Goal: Task Accomplishment & Management: Use online tool/utility

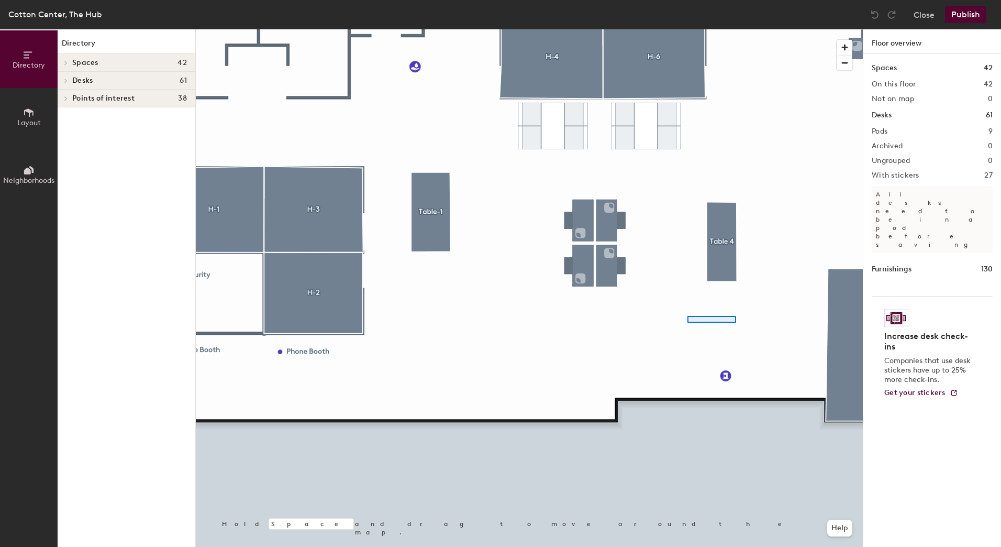
click at [711, 29] on div at bounding box center [529, 29] width 667 height 0
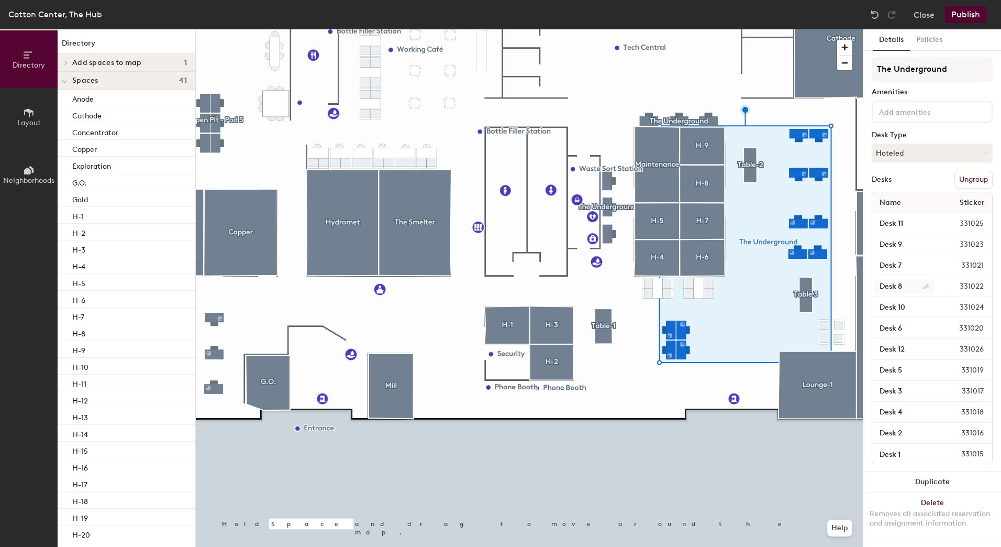
scroll to position [12, 0]
click at [81, 61] on span "Add spaces to map" at bounding box center [107, 63] width 70 height 8
click at [77, 99] on span "Spaces" at bounding box center [85, 97] width 26 height 8
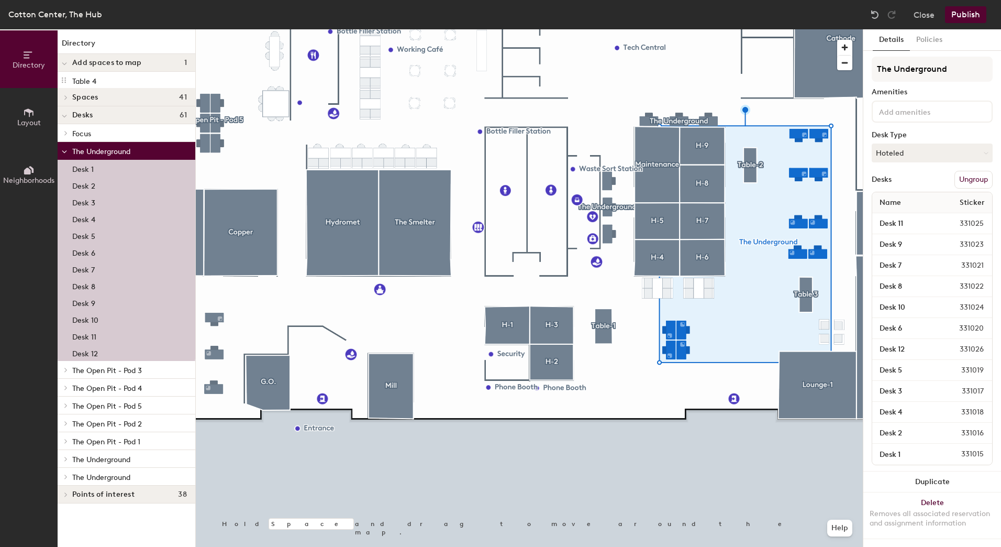
click at [77, 99] on span "Spaces" at bounding box center [85, 97] width 26 height 8
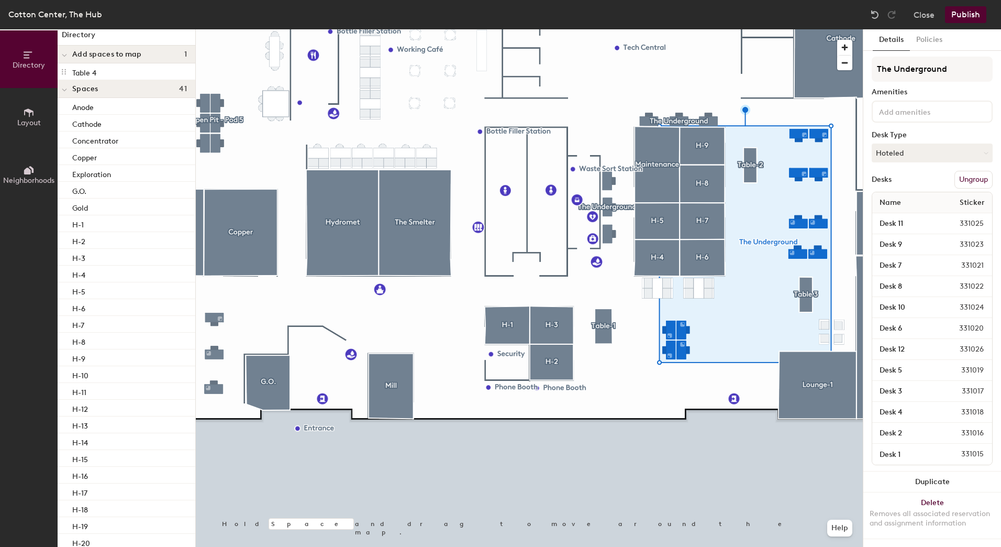
scroll to position [0, 0]
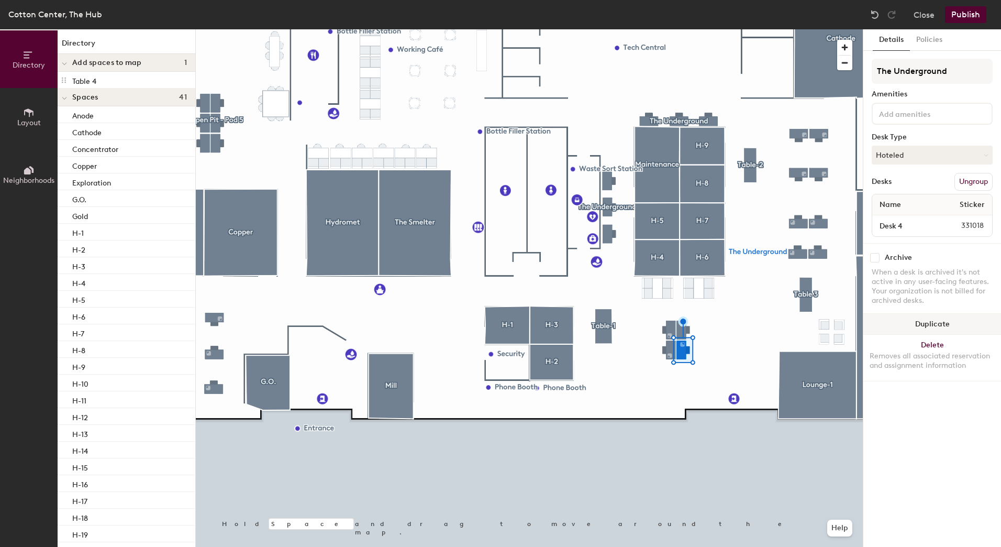
click at [918, 325] on button "Duplicate" at bounding box center [932, 324] width 138 height 21
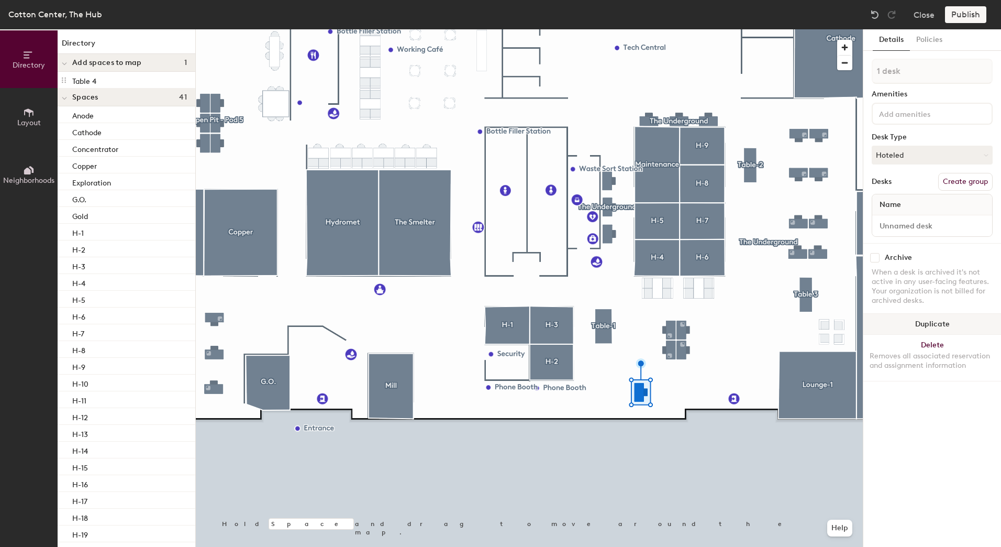
click at [916, 325] on button "Duplicate" at bounding box center [932, 324] width 138 height 21
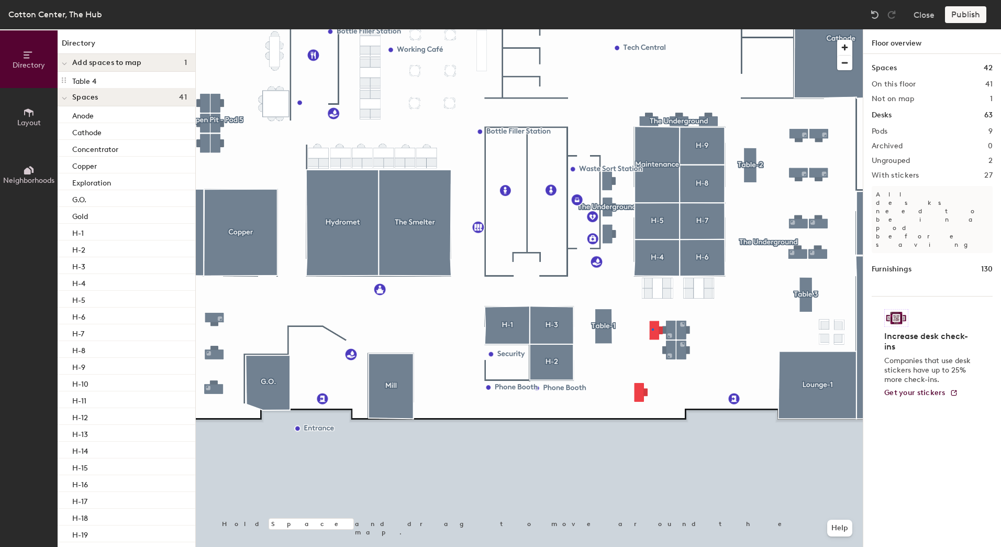
click at [652, 29] on div at bounding box center [529, 29] width 667 height 0
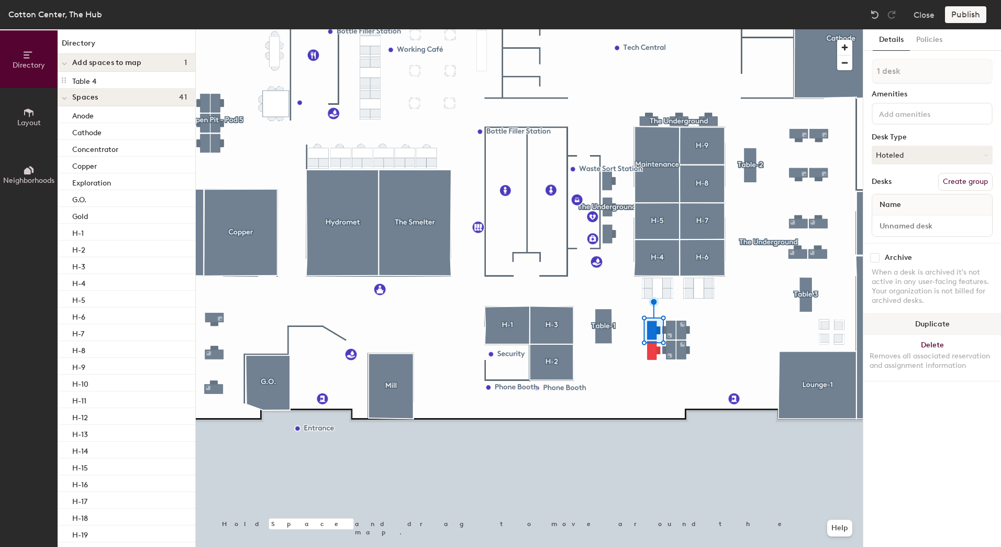
click at [948, 324] on button "Duplicate" at bounding box center [932, 324] width 138 height 21
click at [930, 323] on button "Duplicate" at bounding box center [932, 324] width 138 height 21
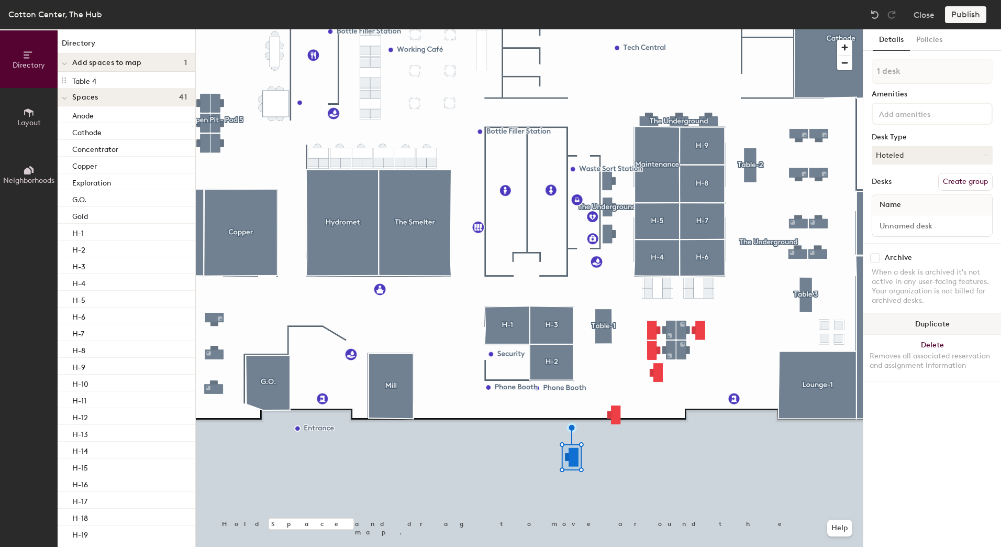
click at [930, 323] on button "Duplicate" at bounding box center [932, 324] width 138 height 21
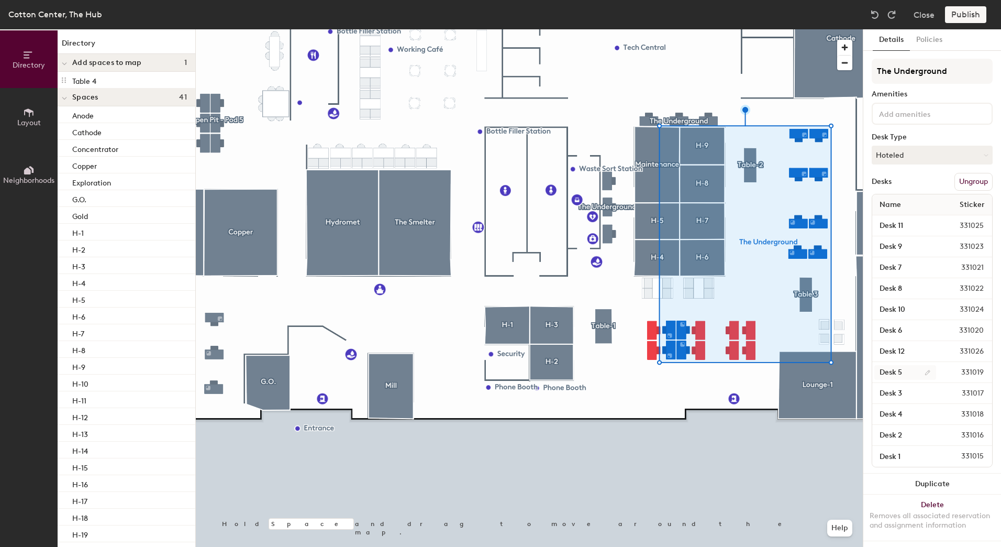
scroll to position [12, 0]
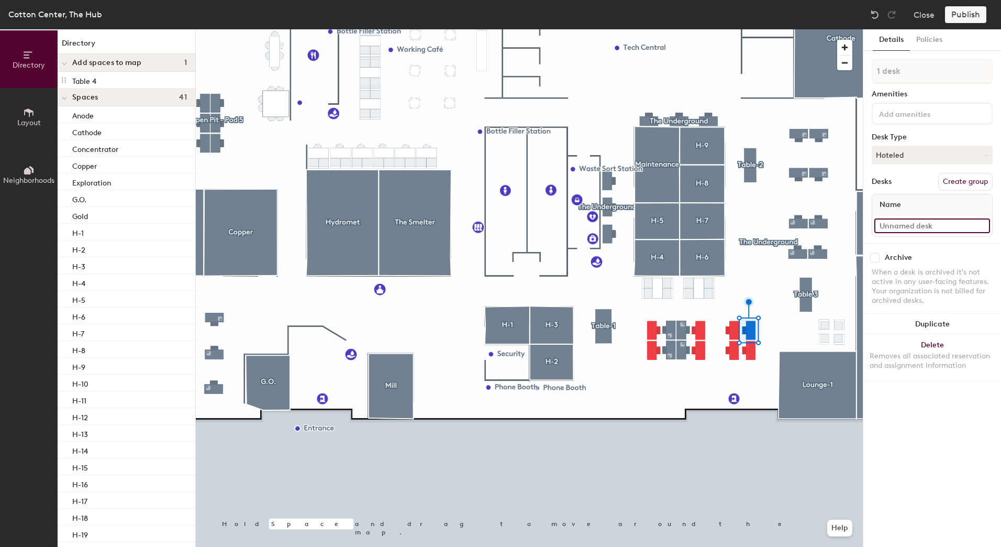
click at [934, 227] on input at bounding box center [932, 225] width 116 height 15
type input "D"
click at [899, 234] on div at bounding box center [932, 225] width 120 height 21
click at [904, 228] on input at bounding box center [932, 225] width 116 height 15
type input "Desk 13"
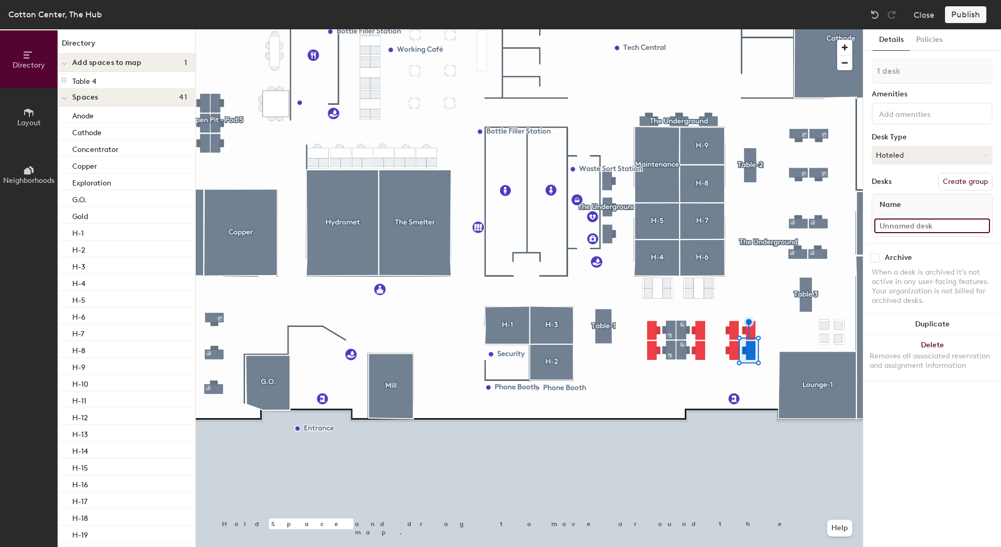
click at [896, 228] on input at bounding box center [932, 225] width 116 height 15
type input "Desk 14"
click at [894, 228] on input at bounding box center [932, 225] width 116 height 15
type input "Desk 15"
click at [913, 224] on input at bounding box center [932, 225] width 116 height 15
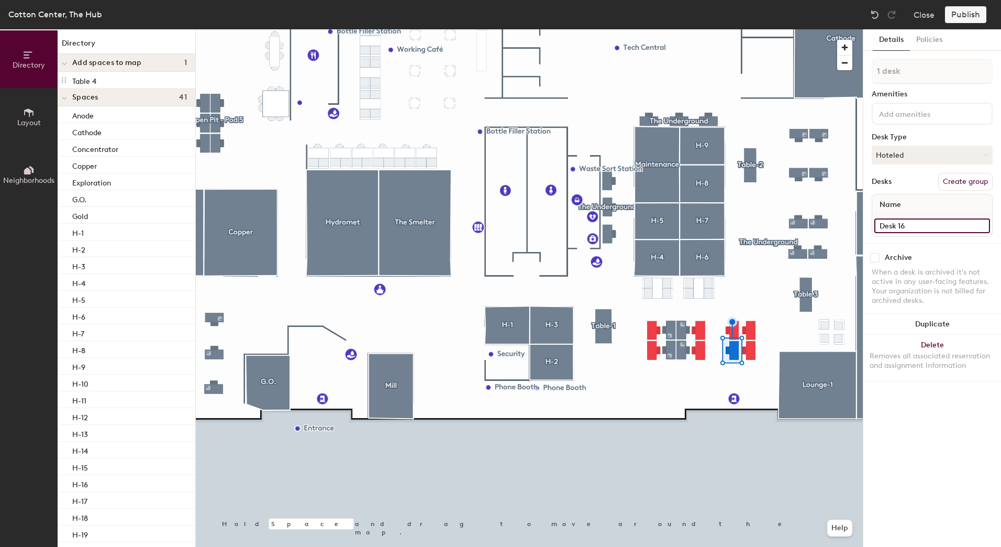
type input "Desk 16"
click at [934, 228] on input at bounding box center [932, 225] width 116 height 15
type input "Desk 17"
click at [918, 228] on input at bounding box center [932, 225] width 116 height 15
type input "Desk 18"
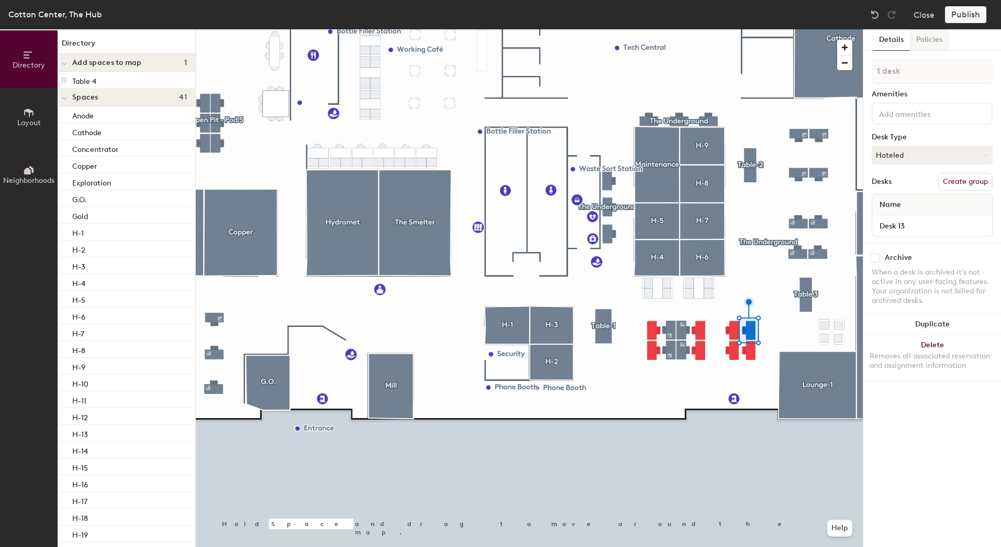
click at [922, 36] on button "Policies" at bounding box center [929, 39] width 39 height 21
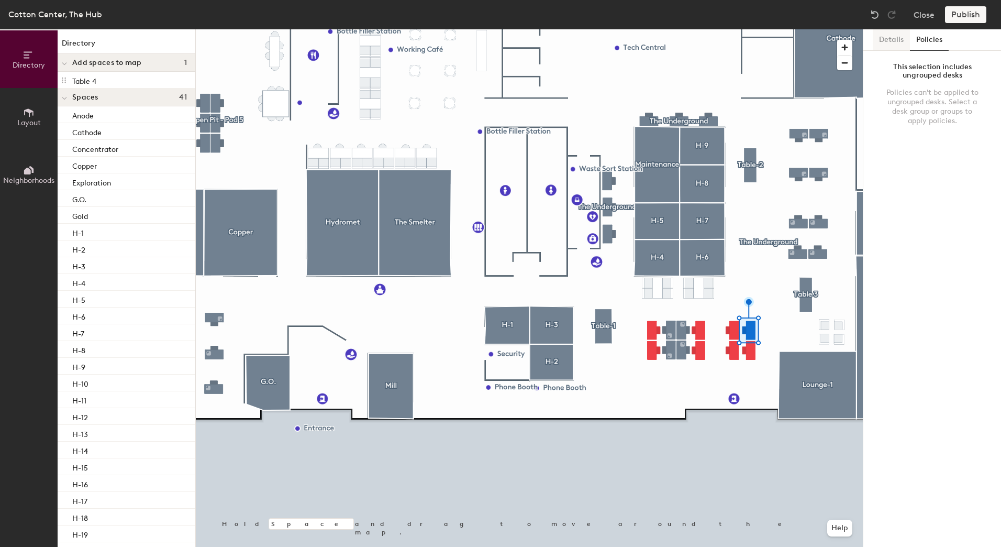
click at [886, 39] on button "Details" at bounding box center [891, 39] width 37 height 21
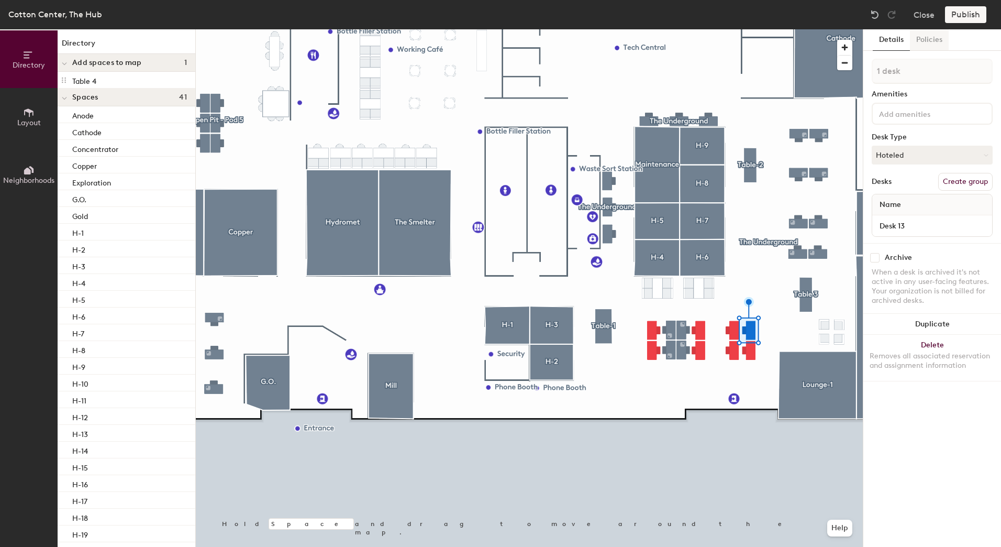
click at [929, 41] on button "Policies" at bounding box center [929, 39] width 39 height 21
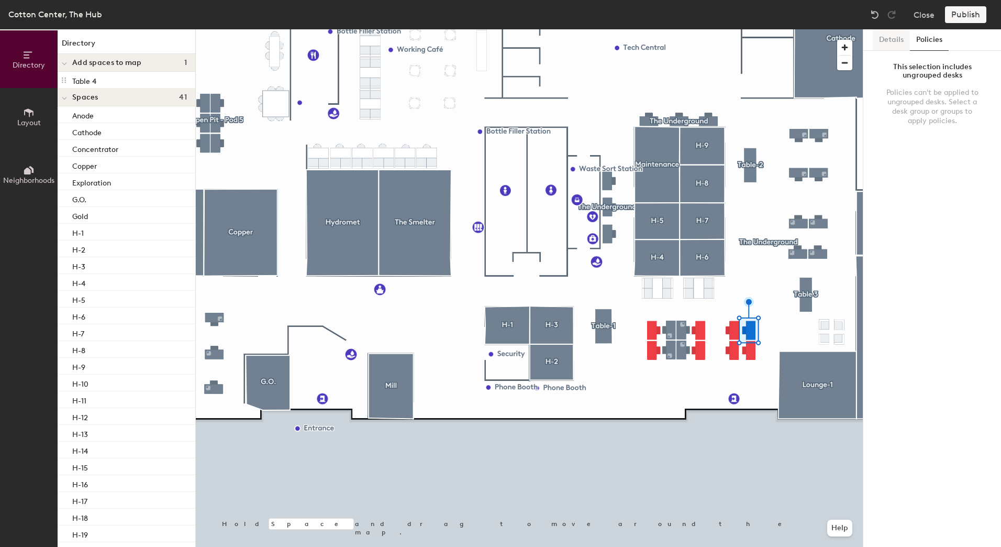
click at [889, 39] on button "Details" at bounding box center [891, 39] width 37 height 21
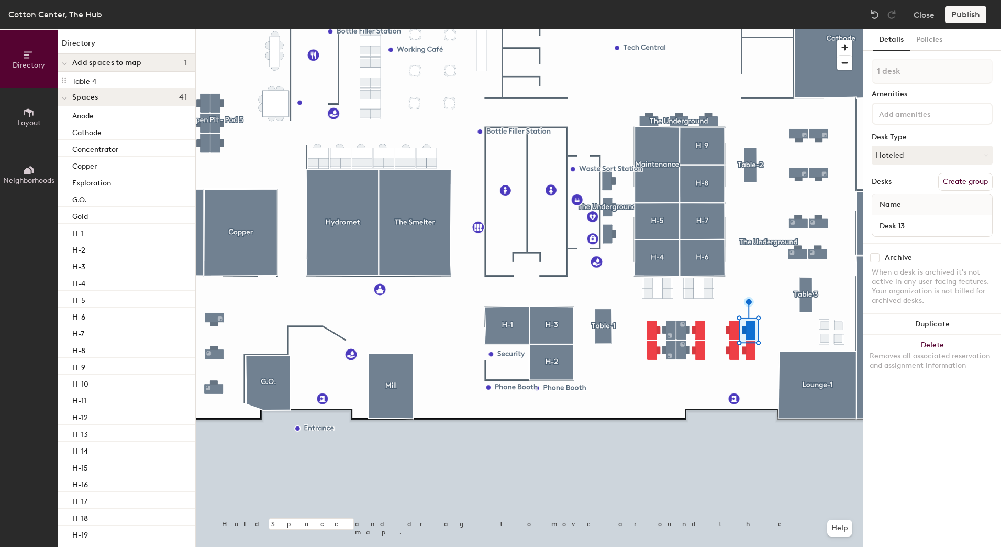
click at [948, 183] on button "Create group" at bounding box center [965, 182] width 54 height 18
click at [966, 183] on button "Ungroup" at bounding box center [973, 182] width 38 height 18
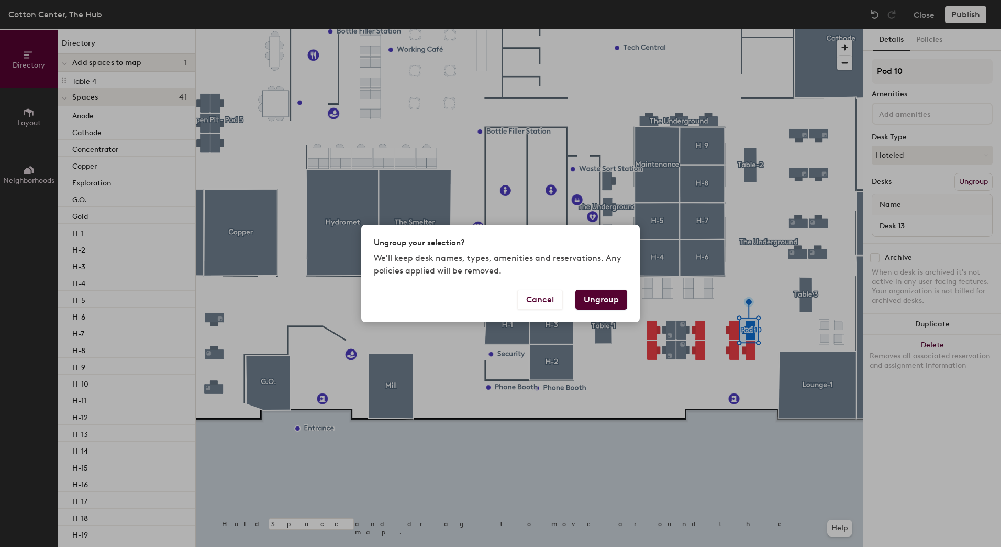
click at [604, 296] on button "Ungroup" at bounding box center [601, 300] width 52 height 20
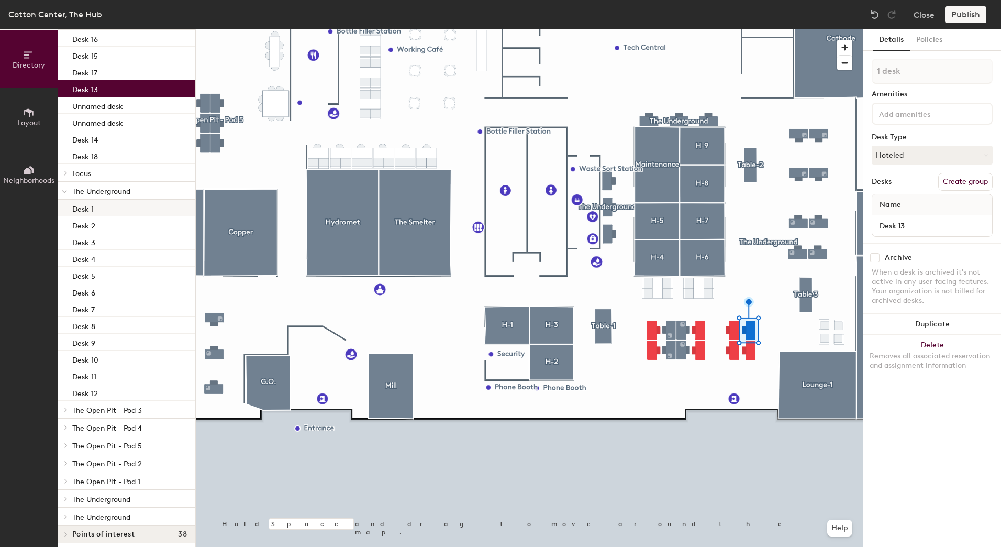
scroll to position [804, 0]
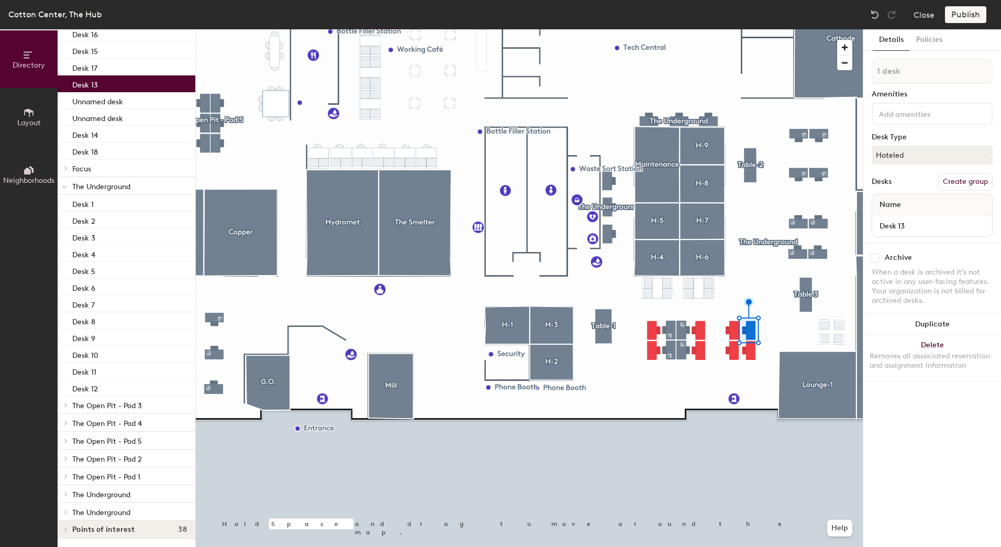
click at [104, 184] on span "The Underground" at bounding box center [101, 186] width 58 height 9
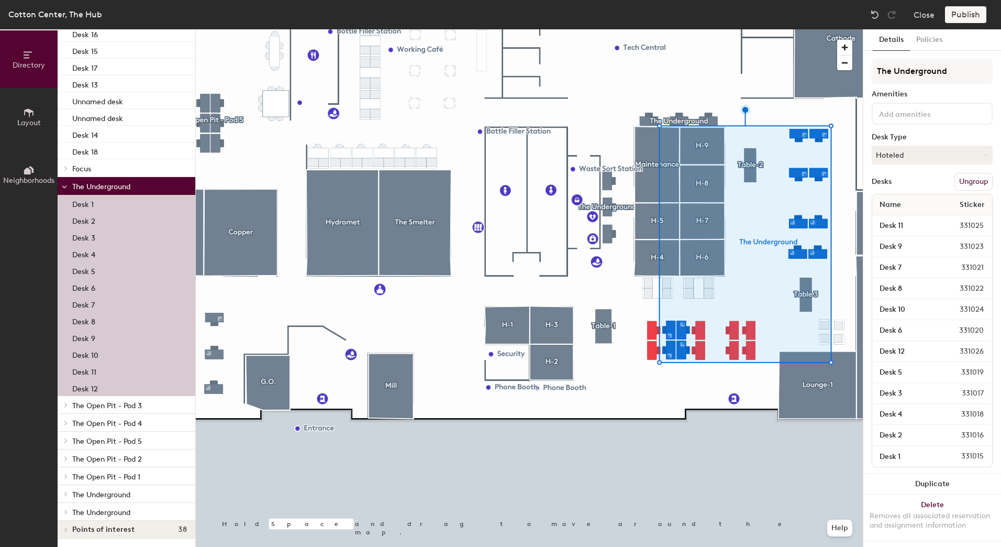
drag, startPoint x: 108, startPoint y: 187, endPoint x: 97, endPoint y: 184, distance: 11.4
click at [97, 184] on span "The Underground" at bounding box center [101, 186] width 58 height 9
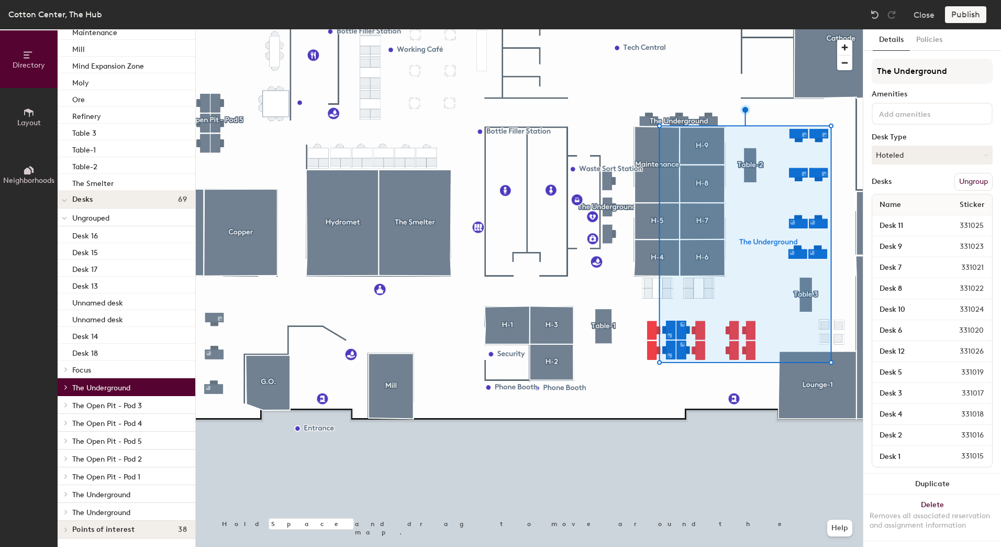
click at [105, 387] on span "The Underground" at bounding box center [101, 387] width 58 height 9
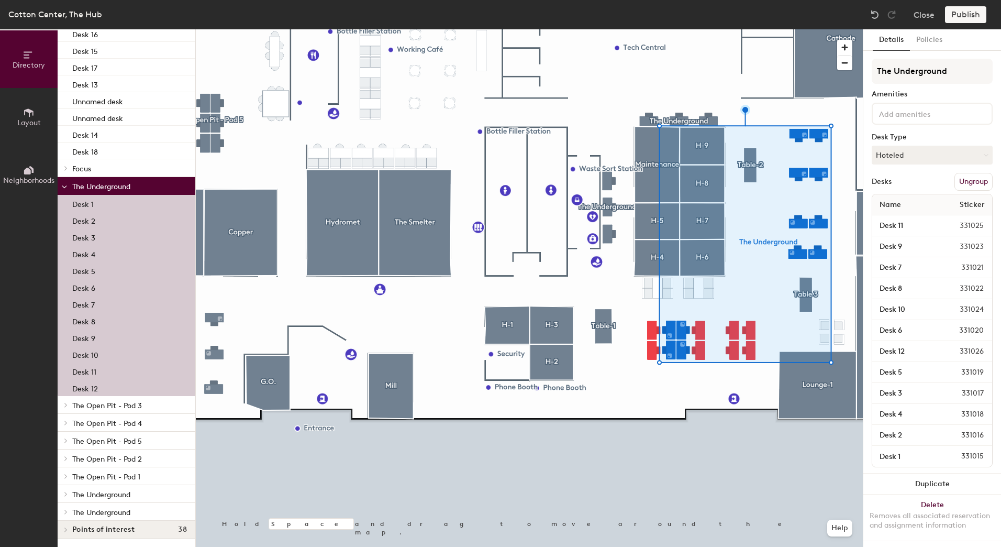
click at [93, 493] on span "The Underground" at bounding box center [101, 494] width 58 height 9
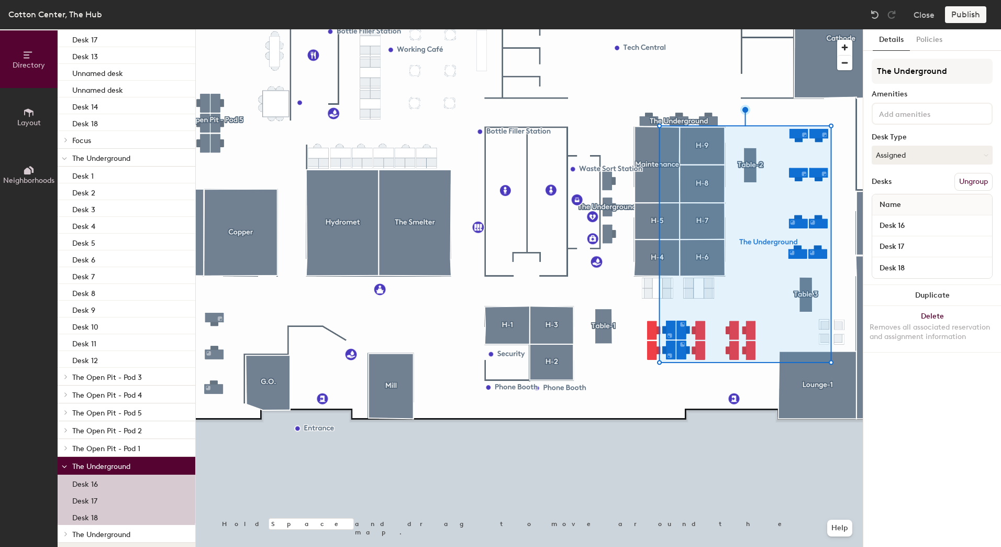
scroll to position [854, 0]
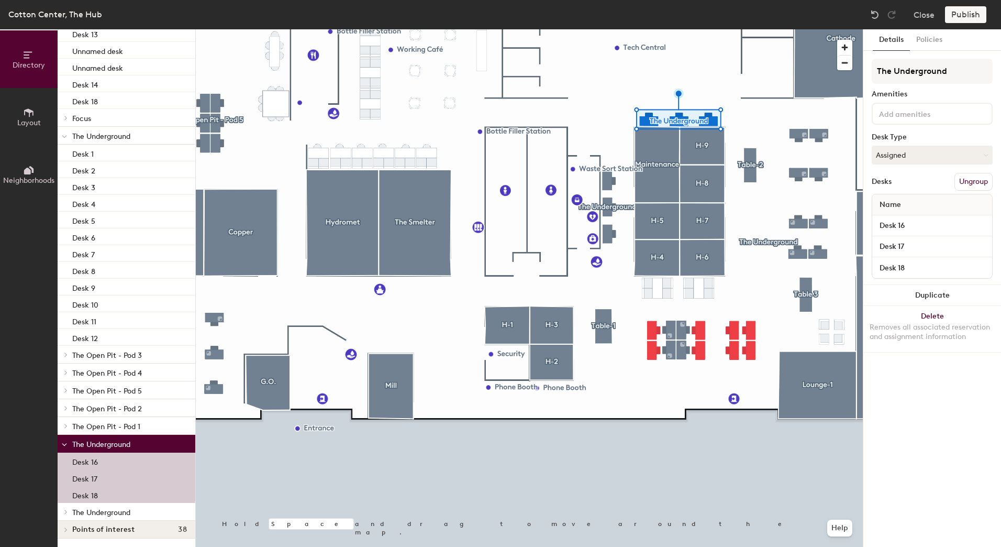
click at [100, 509] on span "The Underground" at bounding box center [101, 512] width 58 height 9
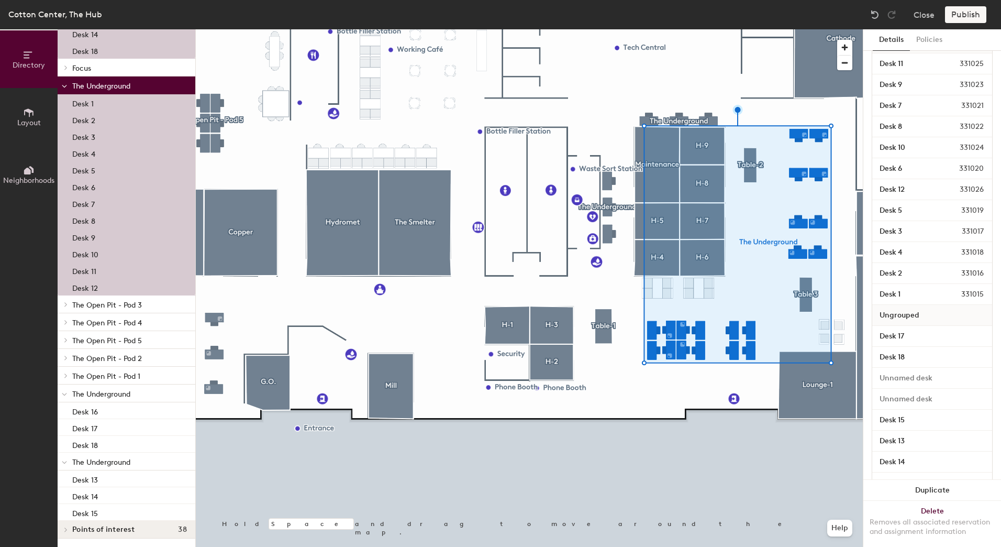
scroll to position [209, 0]
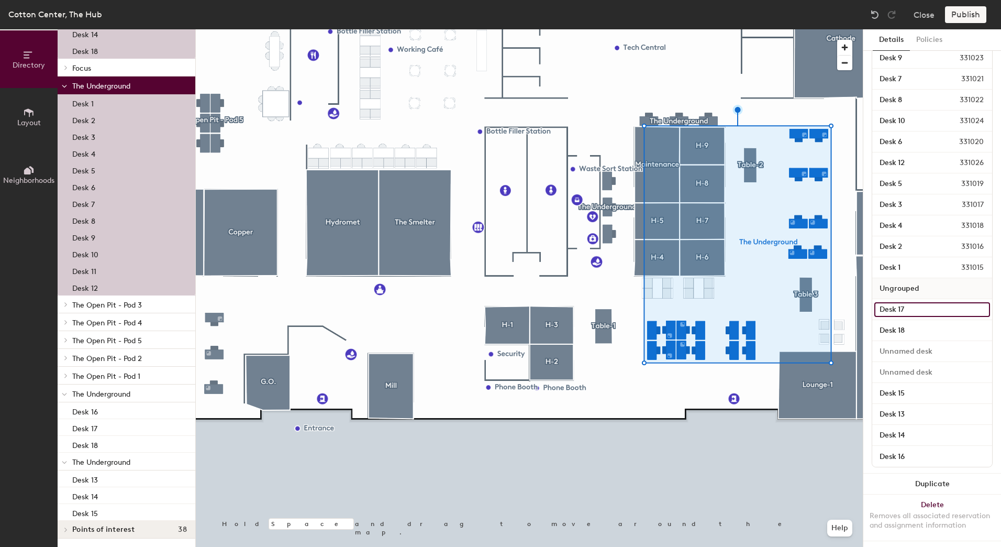
click at [892, 308] on input "Desk 17" at bounding box center [932, 309] width 116 height 15
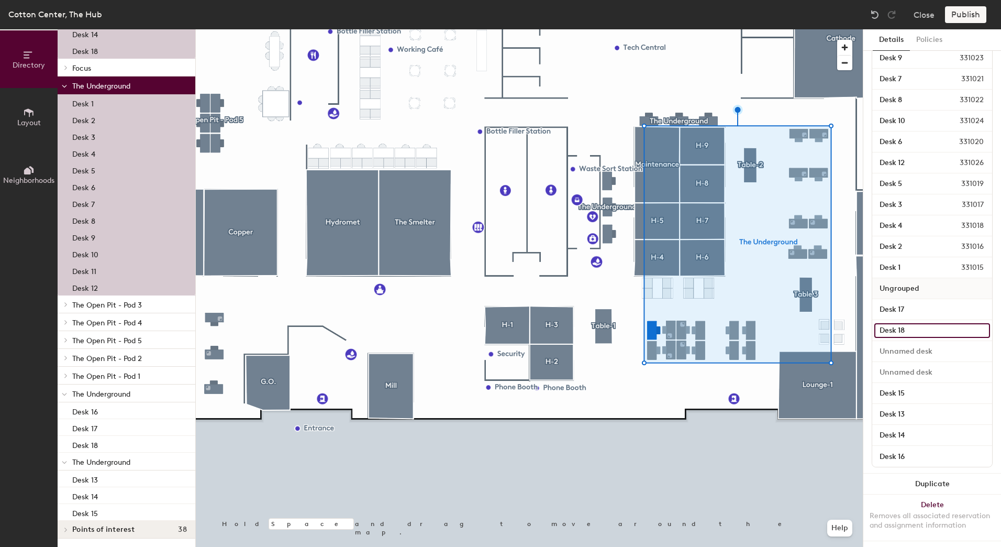
click at [907, 327] on input "Desk 18" at bounding box center [932, 330] width 116 height 15
click at [906, 353] on input at bounding box center [932, 351] width 116 height 15
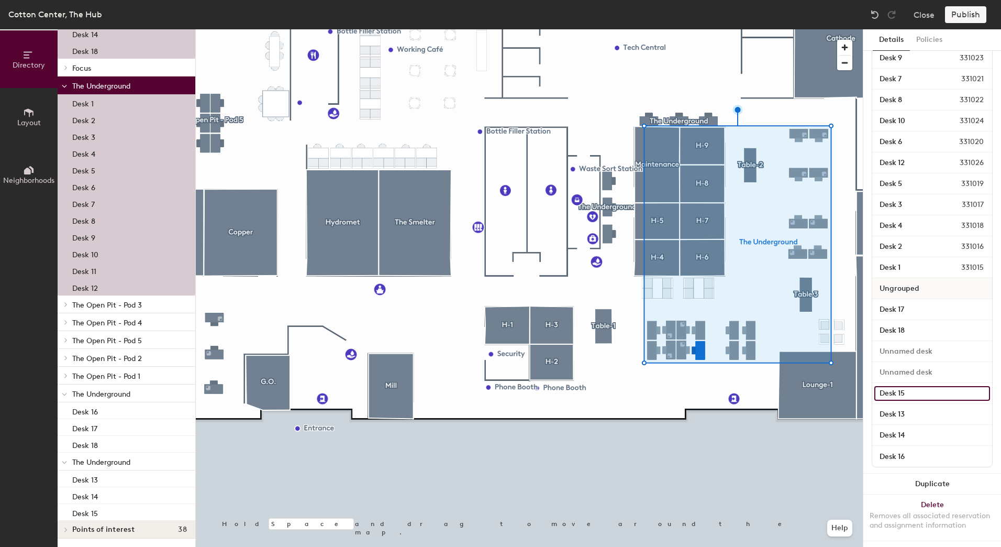
click at [903, 393] on input "Desk 15" at bounding box center [932, 393] width 116 height 15
click at [902, 414] on input "Desk 13" at bounding box center [932, 414] width 116 height 15
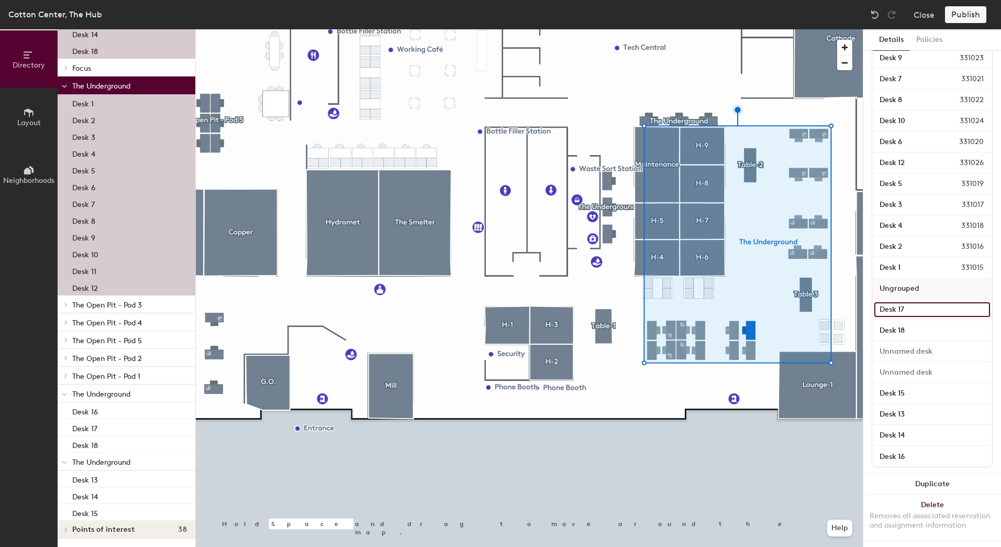
click at [902, 308] on input "Desk 17" at bounding box center [932, 309] width 116 height 15
click at [902, 308] on input "19" at bounding box center [932, 309] width 116 height 15
type input "Desk 19"
click at [906, 327] on input "Desk 18" at bounding box center [932, 330] width 116 height 15
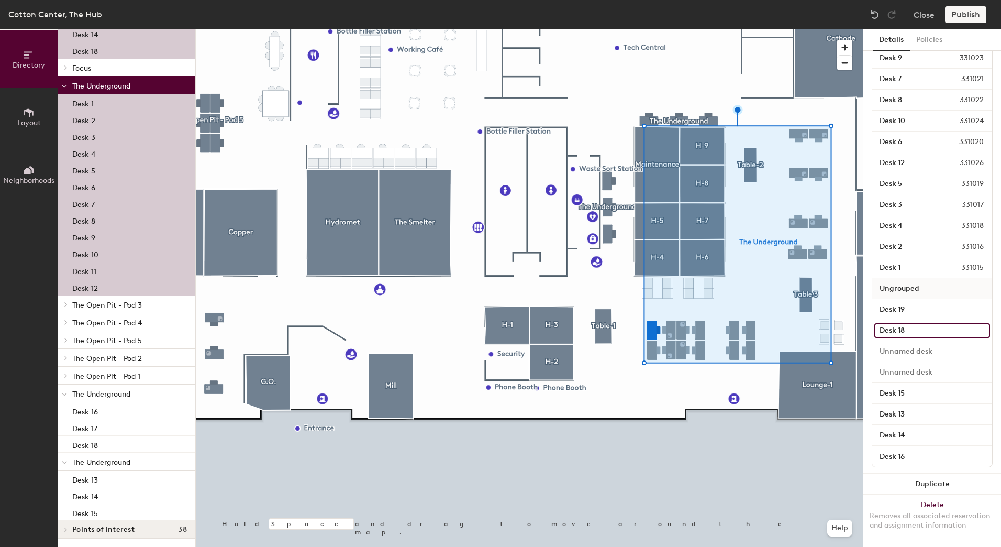
click at [906, 327] on input "Desk 18" at bounding box center [932, 330] width 116 height 15
type input "Desk 20"
click at [907, 349] on input at bounding box center [932, 351] width 116 height 15
type input "Desk 22"
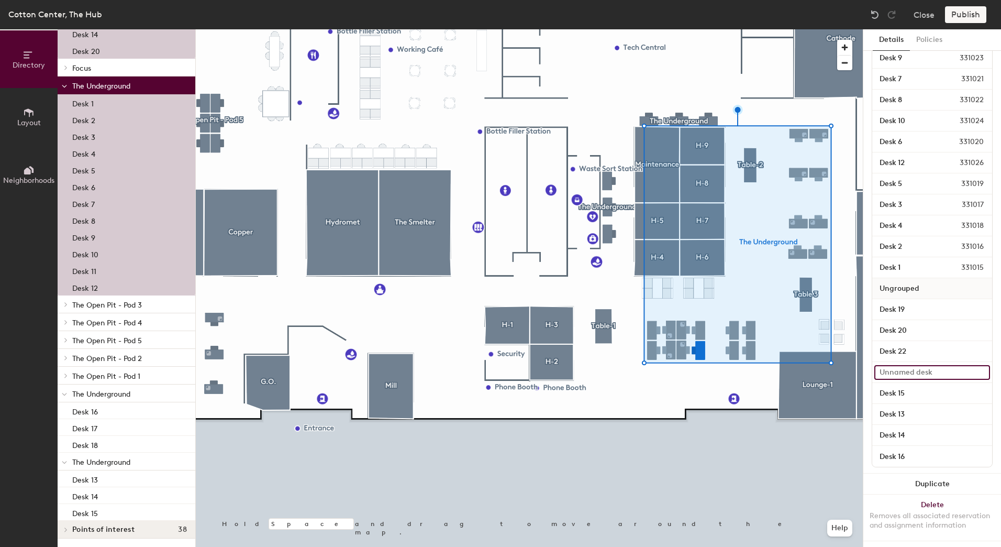
click at [909, 367] on input at bounding box center [932, 372] width 116 height 15
type input "Desk 21"
click at [908, 391] on input "Desk 15" at bounding box center [932, 393] width 116 height 15
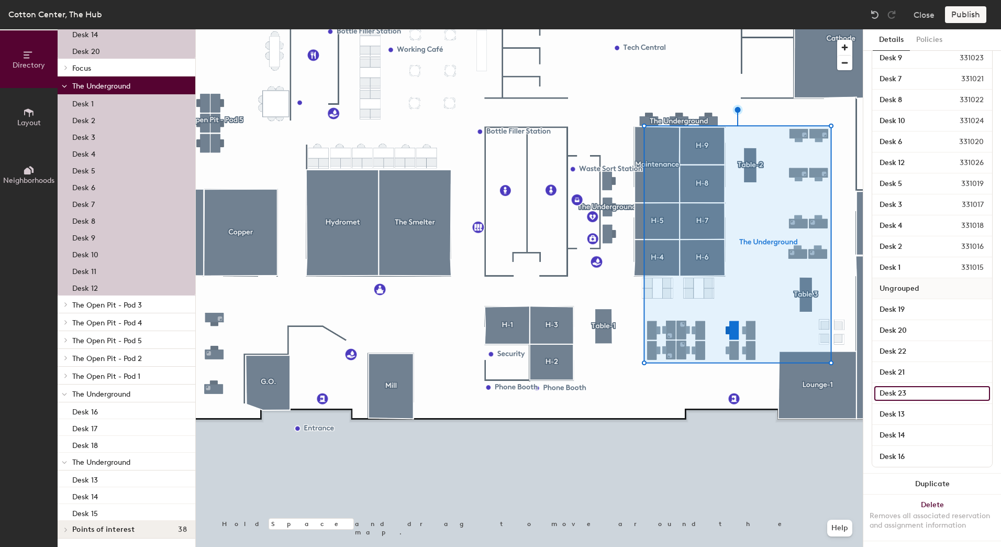
type input "Desk 23"
click at [904, 406] on div "Desk 13" at bounding box center [932, 414] width 120 height 21
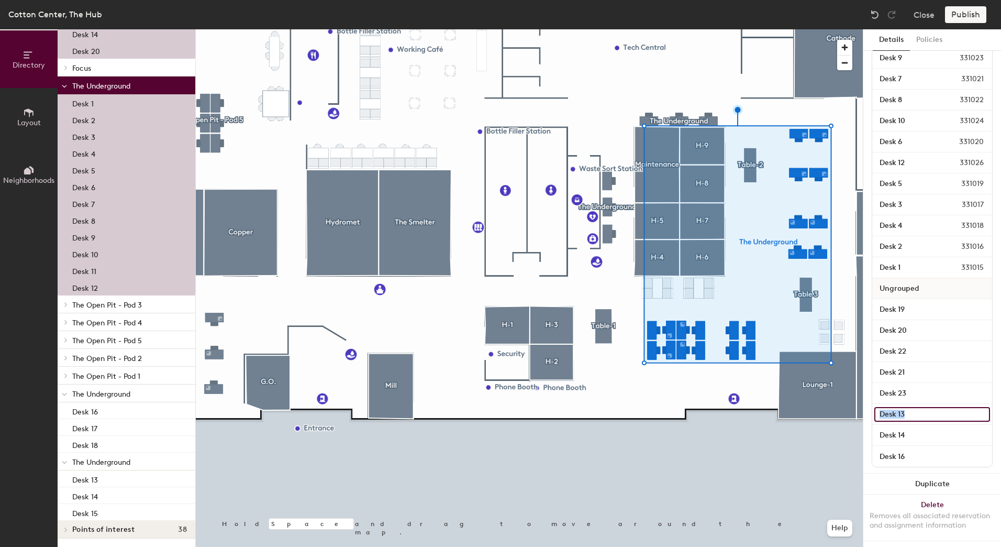
click at [904, 409] on input "Desk 13" at bounding box center [932, 414] width 116 height 15
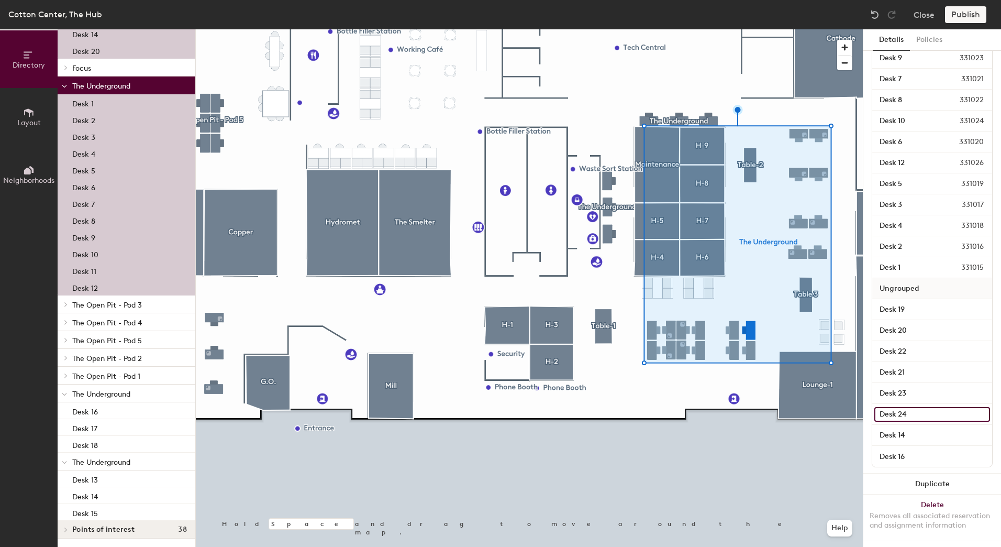
click at [917, 414] on input "Desk 24" at bounding box center [932, 414] width 116 height 15
type input "Desk 24"
click at [904, 433] on input "Desk 14" at bounding box center [932, 435] width 116 height 15
click at [908, 448] on div "Desk 16" at bounding box center [932, 456] width 120 height 21
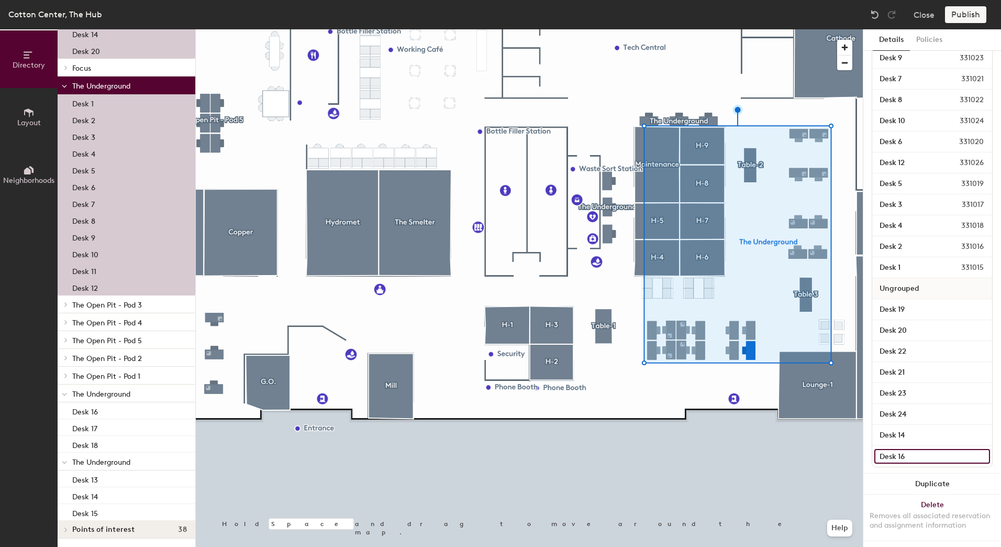
click at [908, 453] on input "Desk 16" at bounding box center [932, 456] width 116 height 15
type input "Desk 24"
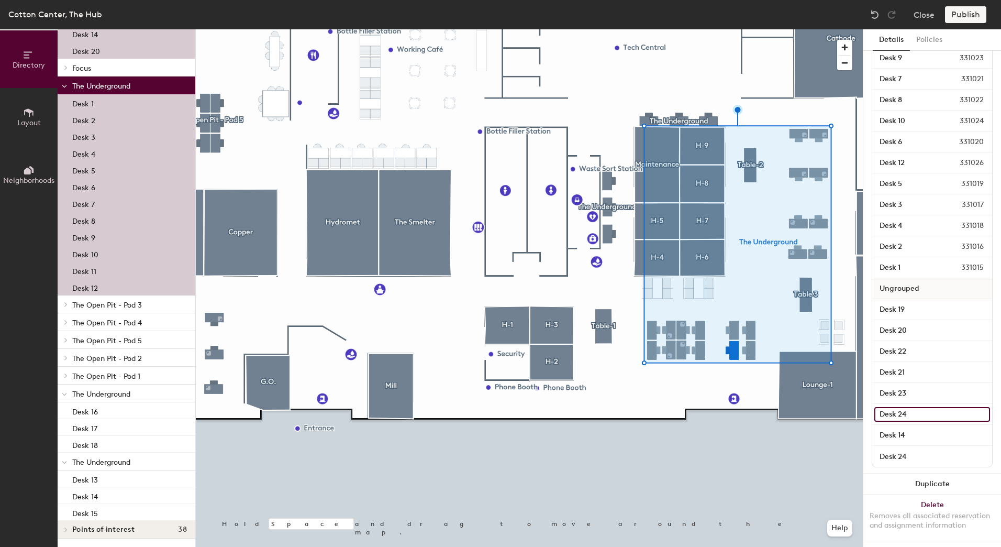
click at [902, 412] on input "Desk 24" at bounding box center [932, 414] width 116 height 15
type input "Desk 25"
click at [903, 431] on input "Desk 14" at bounding box center [932, 435] width 116 height 15
type input "Desk 26"
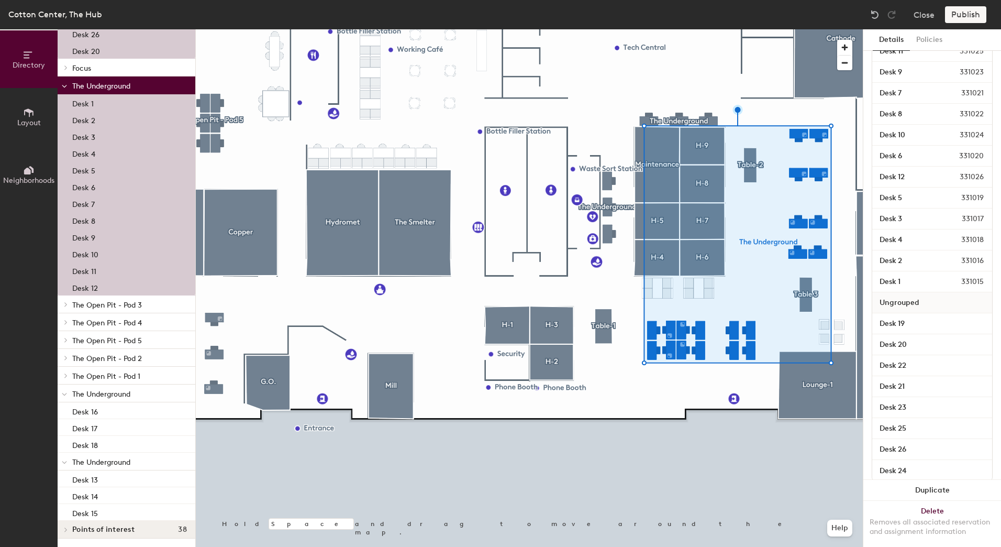
scroll to position [221, 0]
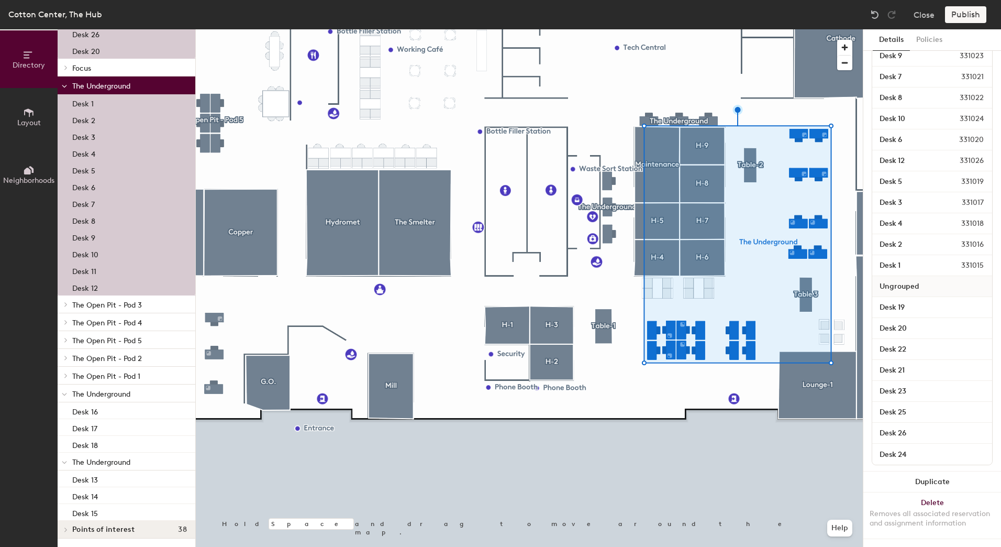
click at [902, 280] on span "Ungrouped" at bounding box center [899, 286] width 50 height 19
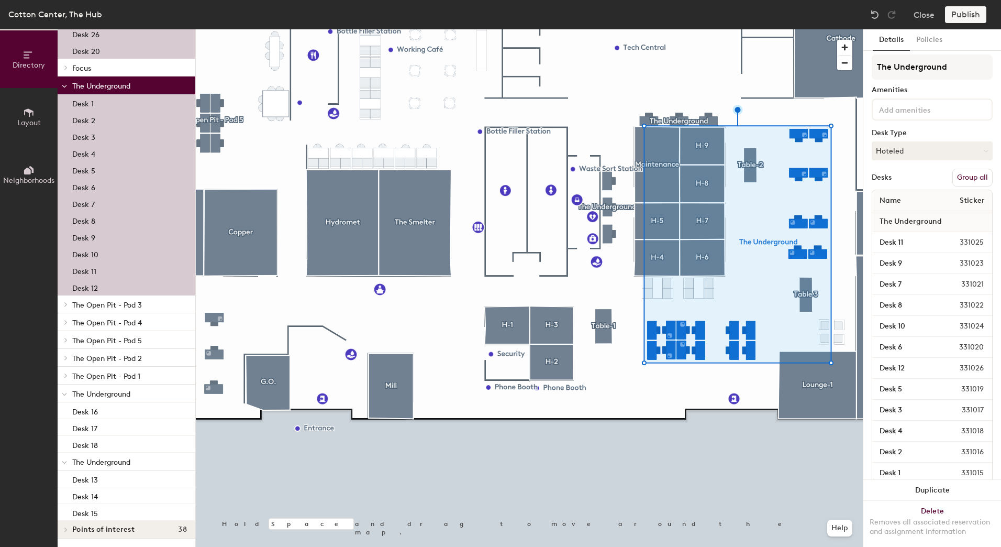
scroll to position [0, 0]
click at [953, 182] on button "Group all" at bounding box center [972, 182] width 40 height 18
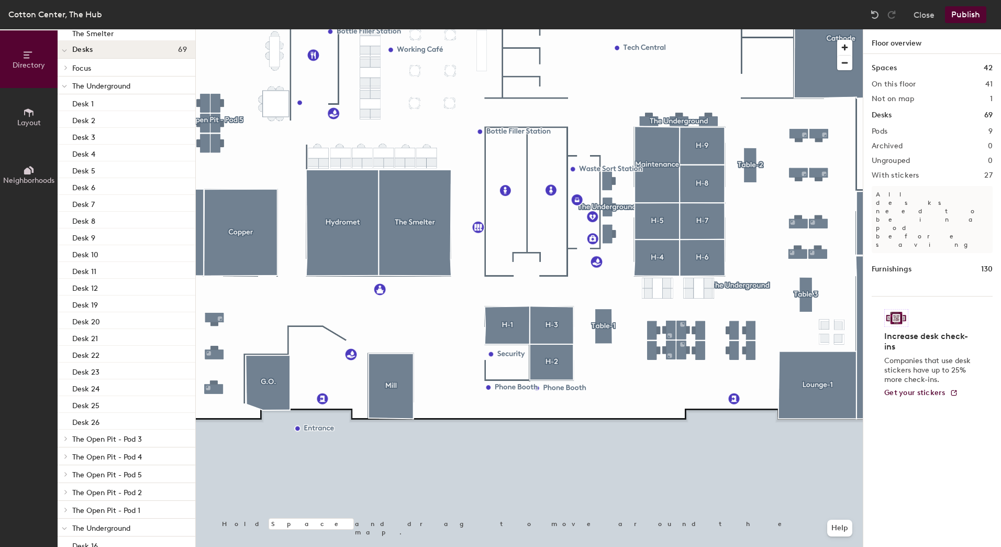
click at [961, 14] on button "Publish" at bounding box center [965, 14] width 41 height 17
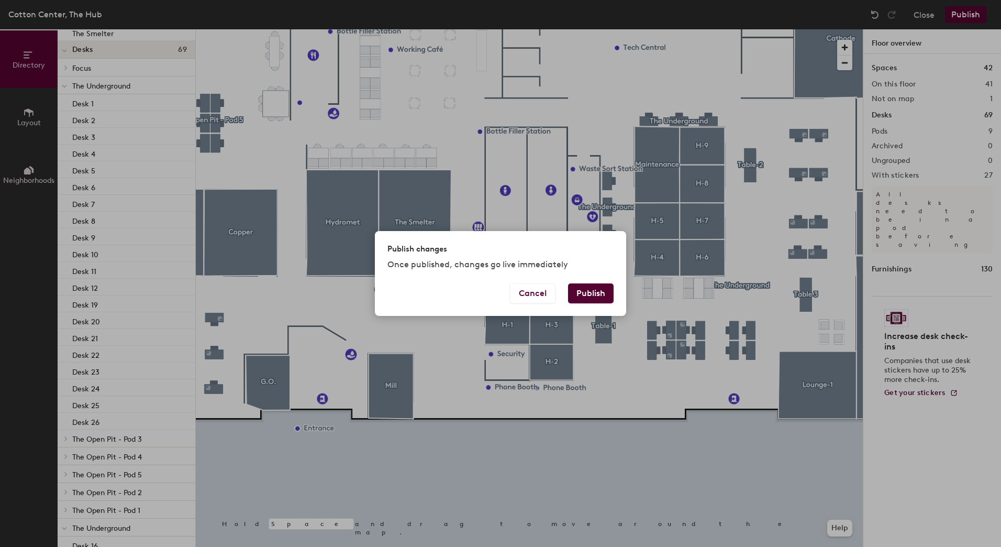
click at [599, 291] on button "Publish" at bounding box center [591, 293] width 46 height 20
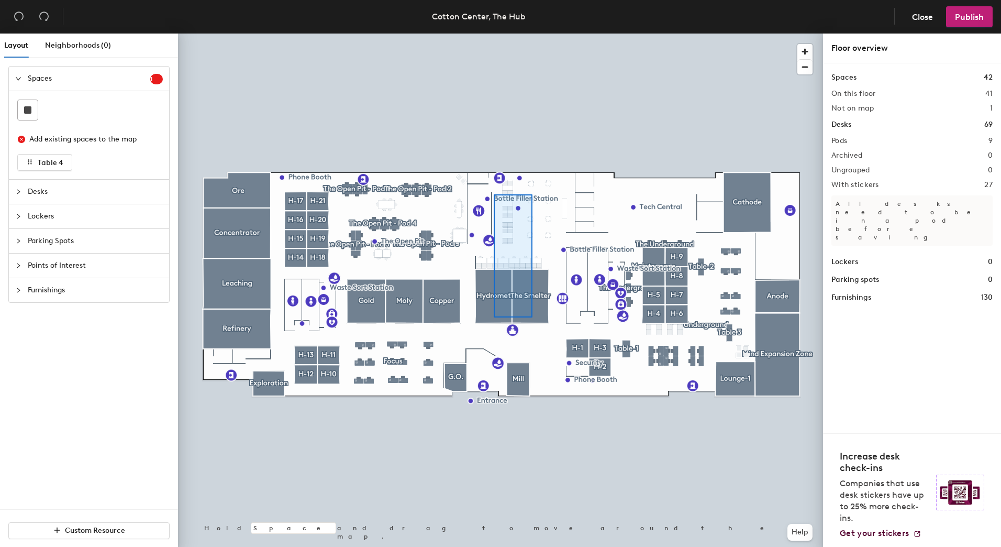
click at [493, 34] on div at bounding box center [500, 34] width 645 height 0
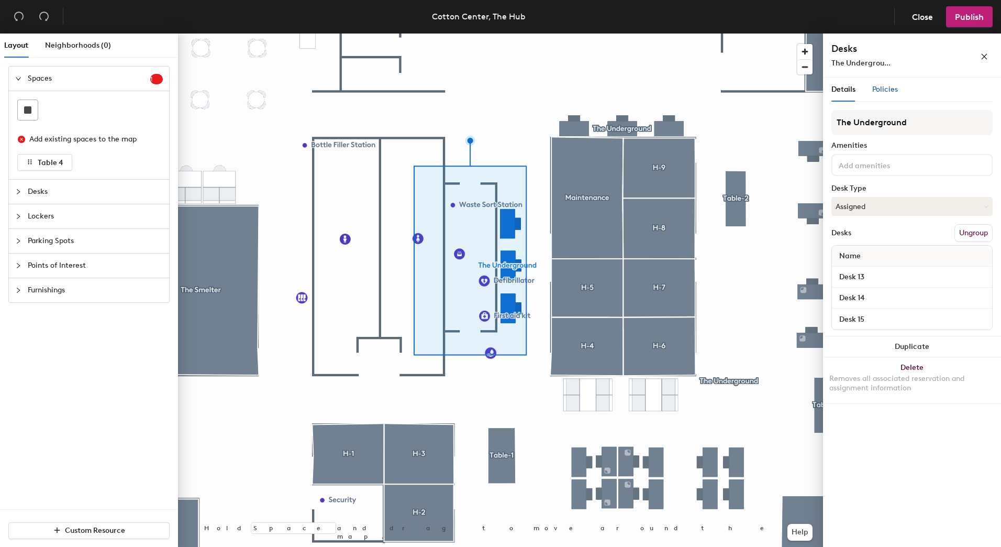
click at [881, 89] on span "Policies" at bounding box center [885, 89] width 26 height 9
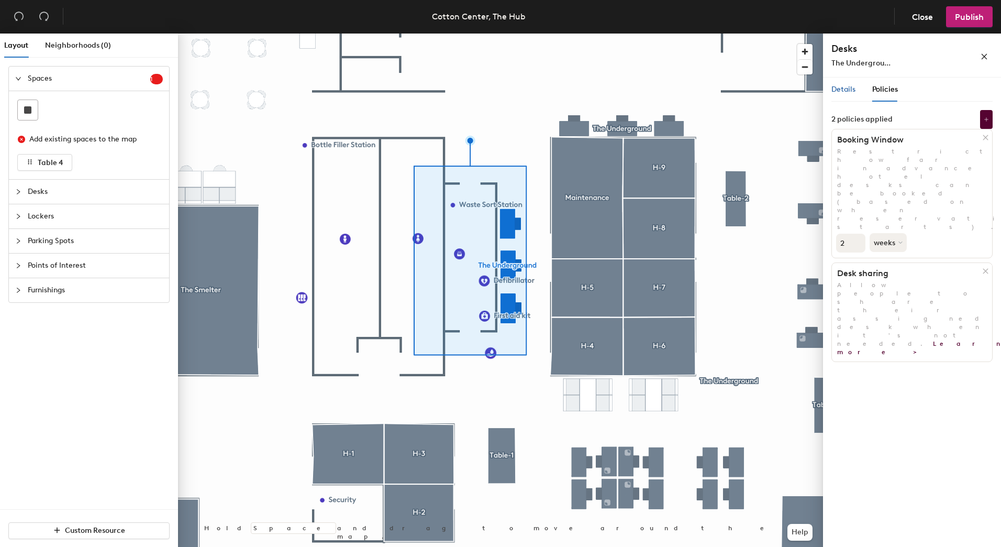
click at [851, 93] on span "Details" at bounding box center [843, 89] width 24 height 9
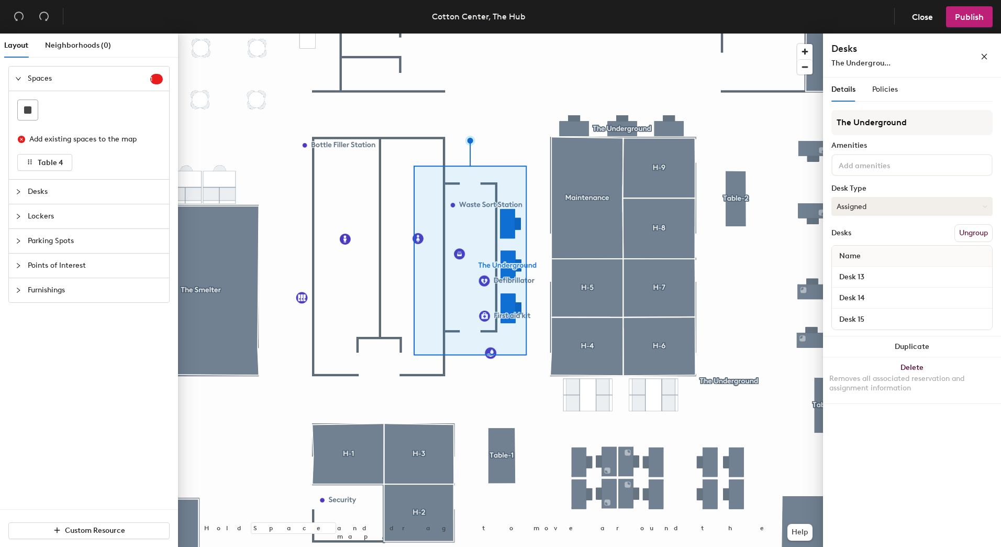
click at [872, 210] on button "Assigned" at bounding box center [911, 206] width 161 height 19
click at [856, 266] on div "Hoteled" at bounding box center [884, 270] width 105 height 16
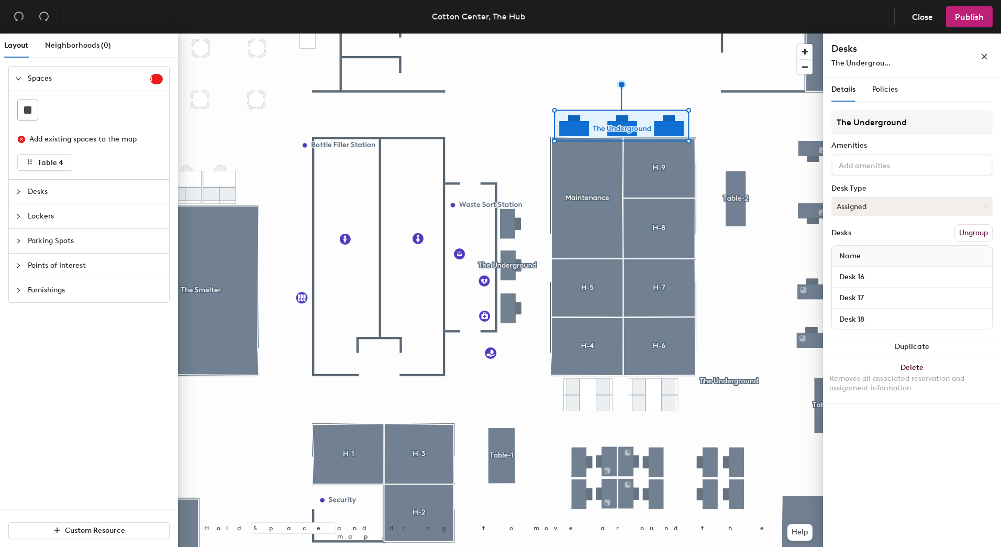
click at [865, 206] on button "Assigned" at bounding box center [911, 206] width 161 height 19
click at [856, 268] on div "Hoteled" at bounding box center [884, 270] width 105 height 16
click at [965, 14] on span "Publish" at bounding box center [969, 17] width 29 height 10
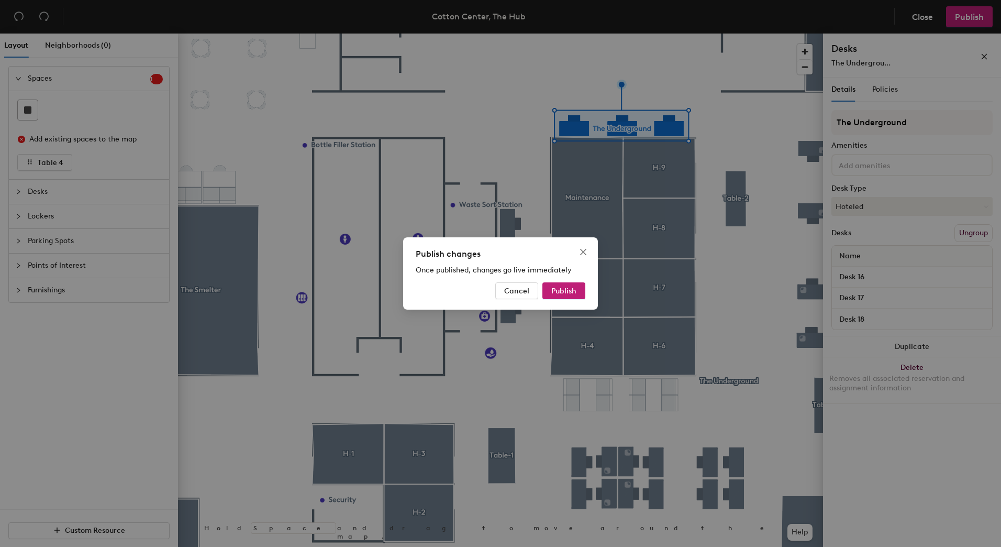
click at [564, 282] on div "Publish changes Once published, changes go live immediately Cancel Publish" at bounding box center [500, 273] width 195 height 72
click at [566, 291] on span "Publish" at bounding box center [563, 290] width 25 height 9
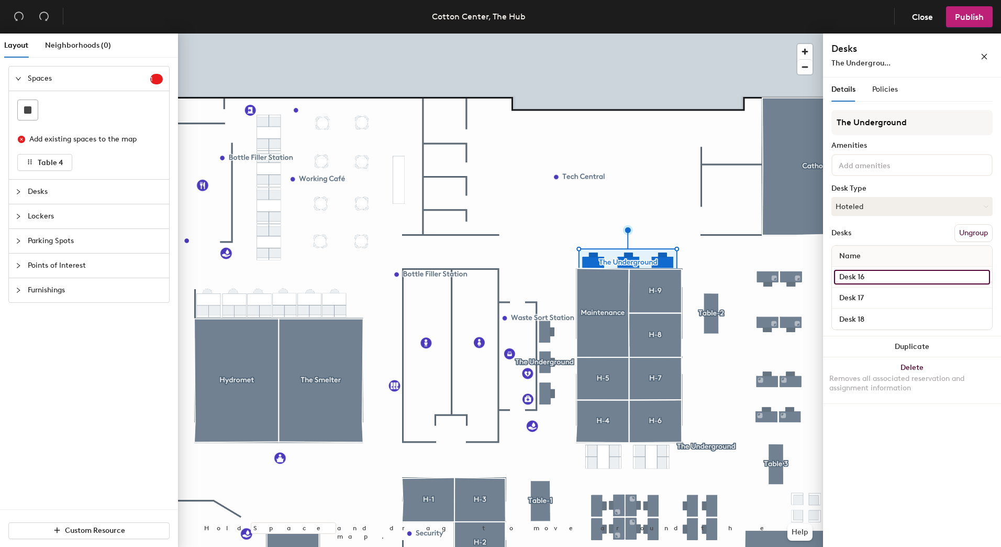
click at [858, 277] on input "Desk 16" at bounding box center [912, 277] width 156 height 15
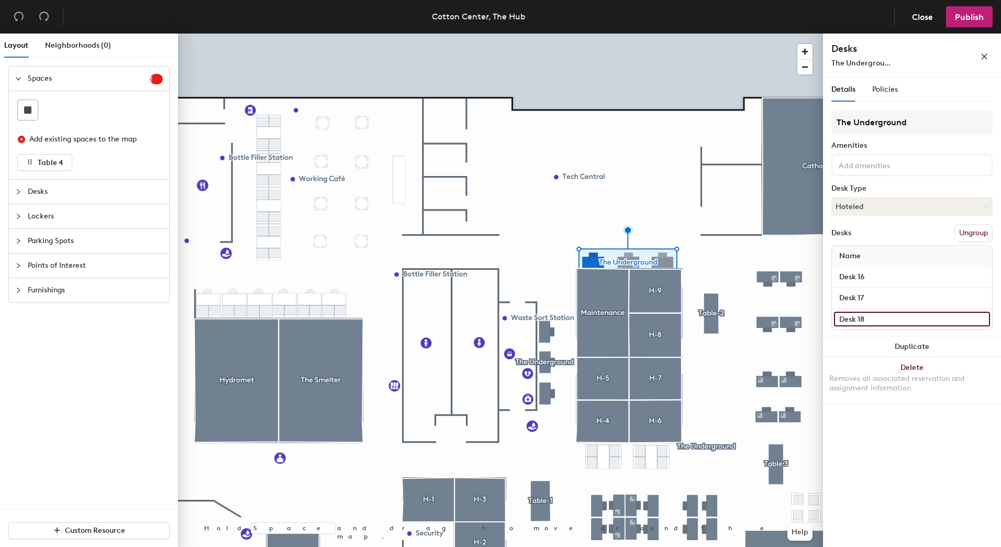
click at [866, 320] on input "Desk 18" at bounding box center [912, 318] width 156 height 15
type input "Desk 13"
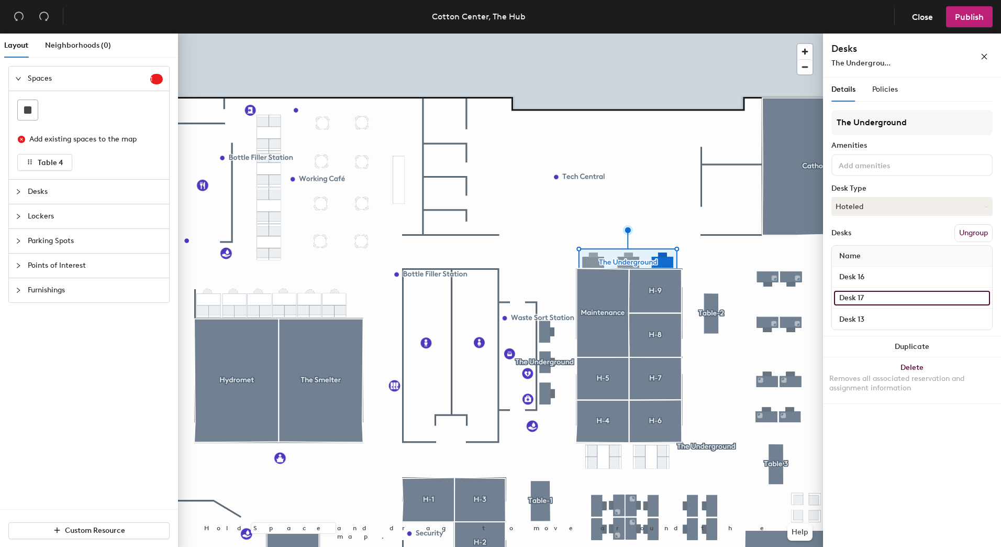
click at [871, 301] on input "Desk 17" at bounding box center [912, 298] width 156 height 15
type input "Desk 14"
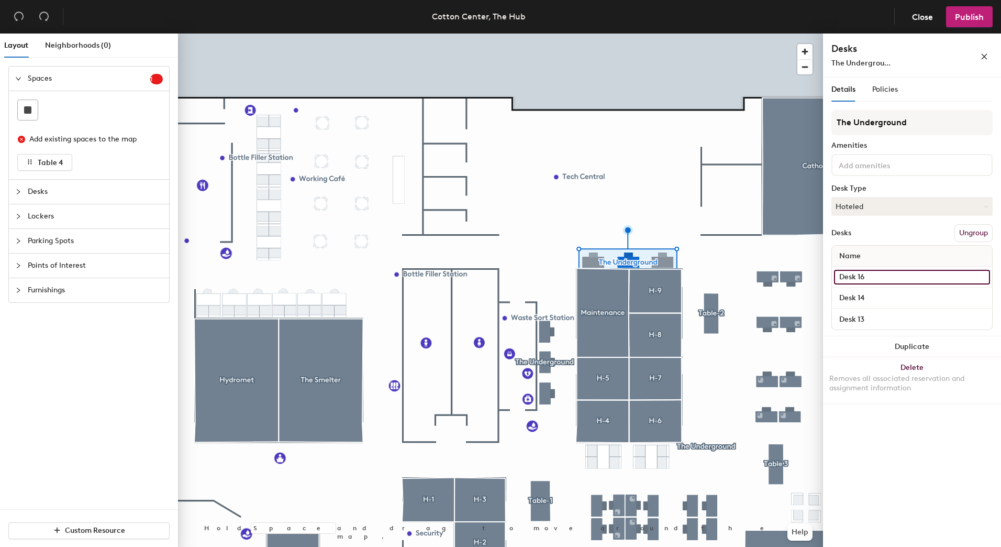
click at [881, 279] on input "Desk 16" at bounding box center [912, 277] width 156 height 15
type input "Desk 15"
click at [877, 87] on span "Policies" at bounding box center [885, 89] width 26 height 9
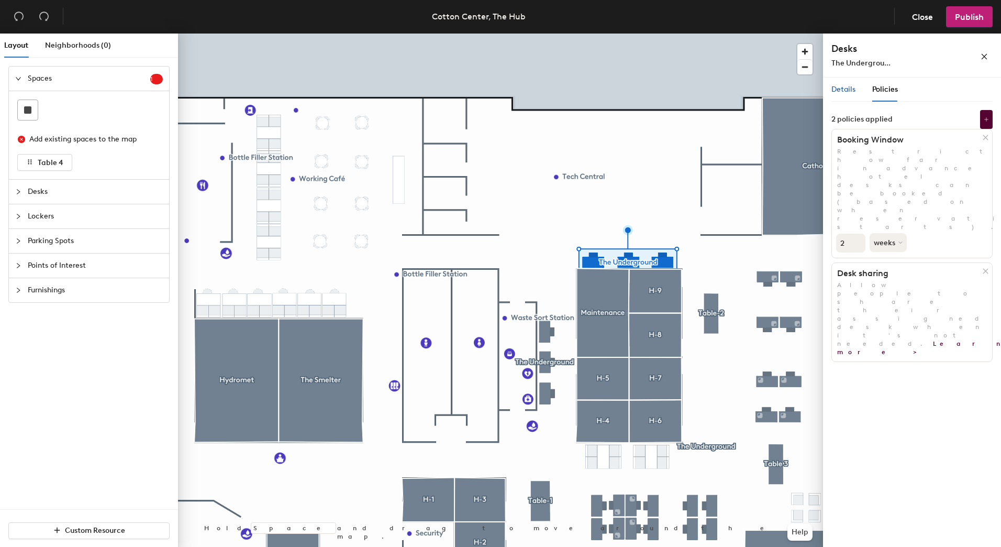
click at [843, 90] on span "Details" at bounding box center [843, 89] width 24 height 9
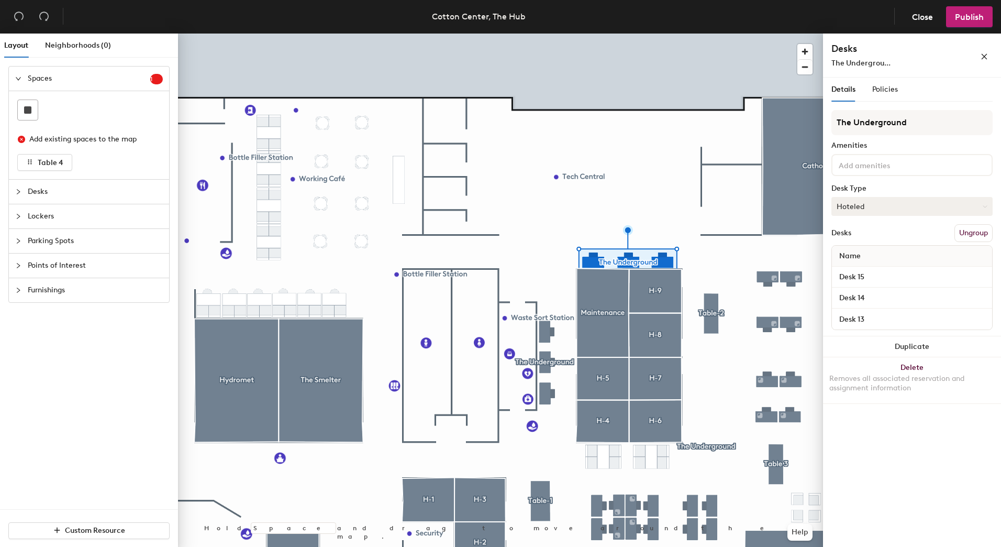
click at [878, 201] on button "Hoteled" at bounding box center [911, 206] width 161 height 19
click at [878, 186] on div "Desk Type" at bounding box center [911, 188] width 161 height 8
click at [960, 20] on span "Publish" at bounding box center [969, 17] width 29 height 10
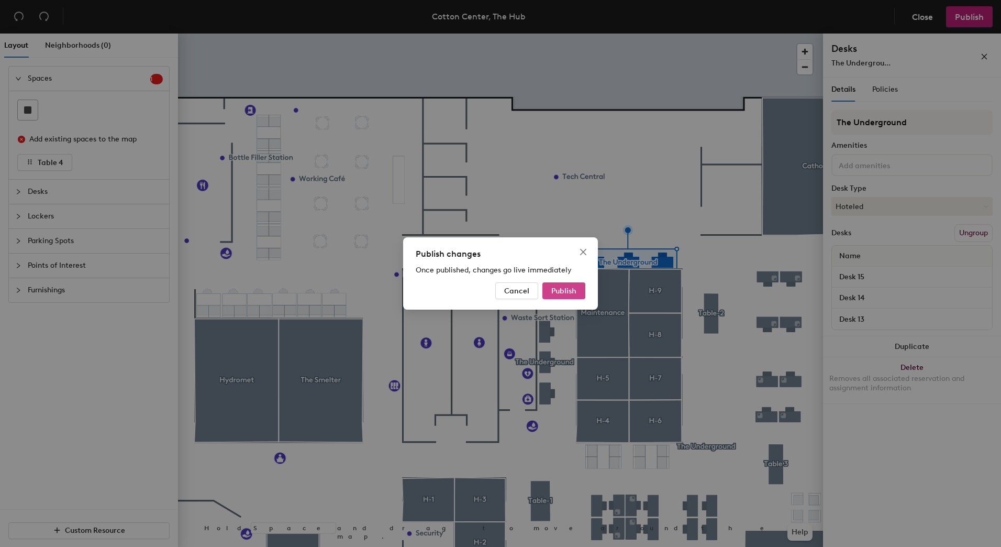
click at [565, 294] on span "Publish" at bounding box center [563, 290] width 25 height 9
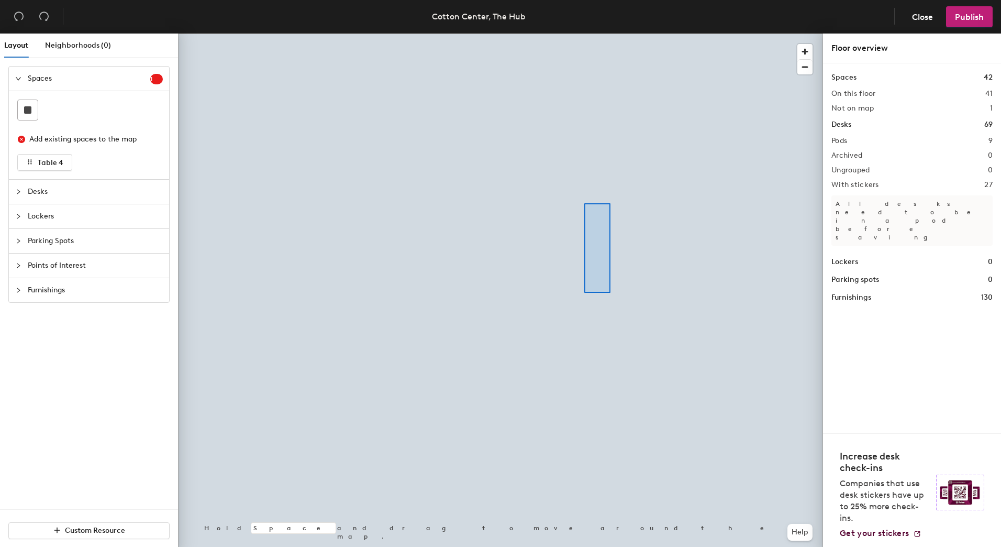
click at [584, 34] on div at bounding box center [500, 34] width 645 height 0
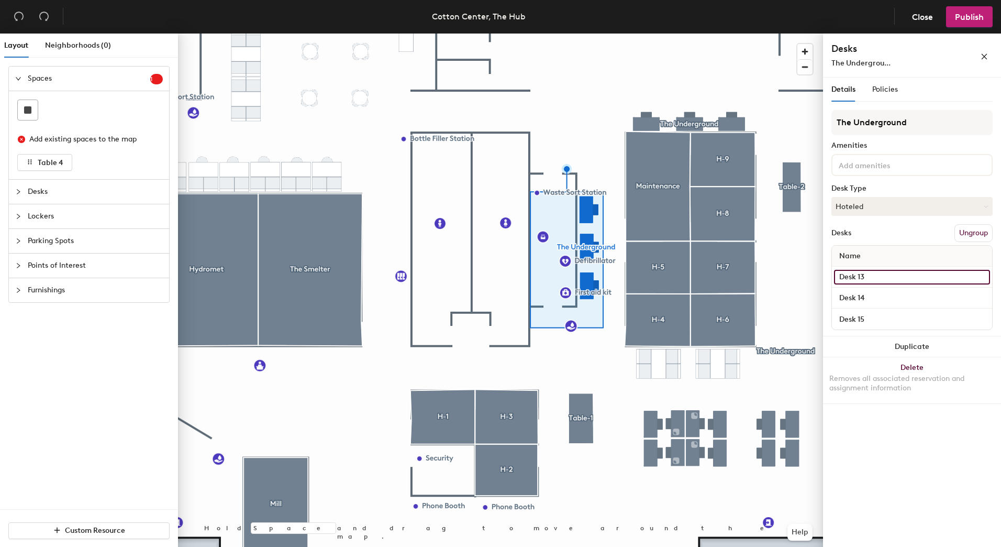
click at [884, 276] on input "Desk 13" at bounding box center [912, 277] width 156 height 15
click at [889, 279] on input "Desk 13" at bounding box center [912, 277] width 156 height 15
type input "Desk 16"
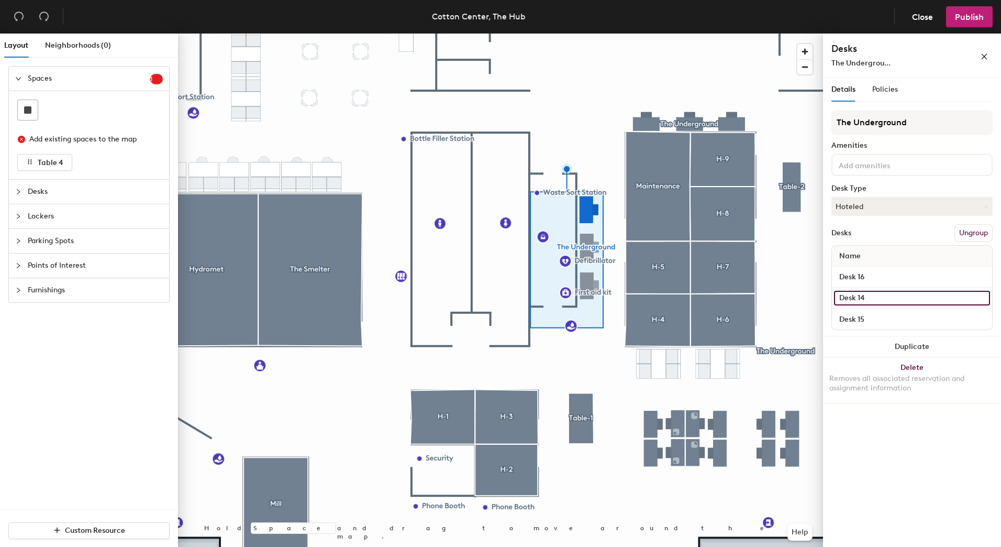
click at [890, 298] on input "Desk 14" at bounding box center [912, 298] width 156 height 15
type input "Desk 17"
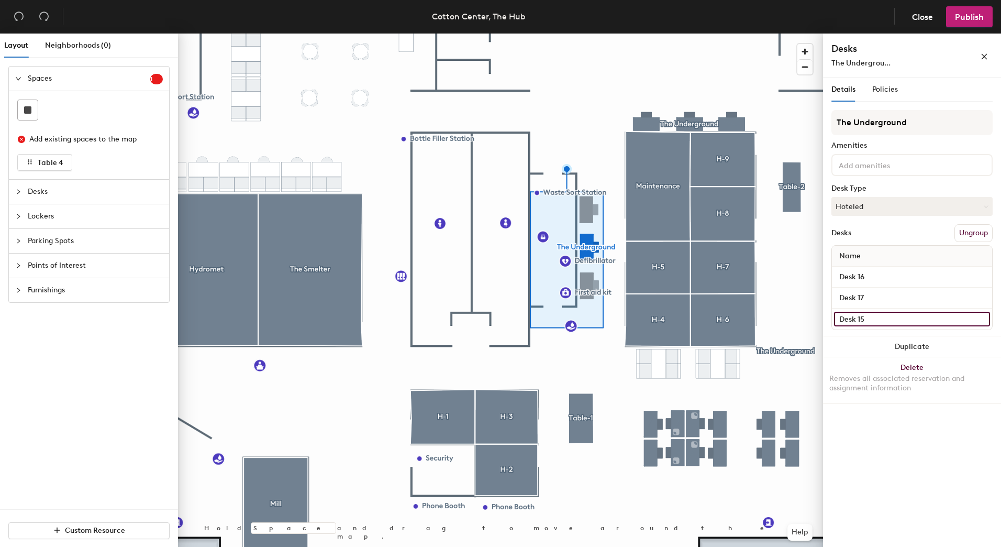
click at [886, 316] on input "Desk 15" at bounding box center [912, 318] width 156 height 15
type input "Desk 18"
click at [882, 92] on span "Policies" at bounding box center [885, 89] width 26 height 9
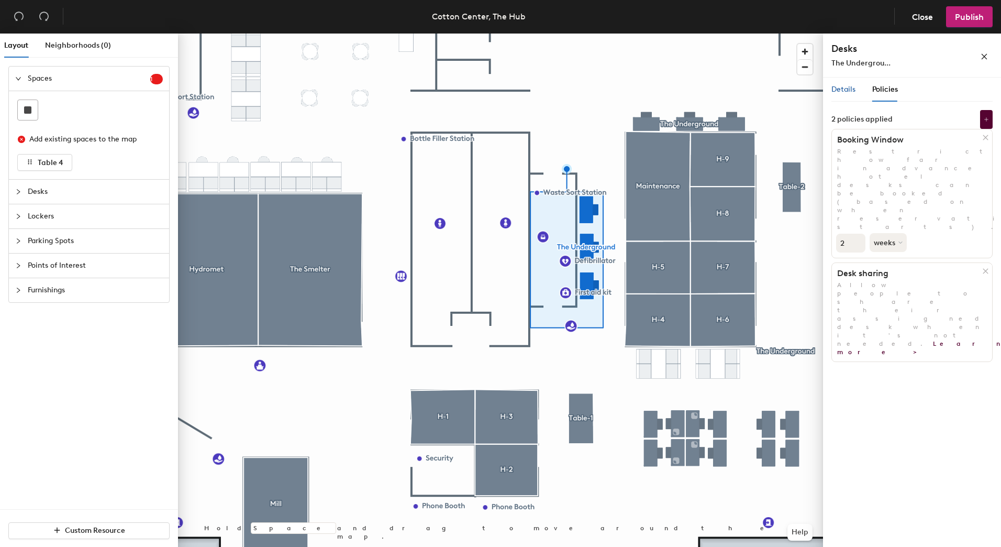
click at [845, 91] on span "Details" at bounding box center [843, 89] width 24 height 9
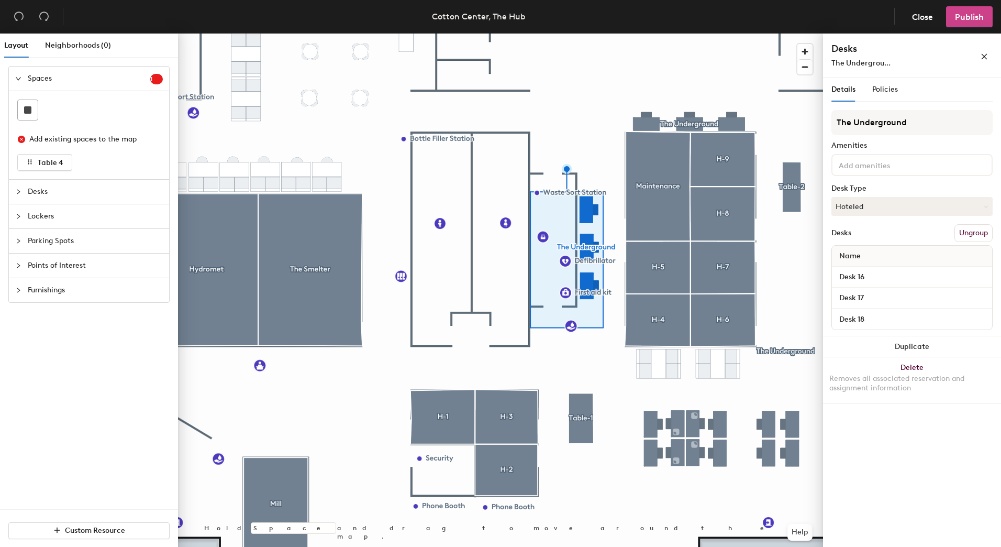
click at [969, 18] on span "Publish" at bounding box center [969, 17] width 29 height 10
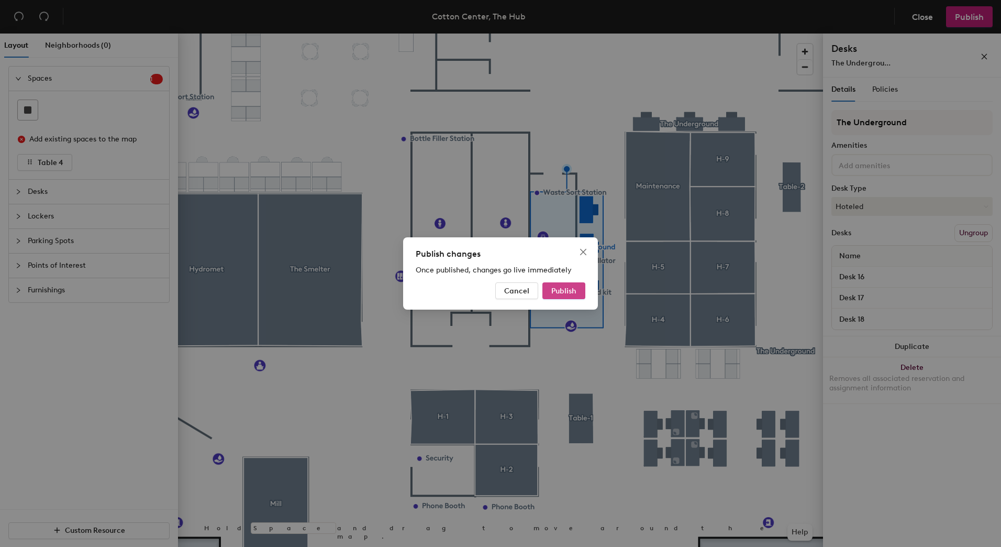
click at [567, 287] on span "Publish" at bounding box center [563, 290] width 25 height 9
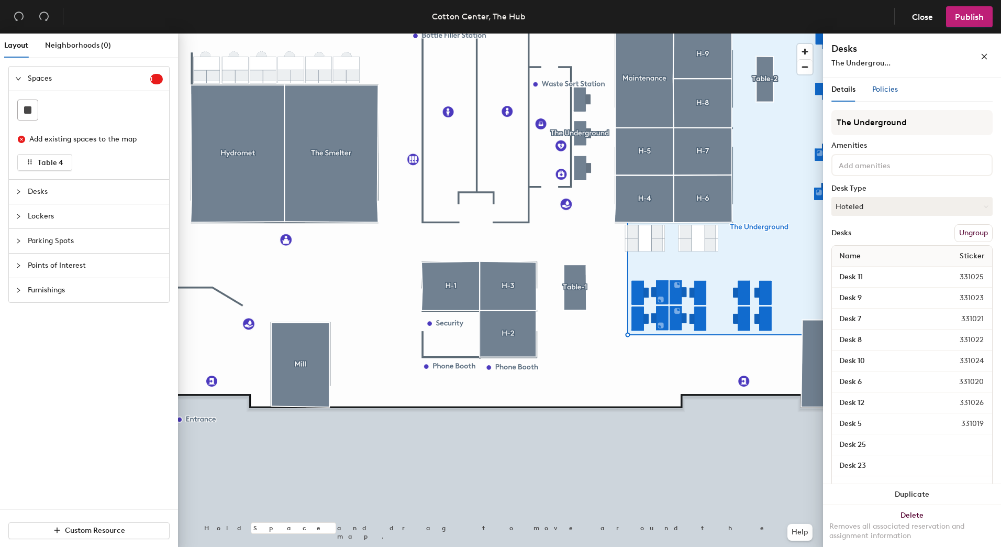
click at [885, 90] on span "Policies" at bounding box center [885, 89] width 26 height 9
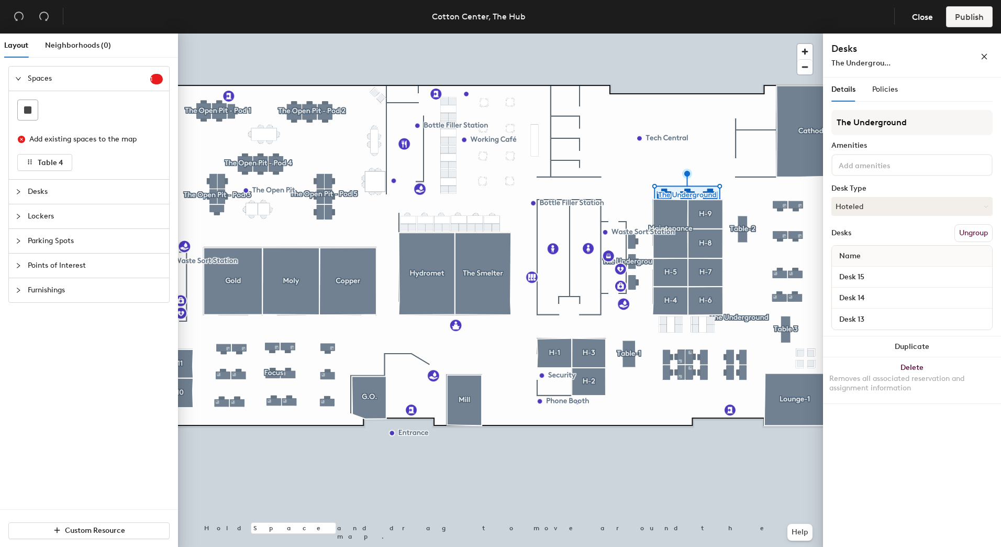
click at [966, 232] on button "Ungroup" at bounding box center [973, 233] width 38 height 18
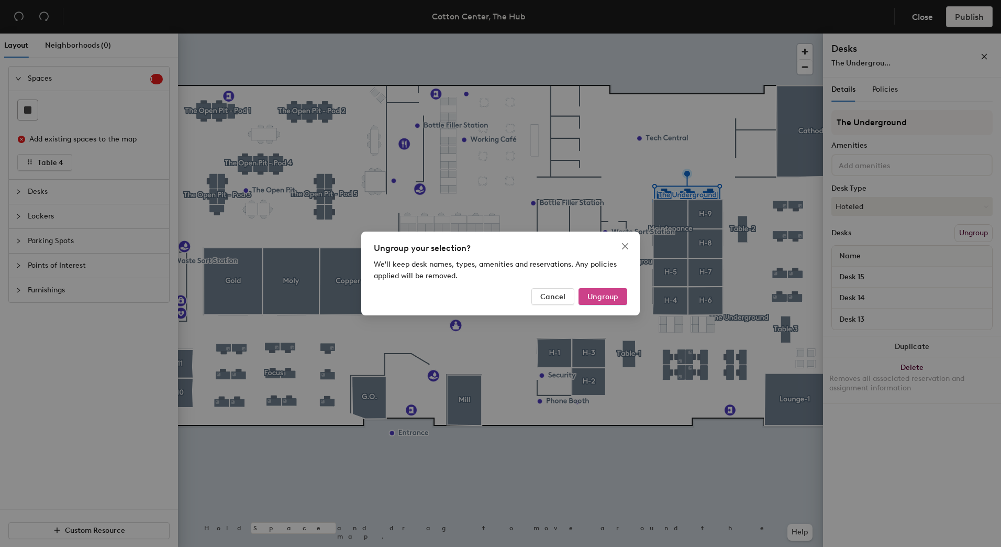
click at [604, 299] on span "Ungroup" at bounding box center [602, 296] width 31 height 9
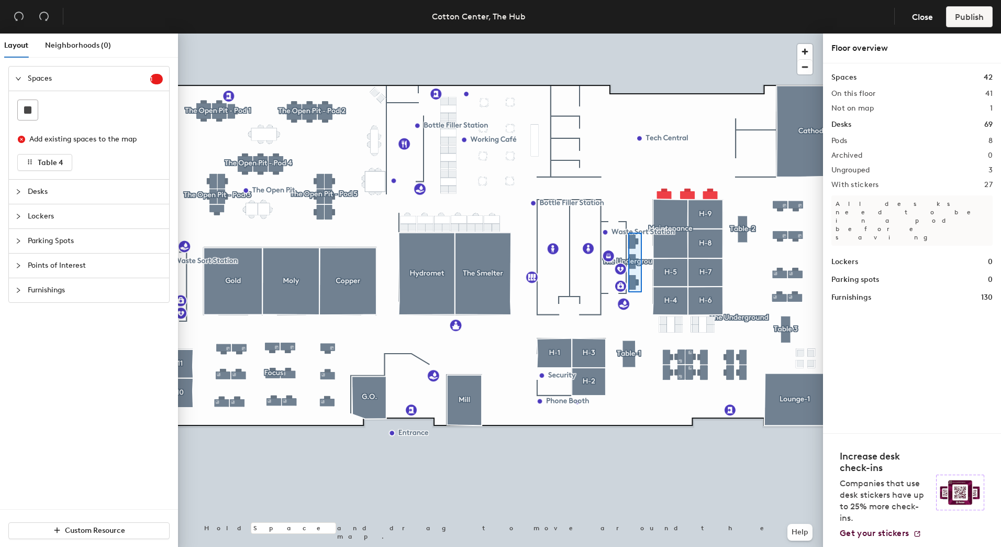
click at [627, 34] on div at bounding box center [500, 34] width 645 height 0
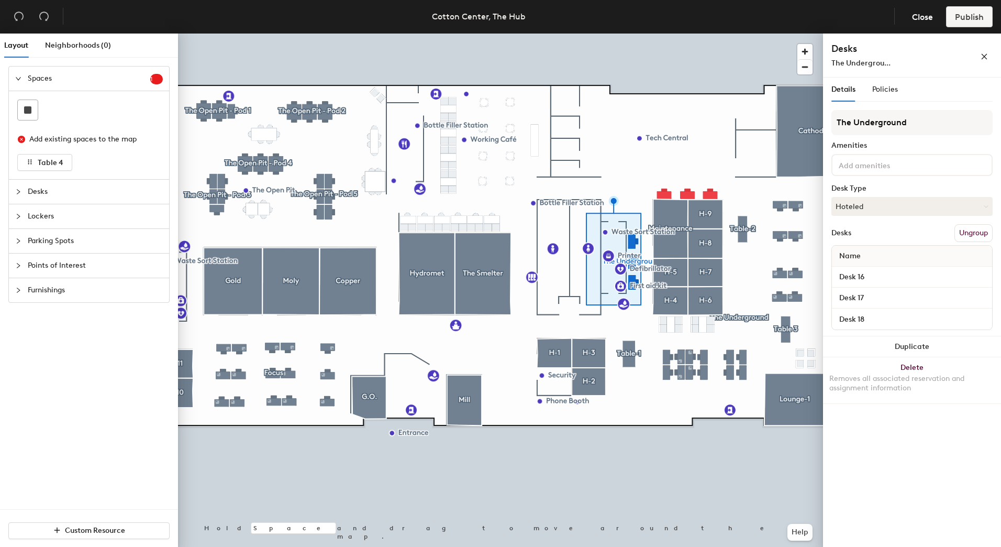
click at [982, 233] on button "Ungroup" at bounding box center [973, 233] width 38 height 18
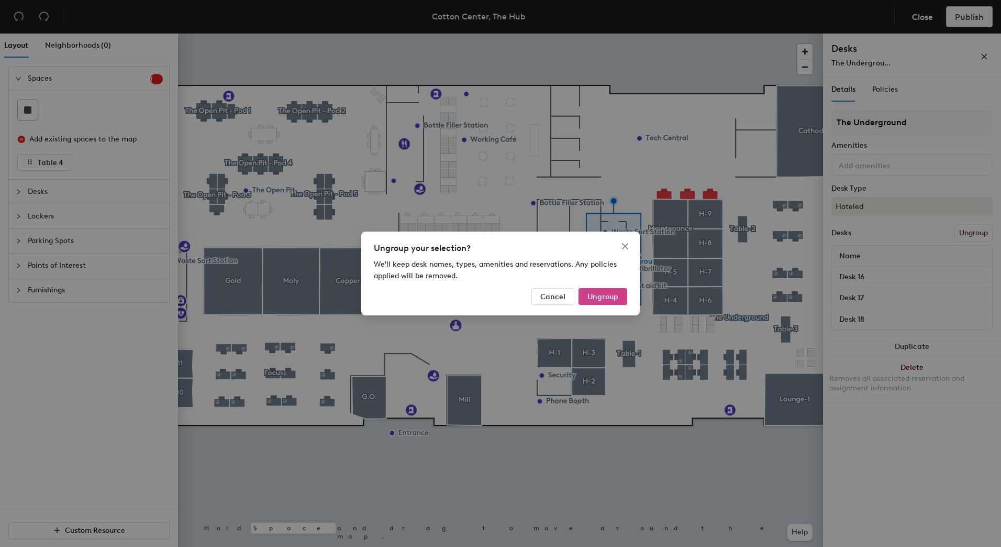
click at [591, 296] on span "Ungroup" at bounding box center [602, 296] width 31 height 9
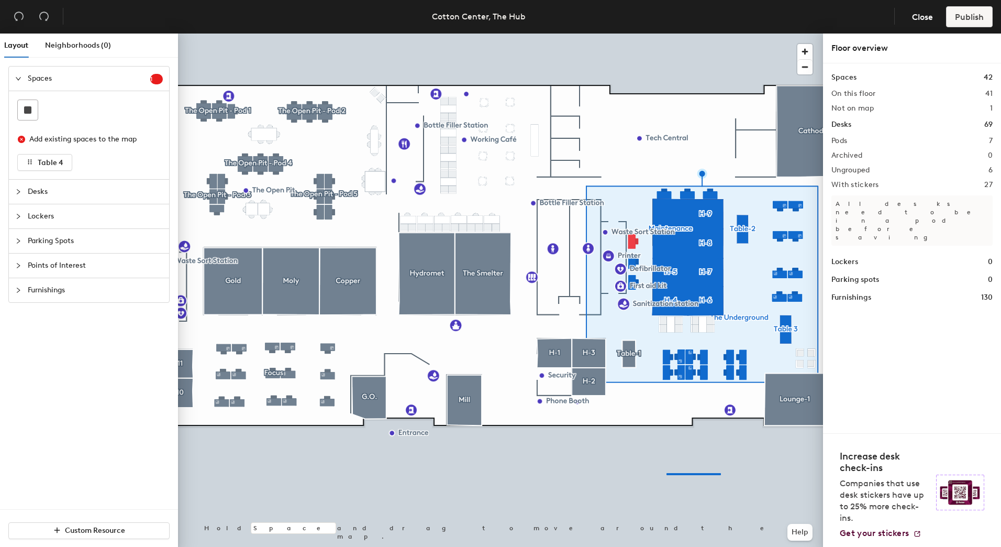
click at [666, 34] on div at bounding box center [500, 34] width 645 height 0
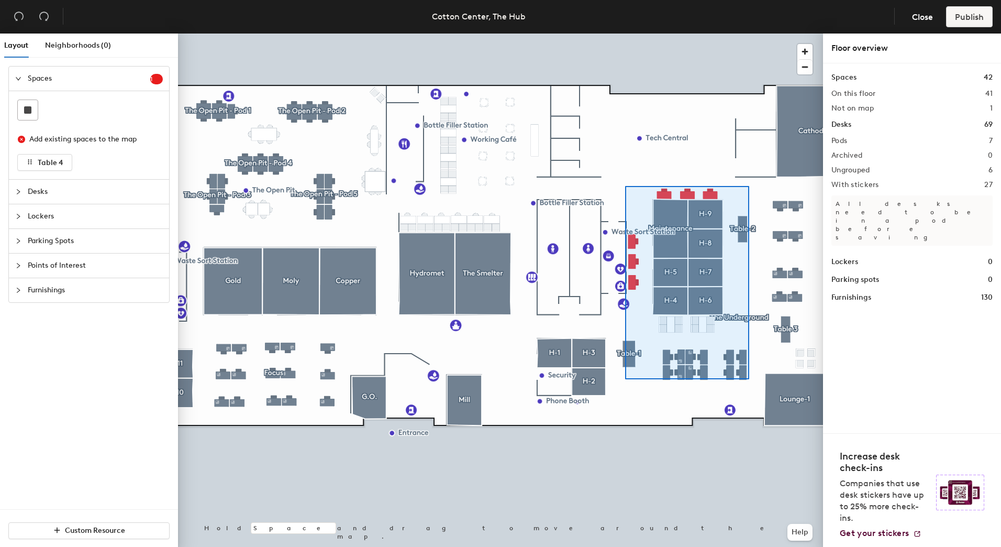
click at [625, 34] on div at bounding box center [500, 34] width 645 height 0
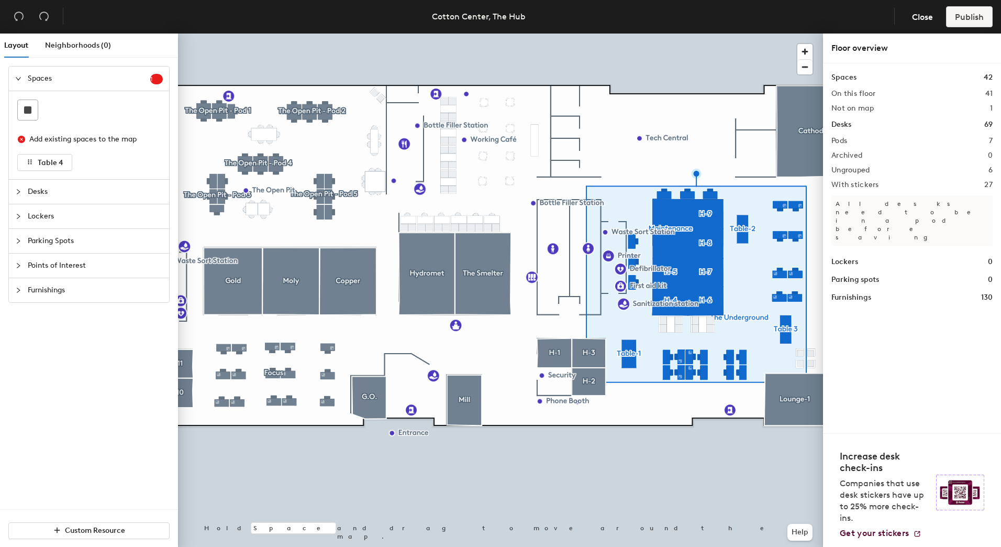
click at [20, 191] on icon "collapsed" at bounding box center [18, 191] width 6 height 6
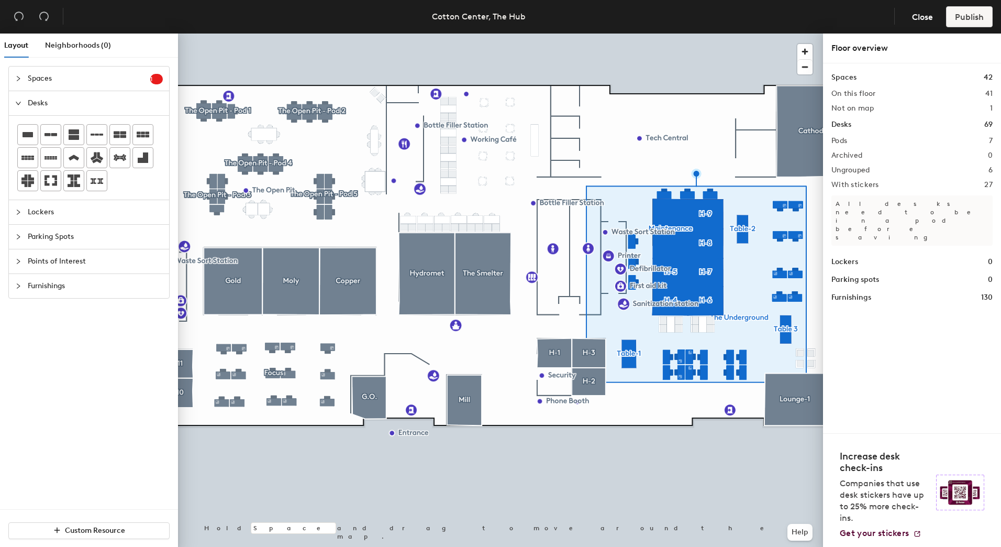
click at [21, 212] on icon "collapsed" at bounding box center [18, 212] width 6 height 6
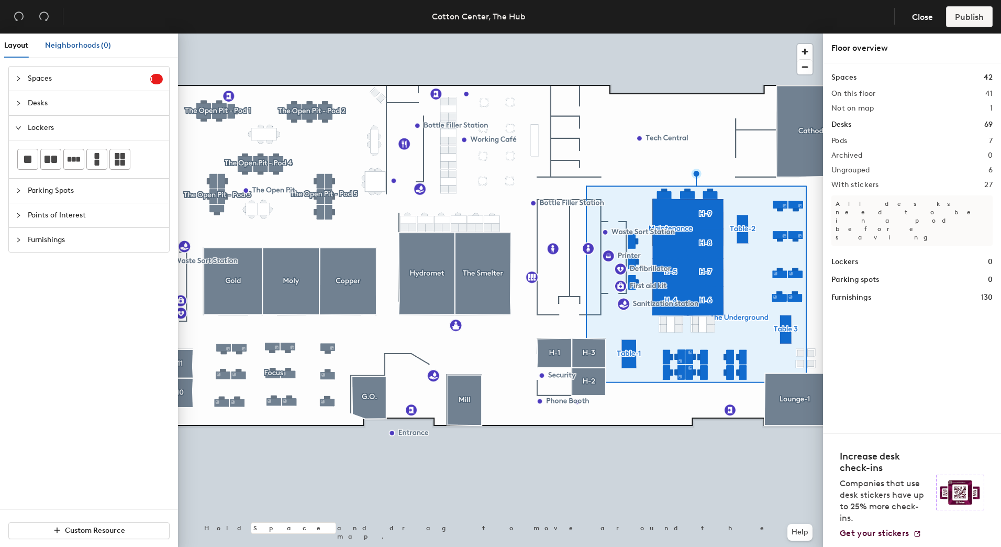
click at [48, 46] on span "Neighborhoods (0)" at bounding box center [78, 45] width 66 height 9
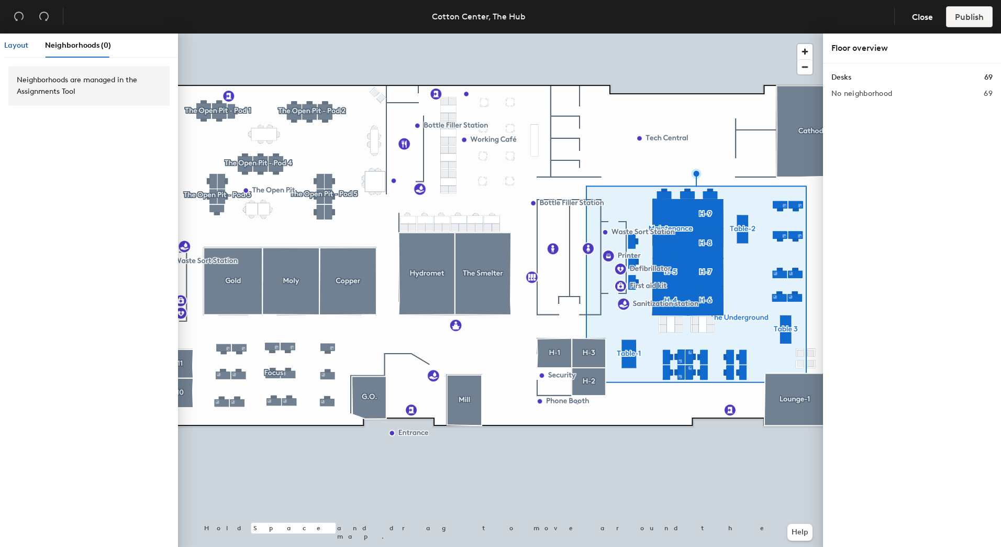
click at [19, 46] on span "Layout" at bounding box center [16, 45] width 24 height 9
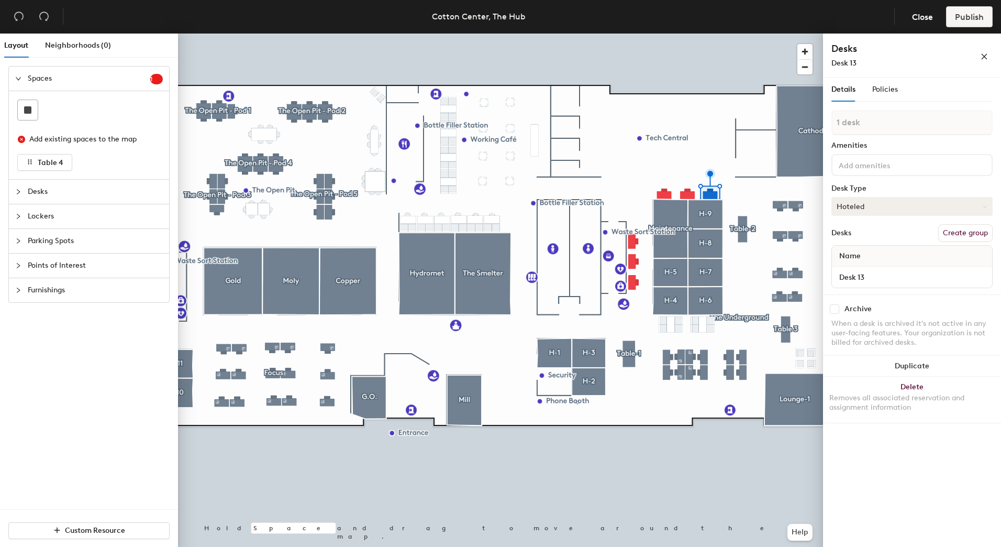
click at [932, 210] on button "Hoteled" at bounding box center [911, 206] width 161 height 19
click at [888, 87] on span "Policies" at bounding box center [885, 89] width 26 height 9
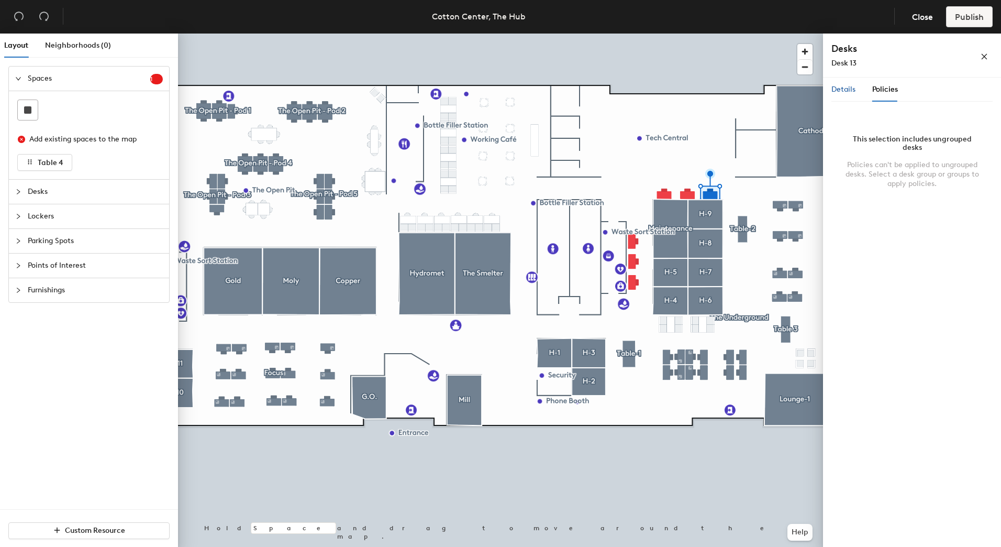
click at [841, 86] on span "Details" at bounding box center [843, 89] width 24 height 9
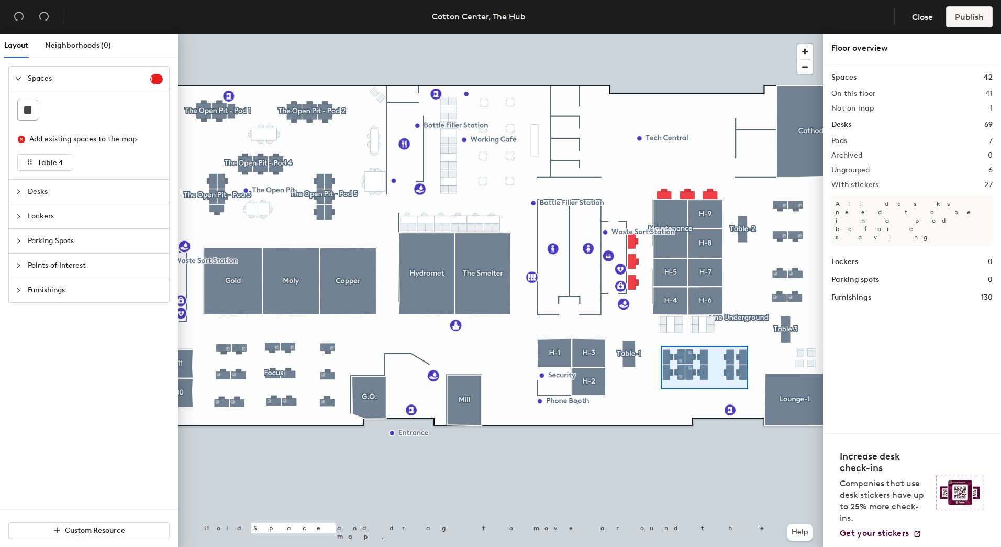
click at [661, 34] on div at bounding box center [500, 34] width 645 height 0
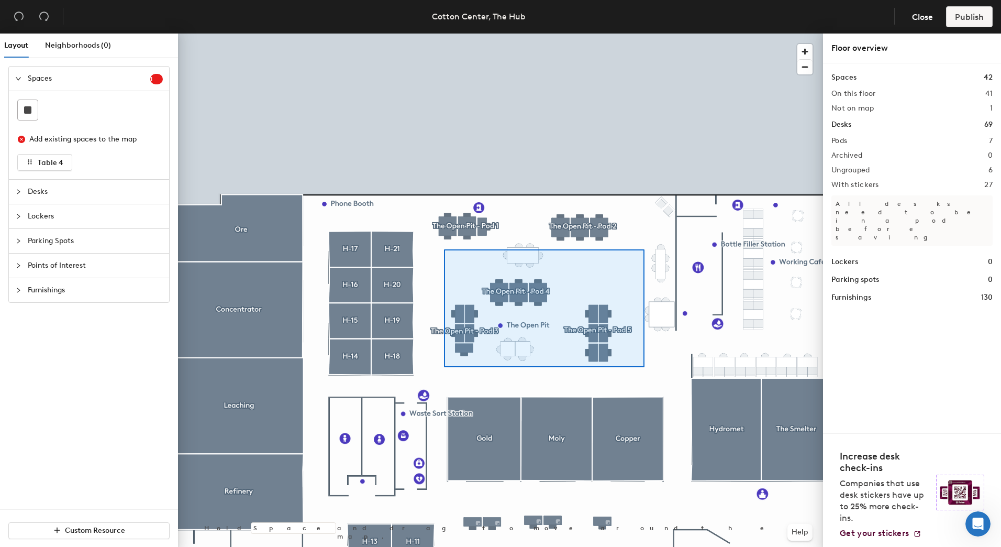
click at [444, 34] on div at bounding box center [500, 34] width 645 height 0
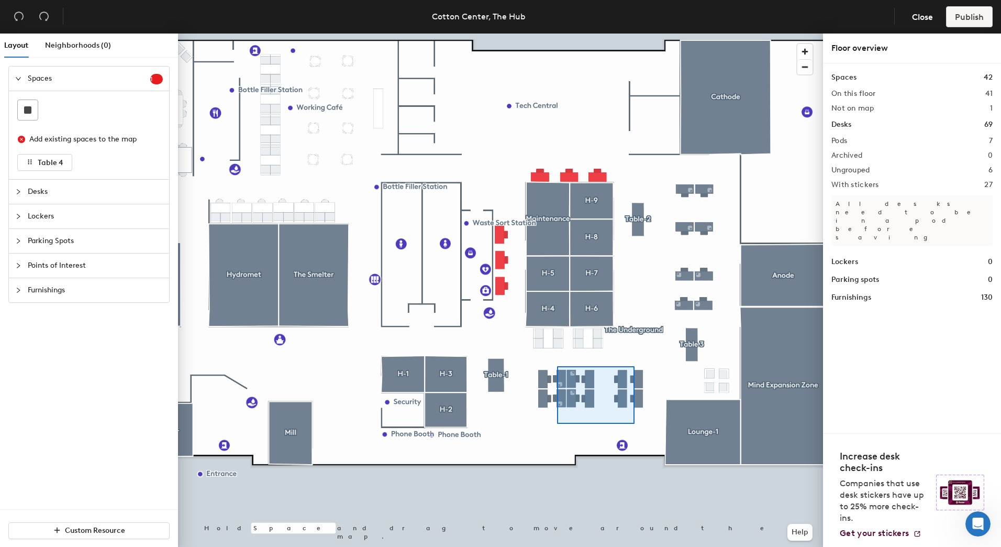
click at [557, 34] on div at bounding box center [500, 34] width 645 height 0
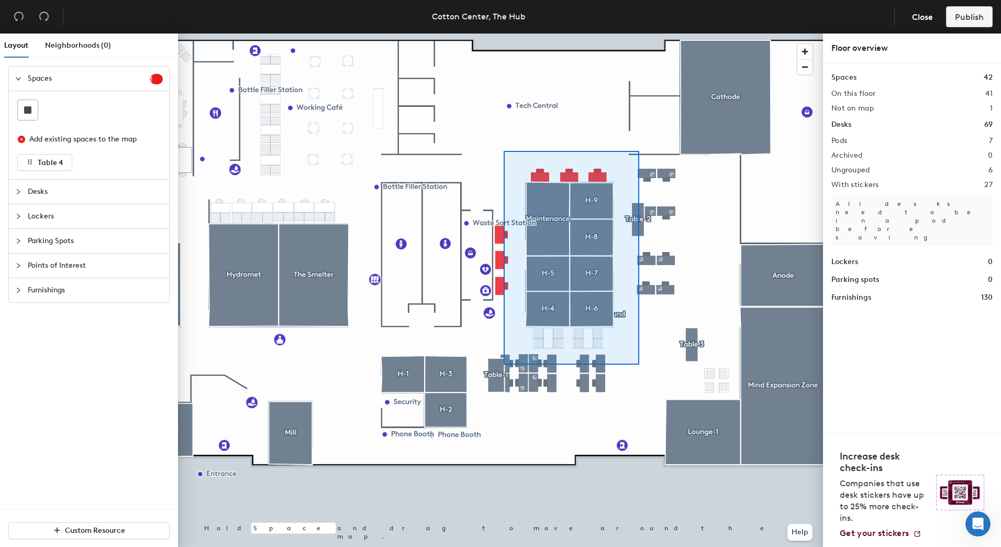
click at [504, 34] on div at bounding box center [500, 34] width 645 height 0
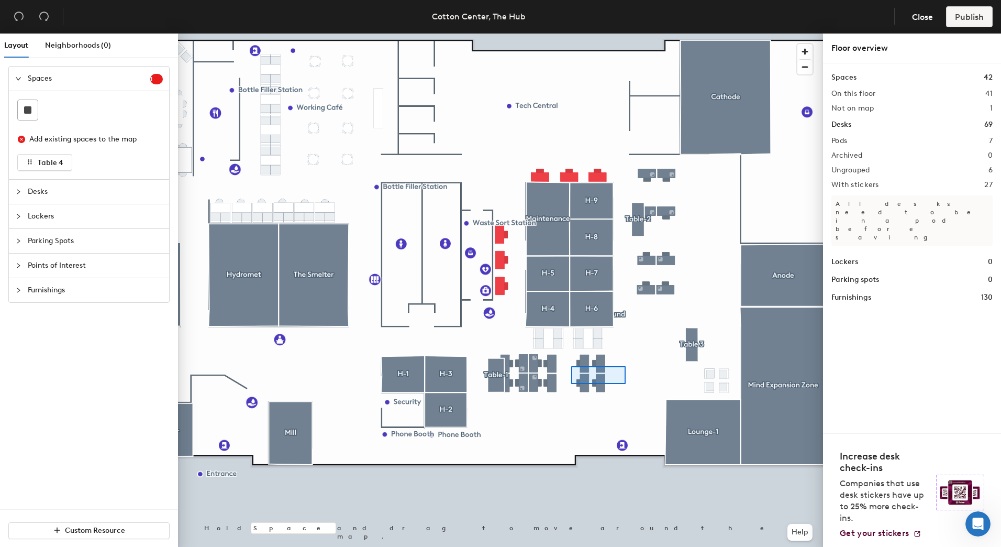
click at [547, 34] on div at bounding box center [500, 34] width 645 height 0
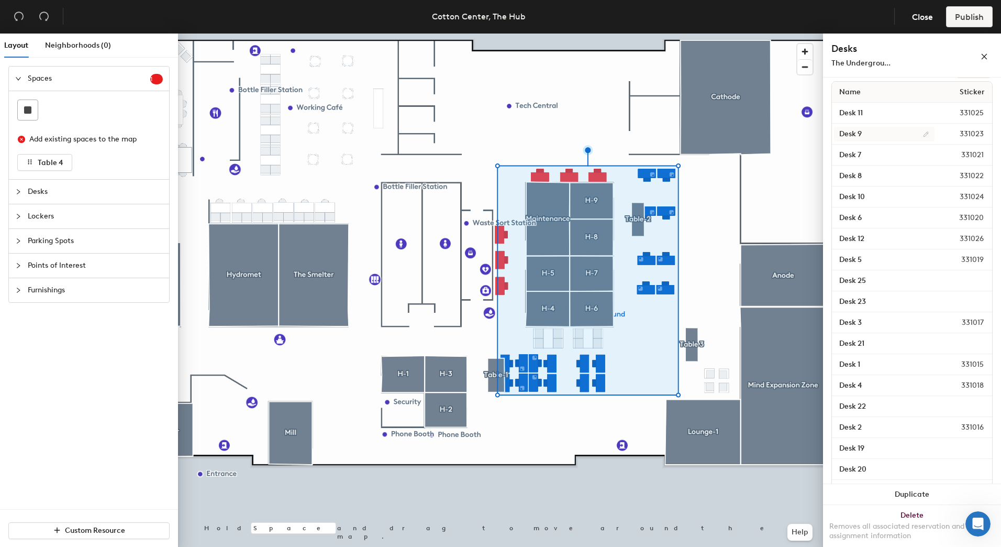
scroll to position [217, 0]
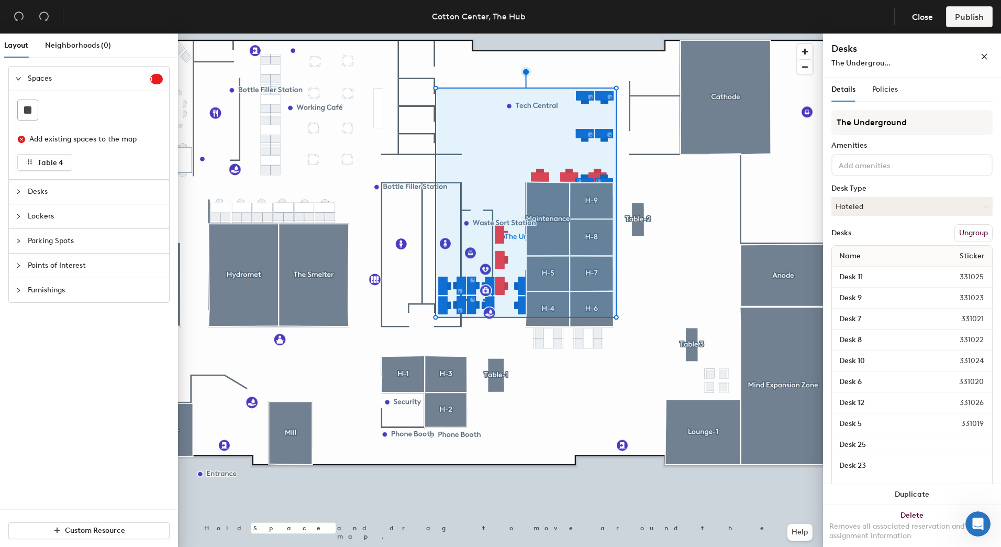
click at [633, 34] on div at bounding box center [500, 34] width 645 height 0
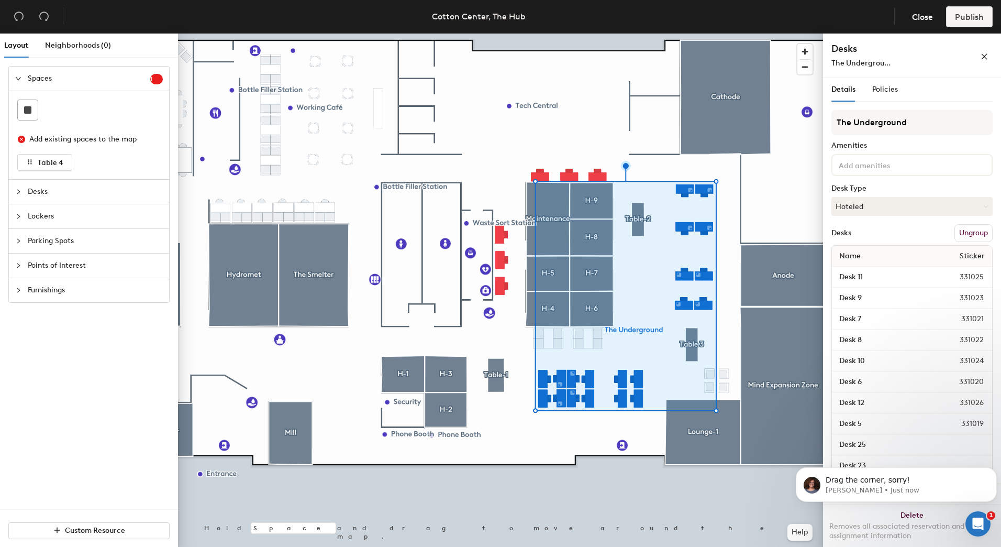
scroll to position [0, 0]
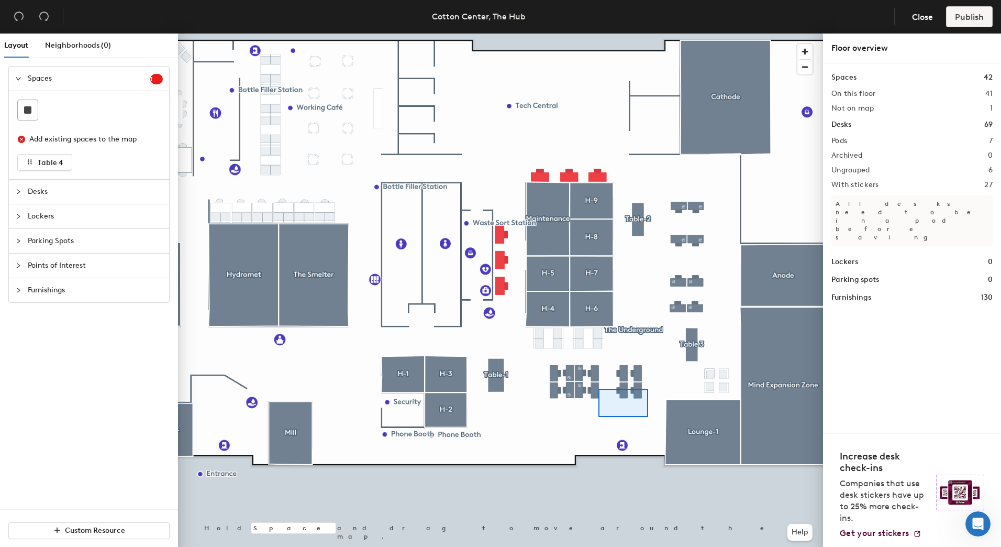
click at [564, 34] on div at bounding box center [500, 34] width 645 height 0
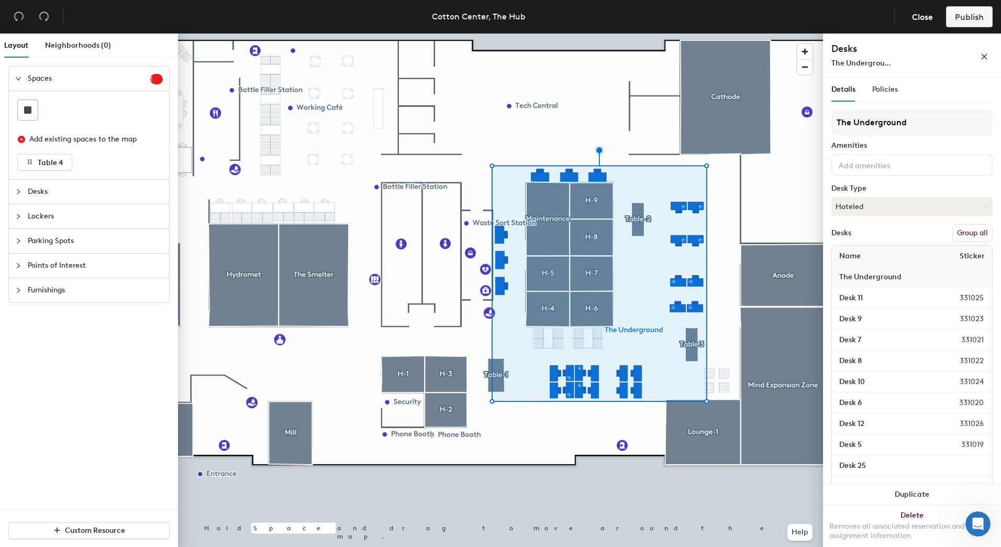
click at [962, 231] on button "Group all" at bounding box center [972, 233] width 40 height 18
click at [969, 16] on span "Publish" at bounding box center [969, 17] width 29 height 10
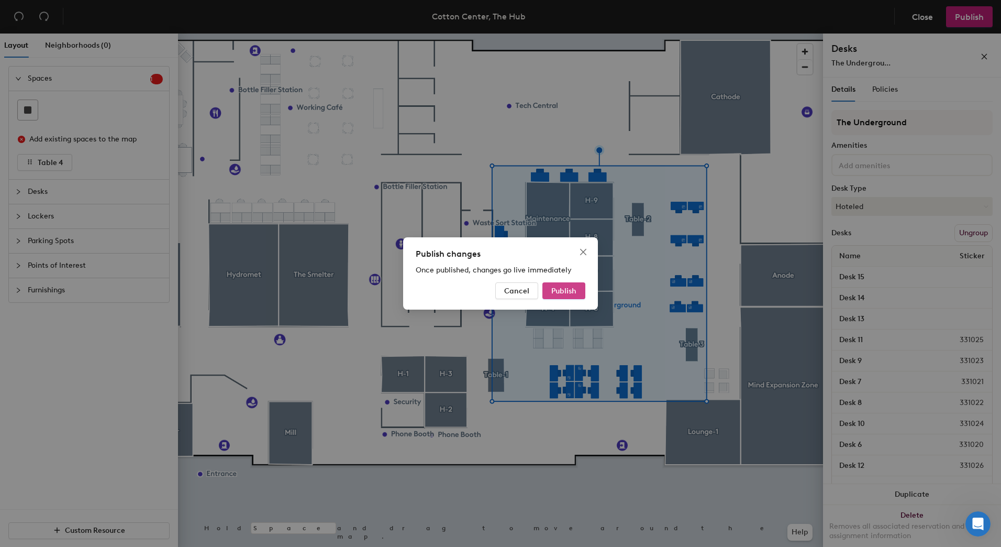
click at [567, 291] on span "Publish" at bounding box center [563, 290] width 25 height 9
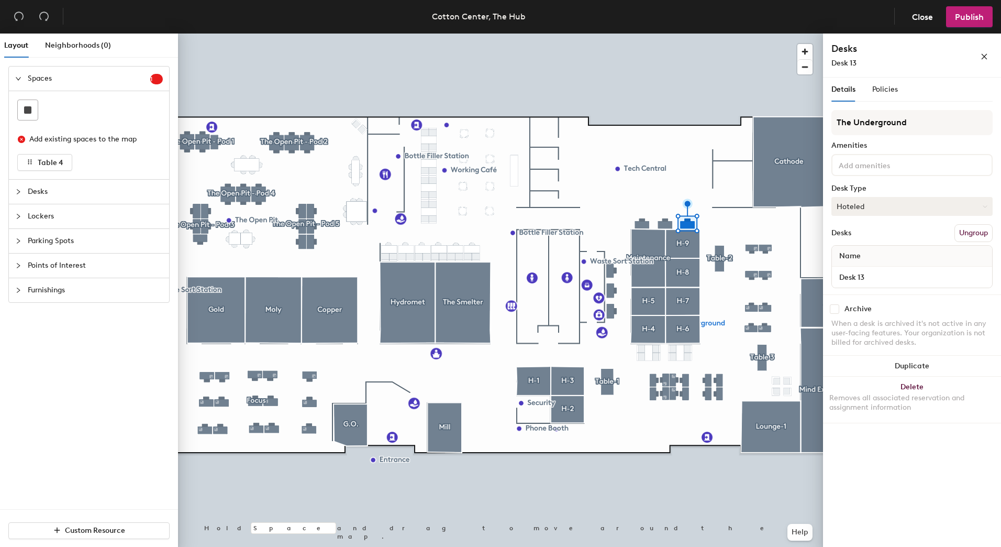
click at [864, 203] on button "Hoteled" at bounding box center [911, 206] width 161 height 19
click at [852, 268] on div "Hoteled" at bounding box center [884, 270] width 105 height 16
click at [884, 96] on div "Policies" at bounding box center [885, 89] width 26 height 24
click at [896, 99] on div "Policies" at bounding box center [885, 89] width 26 height 24
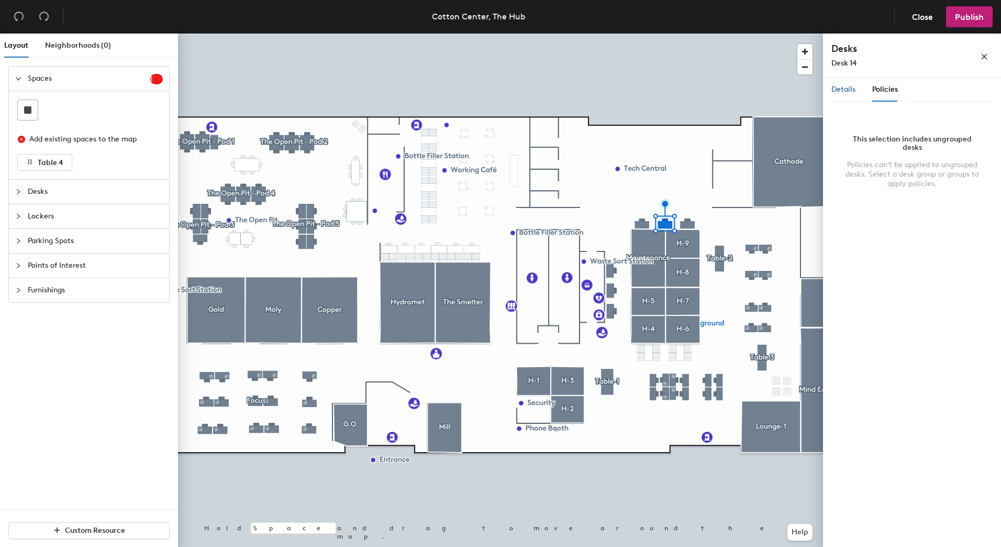
click at [841, 89] on span "Details" at bounding box center [843, 89] width 24 height 9
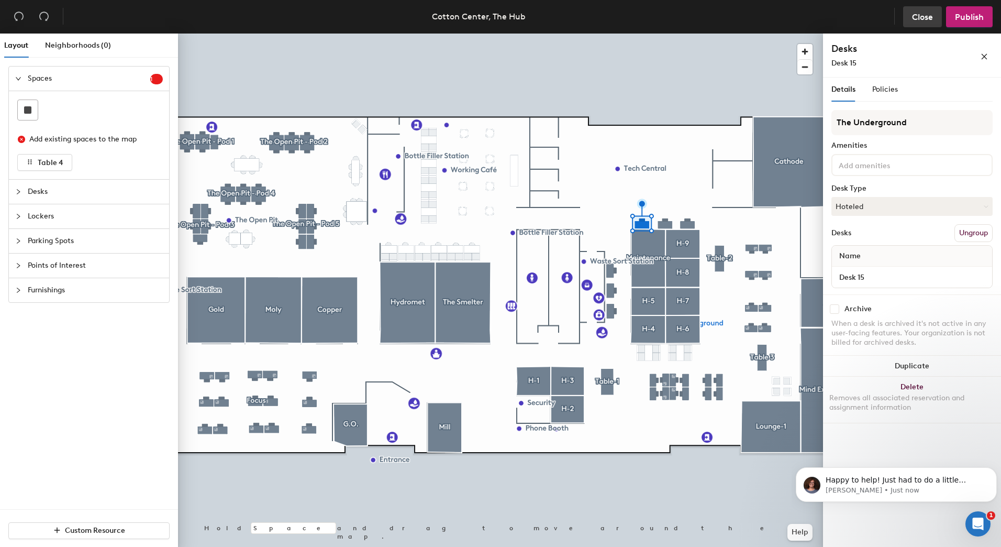
click at [912, 12] on span "Close" at bounding box center [922, 17] width 21 height 10
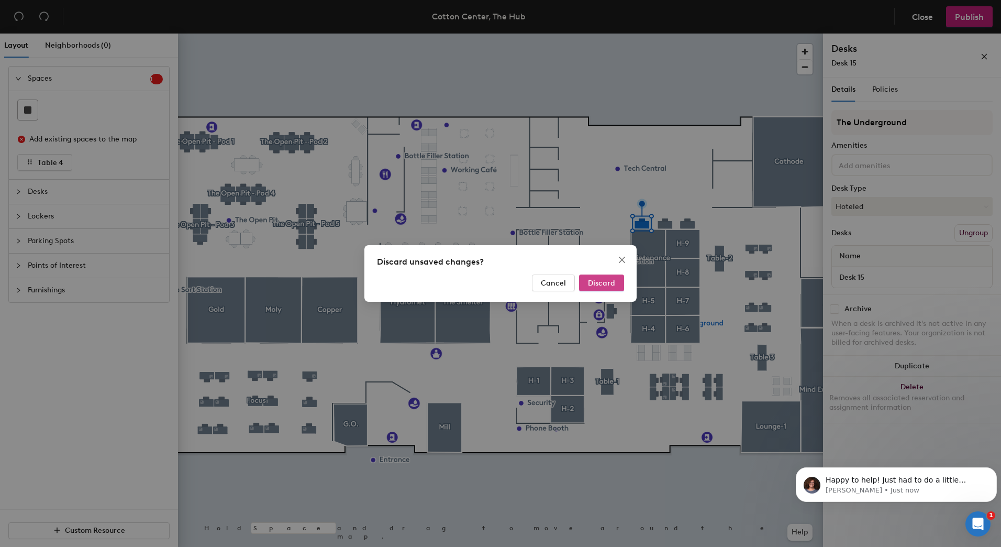
click at [597, 281] on span "Discard" at bounding box center [601, 283] width 27 height 9
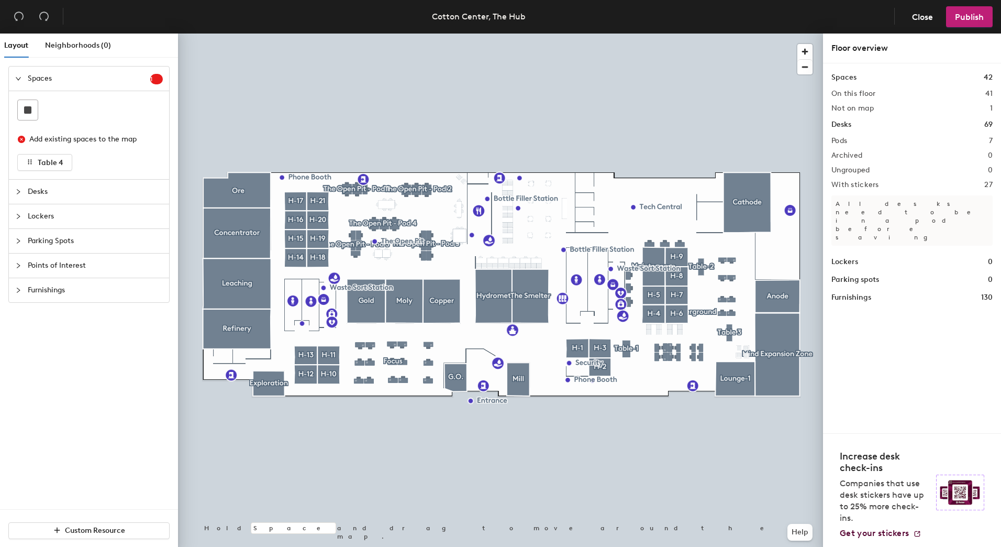
click at [24, 196] on div at bounding box center [21, 192] width 13 height 12
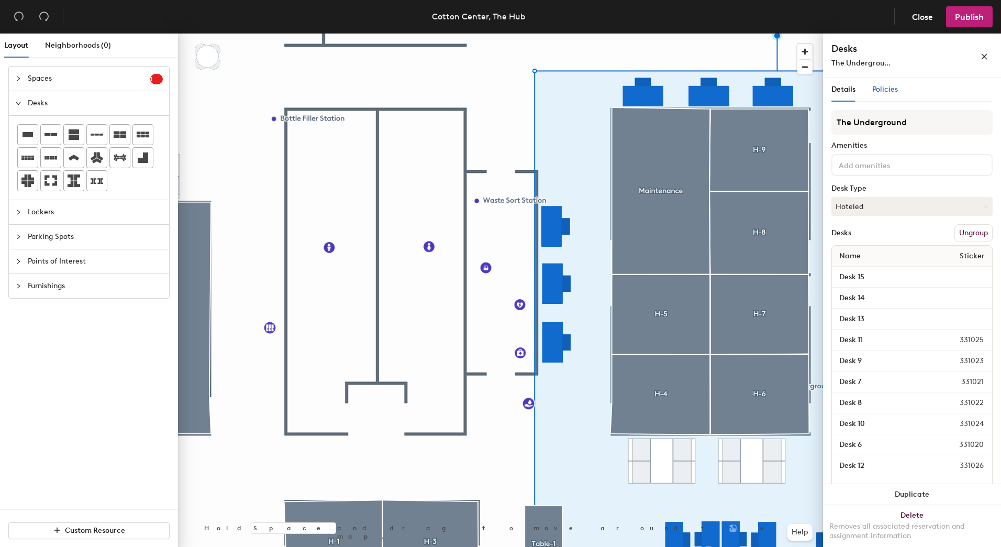
click at [891, 84] on div "Policies" at bounding box center [885, 90] width 26 height 12
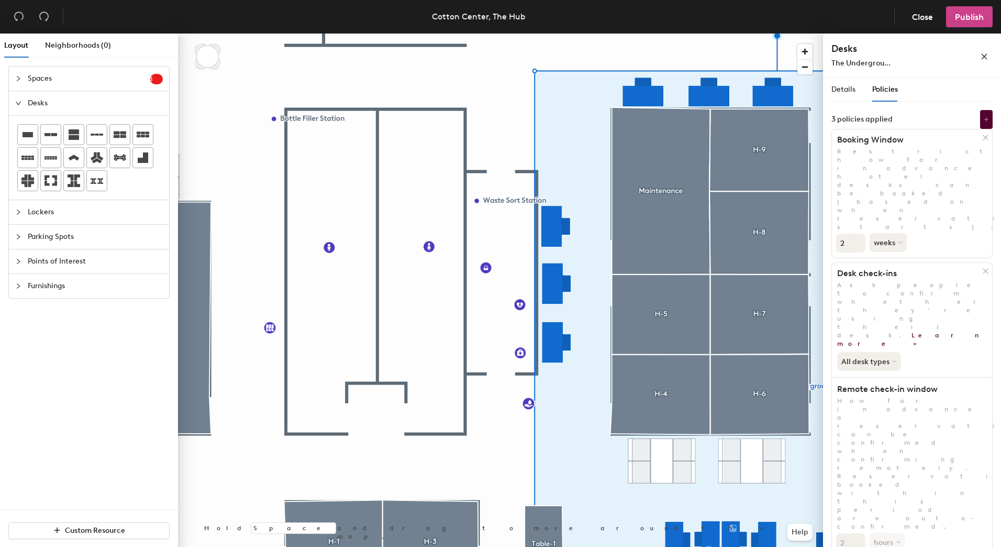
click at [964, 16] on span "Publish" at bounding box center [969, 17] width 29 height 10
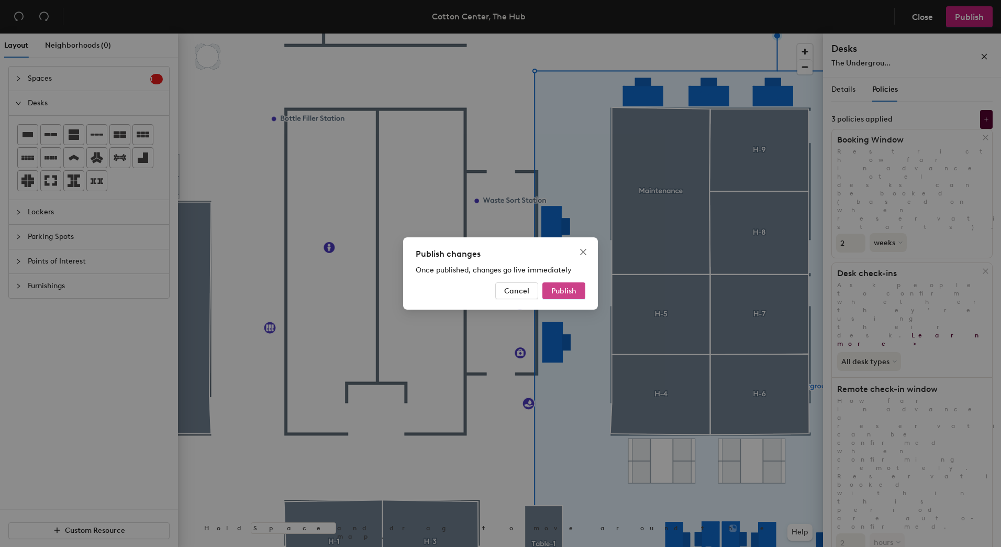
click at [559, 289] on span "Publish" at bounding box center [563, 290] width 25 height 9
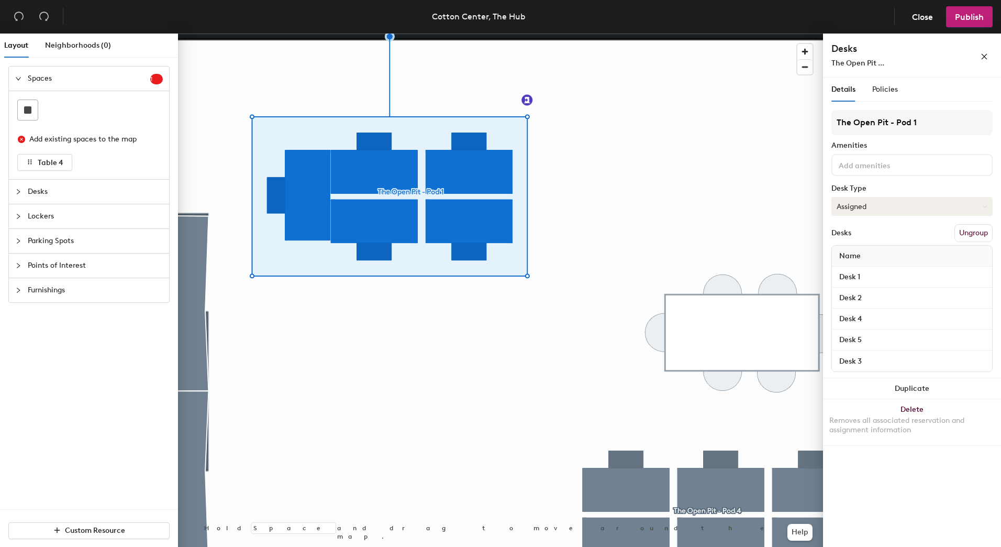
click at [886, 203] on button "Assigned" at bounding box center [911, 206] width 161 height 19
click at [863, 270] on div "Hoteled" at bounding box center [884, 270] width 105 height 16
click at [884, 87] on span "Policies" at bounding box center [885, 89] width 26 height 9
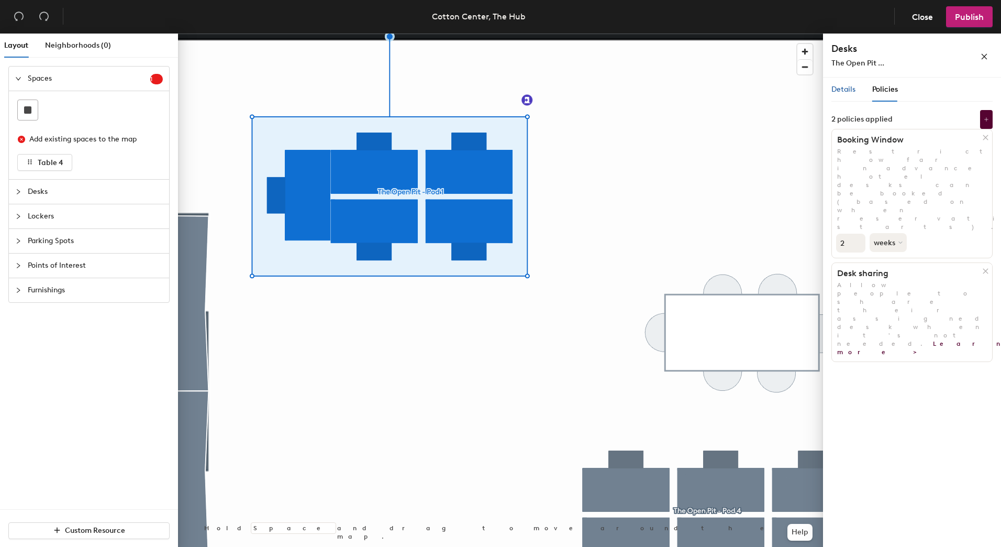
click at [841, 90] on span "Details" at bounding box center [843, 89] width 24 height 9
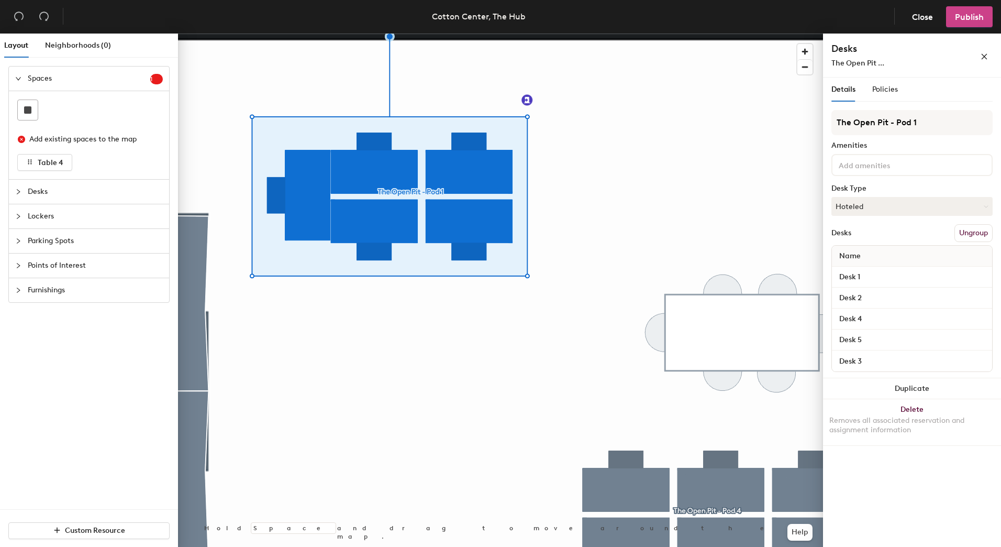
click at [966, 17] on span "Publish" at bounding box center [969, 17] width 29 height 10
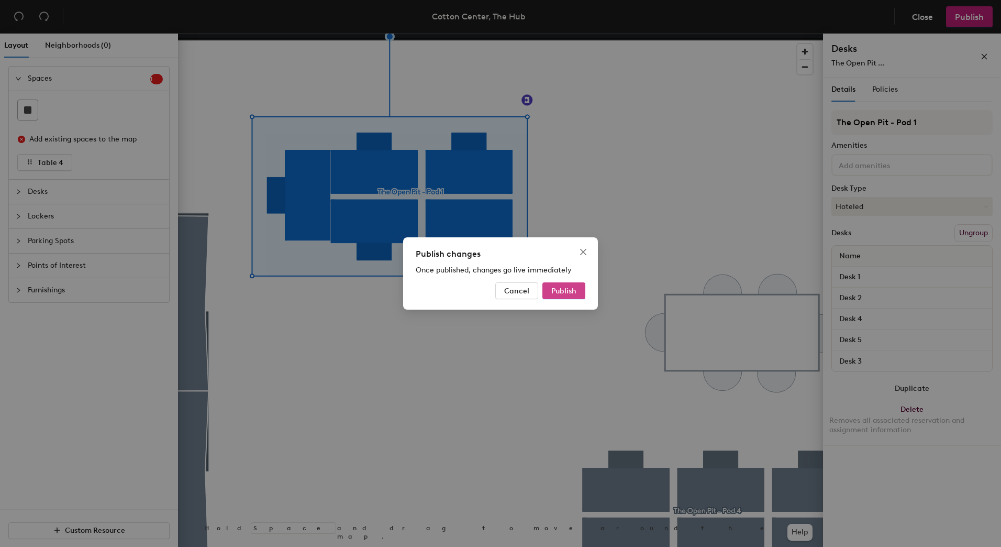
click at [574, 291] on span "Publish" at bounding box center [563, 290] width 25 height 9
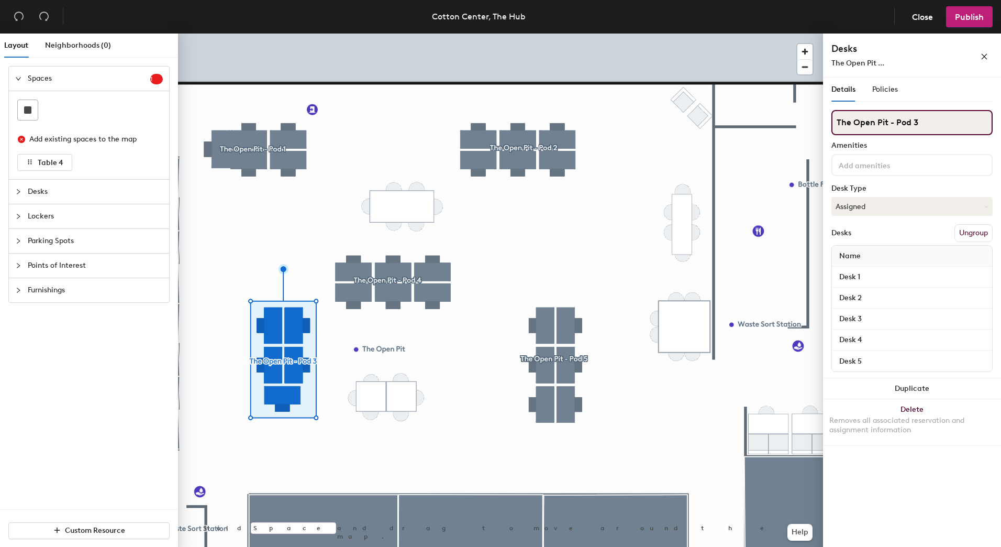
click at [940, 128] on input "The Open Pit - Pod 3" at bounding box center [911, 122] width 161 height 25
type input "The Open Pit - Pod 5"
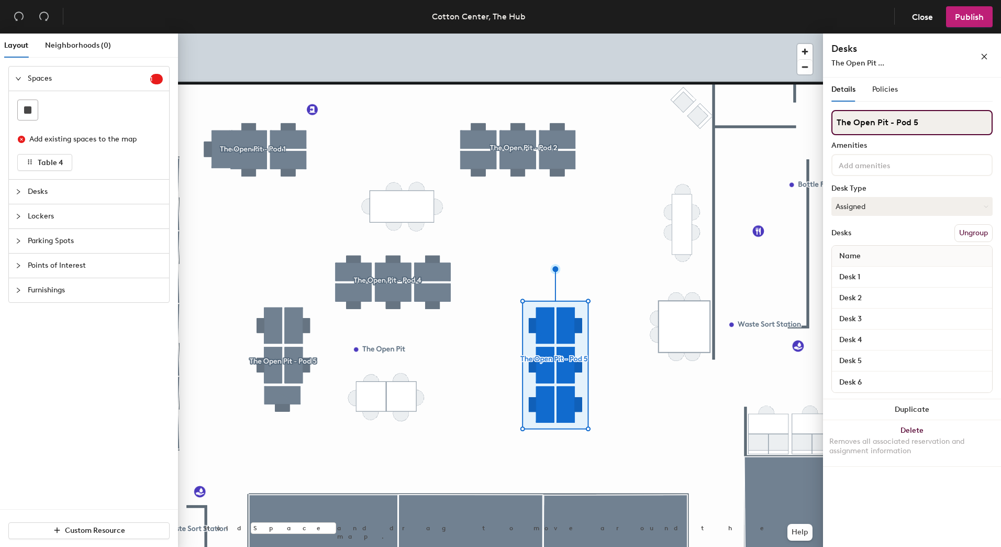
click at [928, 126] on input "The Open Pit - Pod 5" at bounding box center [911, 122] width 161 height 25
type input "The Open Pit - Pod 6"
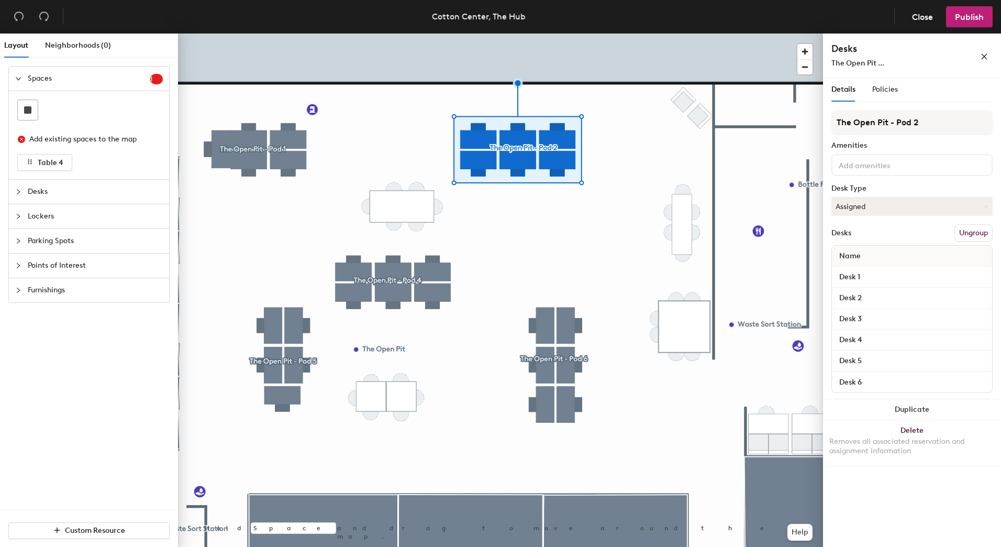
click at [25, 195] on div at bounding box center [21, 192] width 13 height 12
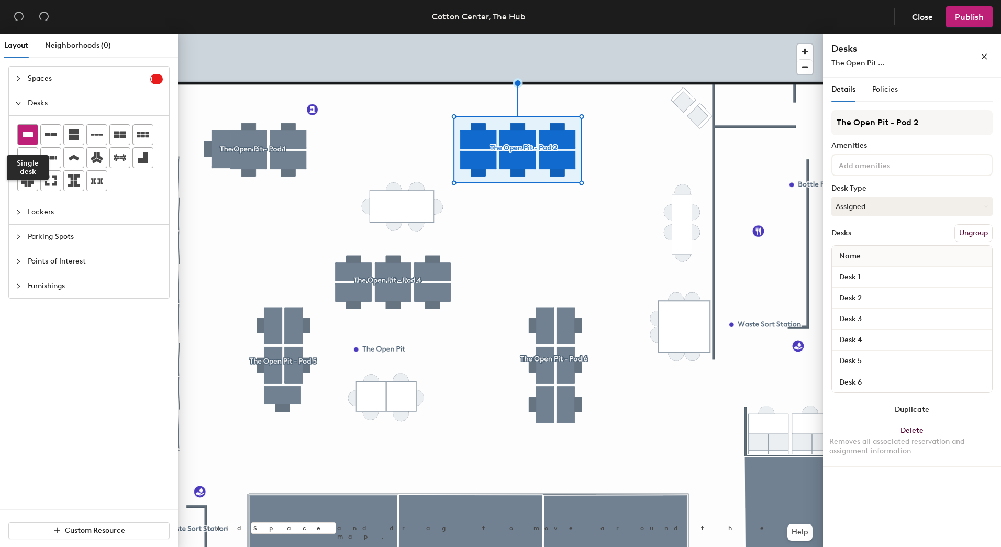
click at [30, 142] on div at bounding box center [28, 135] width 20 height 20
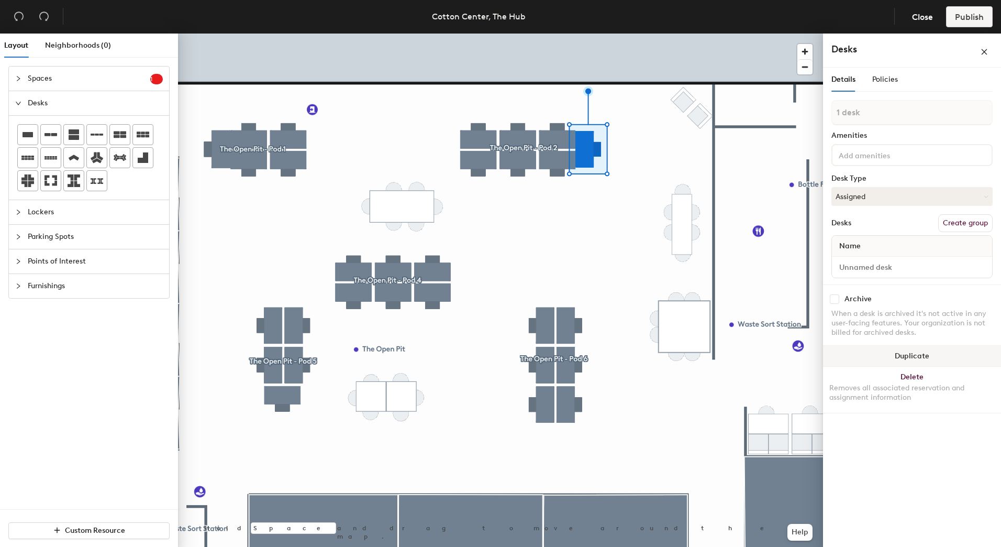
click at [870, 355] on button "Duplicate" at bounding box center [912, 356] width 178 height 21
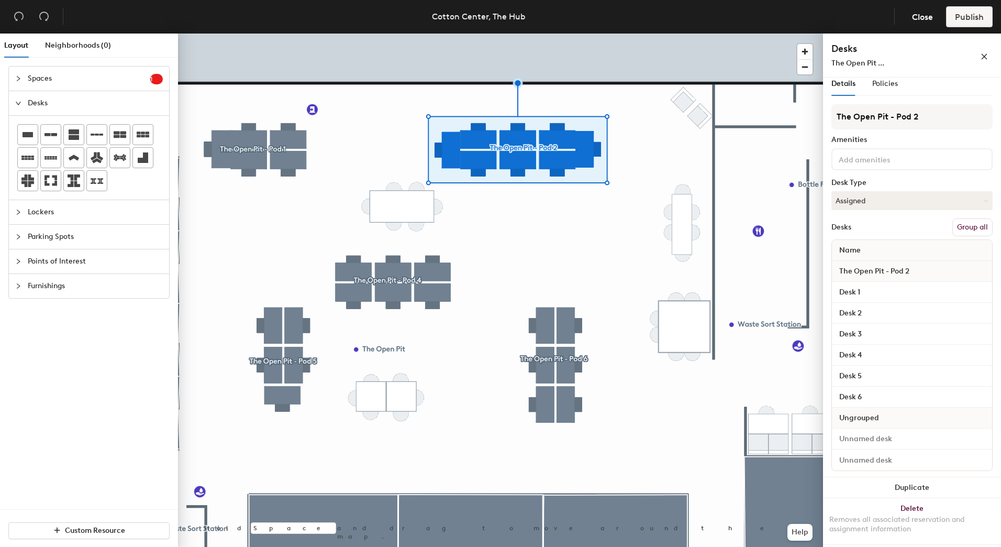
scroll to position [7, 0]
click at [872, 438] on input at bounding box center [912, 437] width 156 height 15
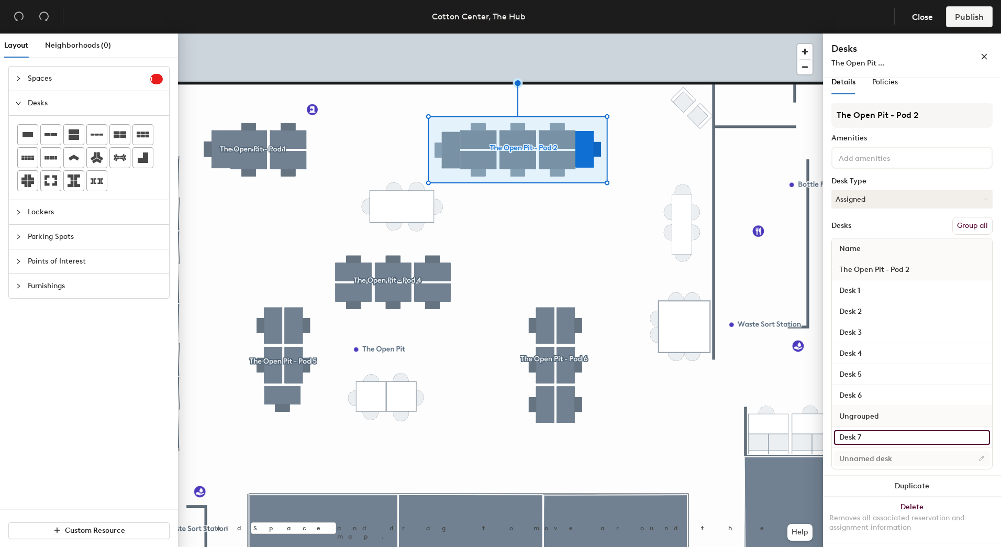
type input "Desk 7"
click at [869, 459] on input at bounding box center [912, 458] width 156 height 15
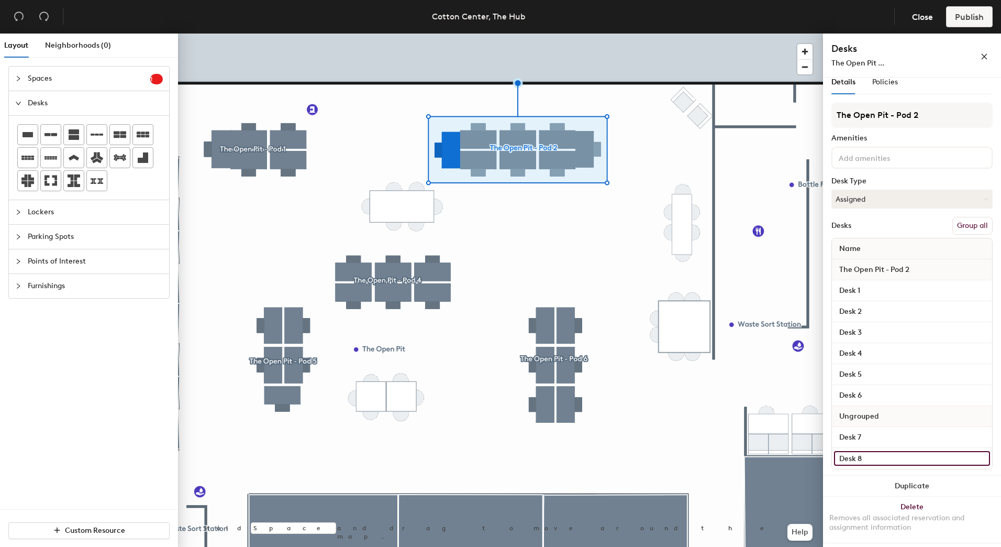
type input "Desk 8"
click at [958, 224] on button "Group all" at bounding box center [972, 226] width 40 height 18
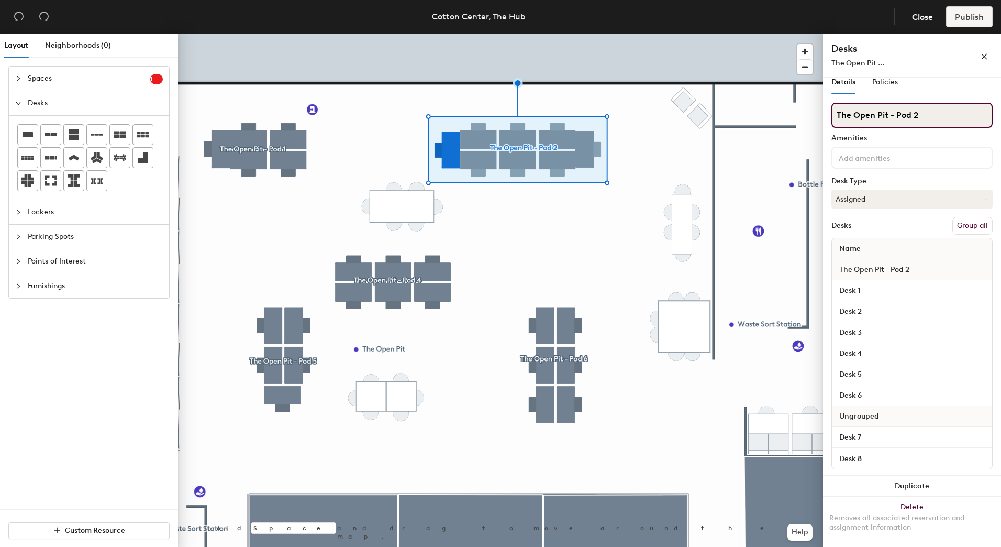
scroll to position [0, 0]
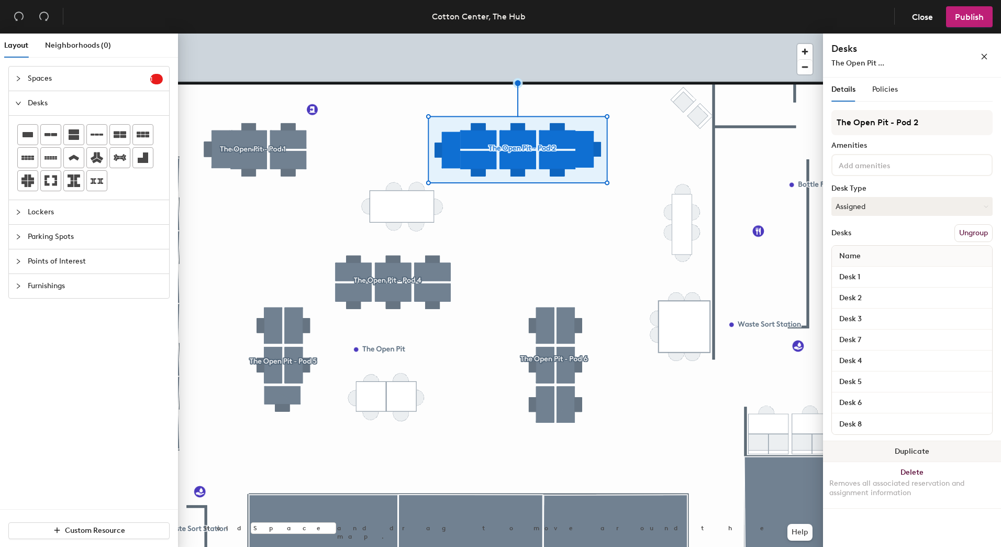
click at [921, 451] on button "Duplicate" at bounding box center [912, 451] width 178 height 21
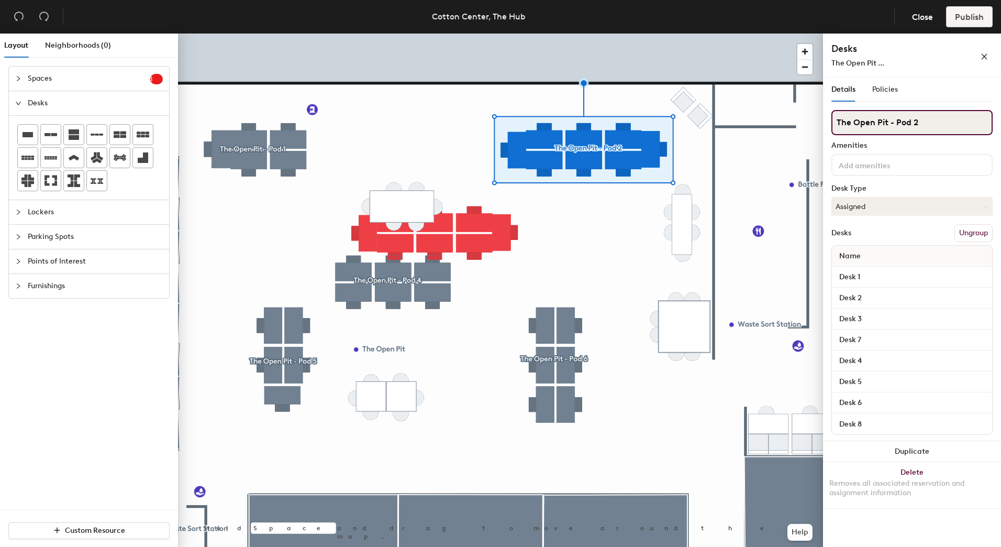
click at [928, 123] on input "The Open Pit - Pod 2" at bounding box center [911, 122] width 161 height 25
type input "The Open Pit - Pod 3"
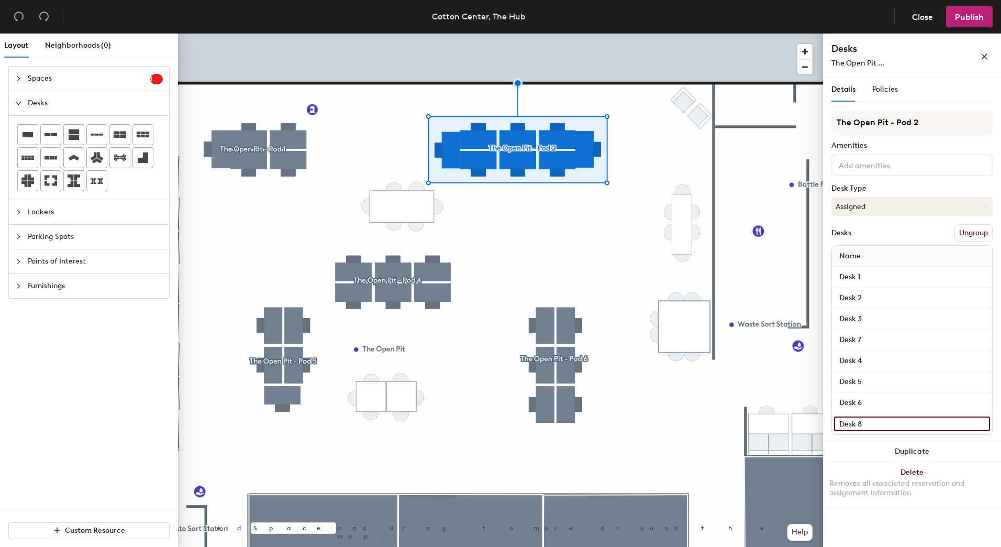
click at [869, 423] on input "Desk 8" at bounding box center [912, 423] width 156 height 15
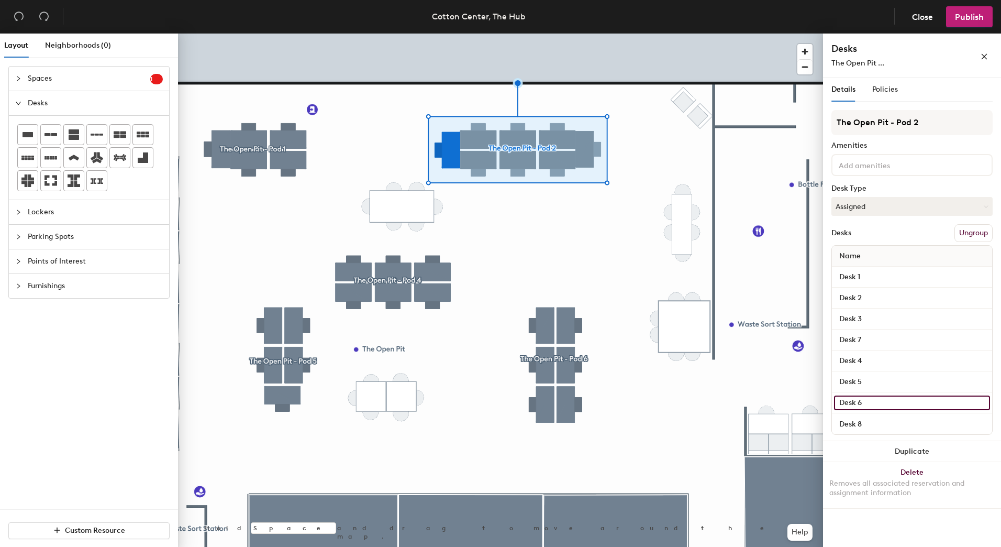
click at [872, 405] on input "Desk 6" at bounding box center [912, 402] width 156 height 15
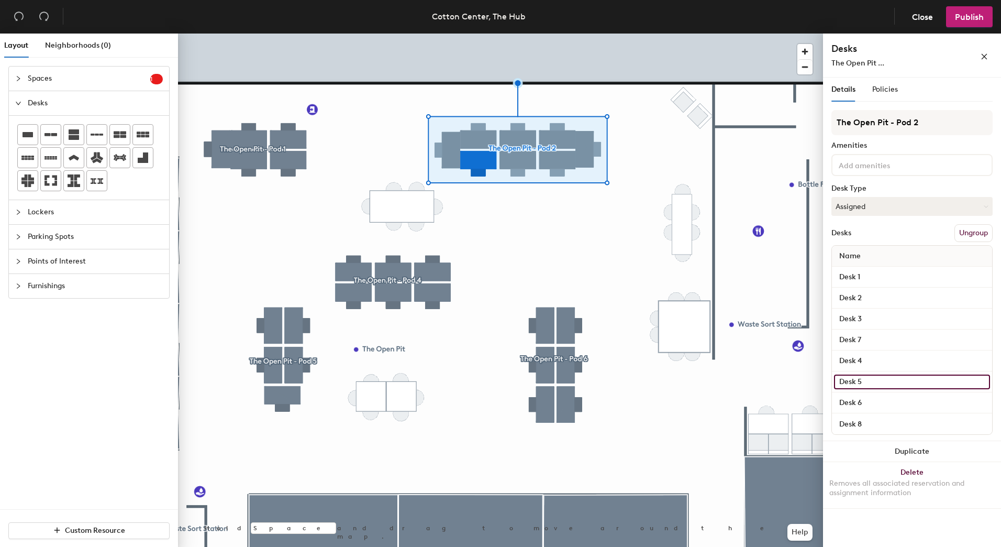
click at [872, 381] on input "Desk 5" at bounding box center [912, 381] width 156 height 15
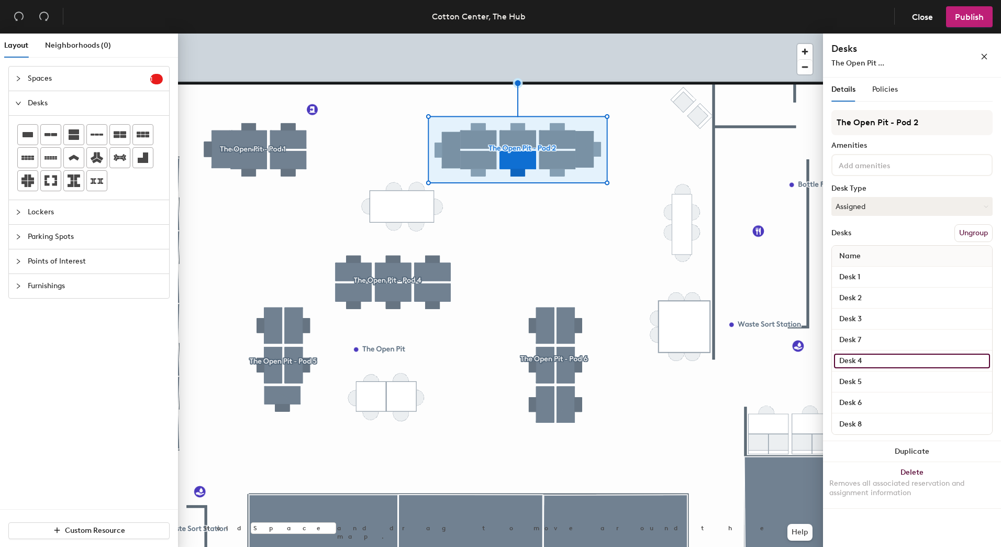
click at [877, 358] on input "Desk 4" at bounding box center [912, 360] width 156 height 15
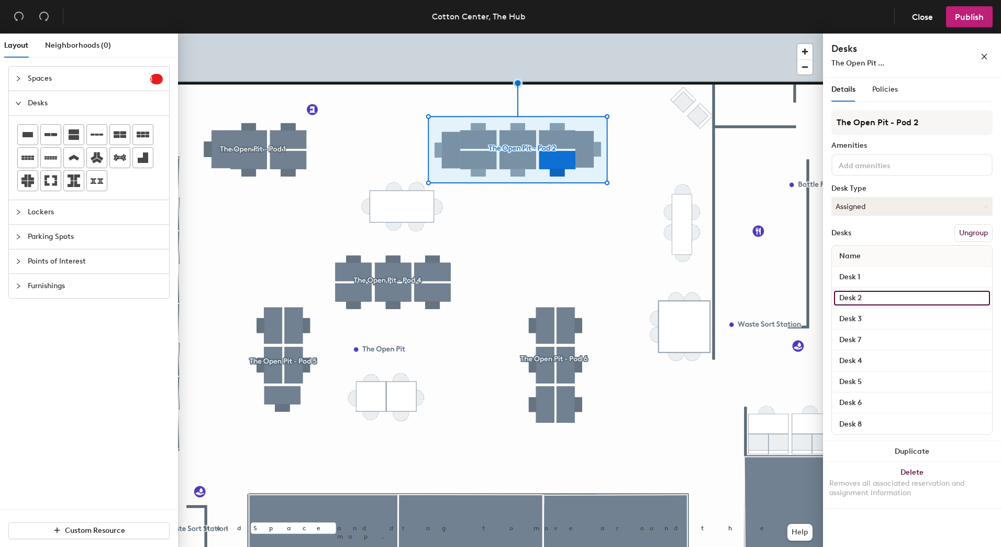
click at [875, 301] on input "Desk 2" at bounding box center [912, 298] width 156 height 15
click at [878, 317] on input "Desk 3" at bounding box center [912, 318] width 156 height 15
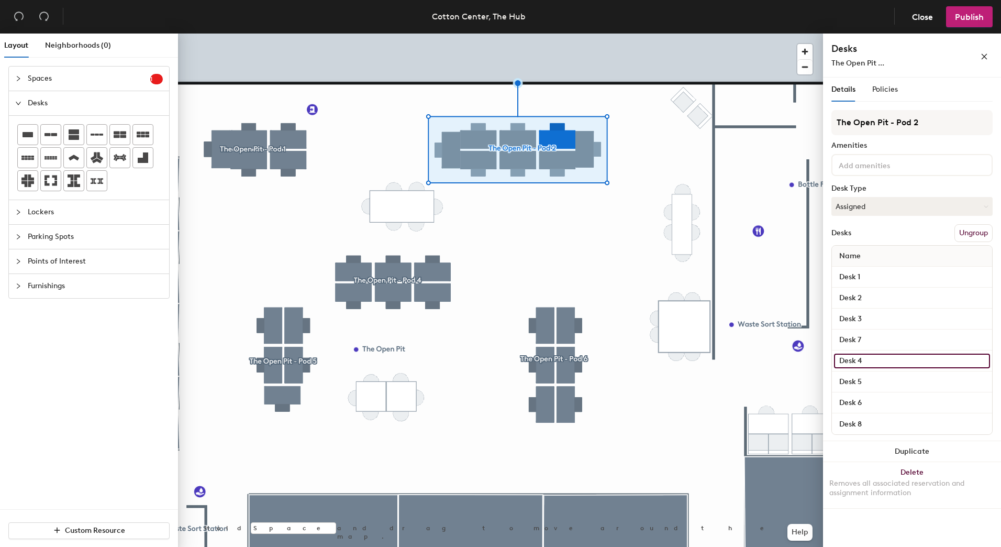
click at [881, 361] on input "Desk 4" at bounding box center [912, 360] width 156 height 15
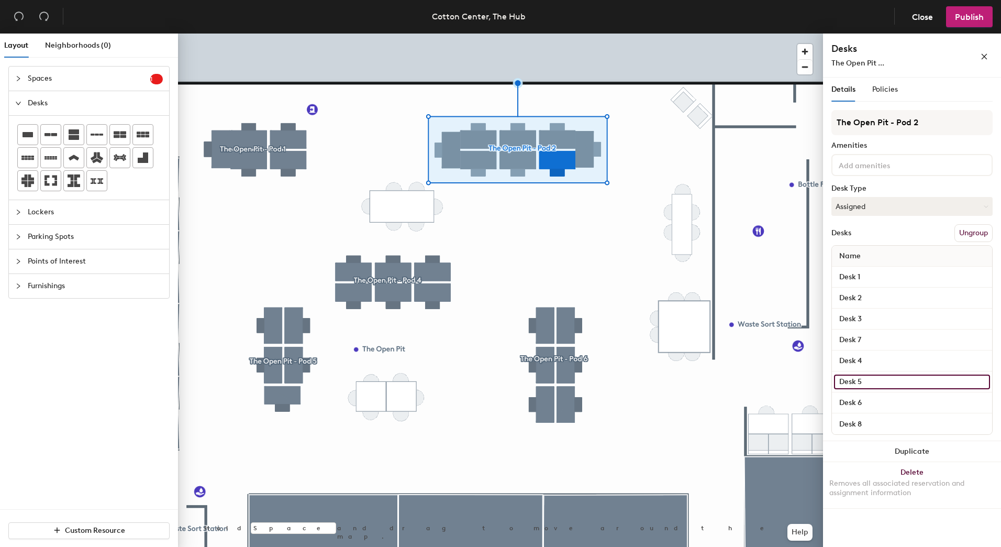
click at [873, 376] on input "Desk 5" at bounding box center [912, 381] width 156 height 15
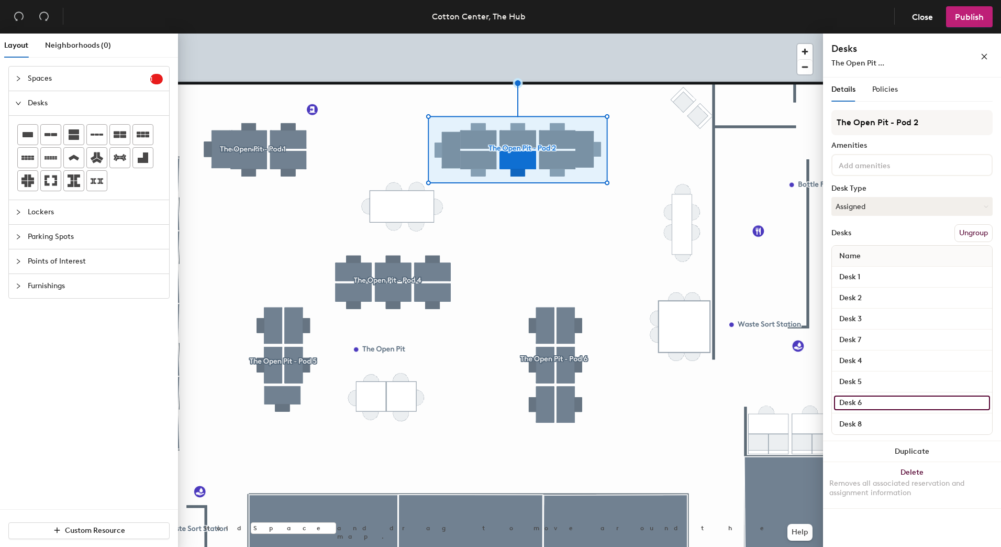
click at [875, 400] on input "Desk 6" at bounding box center [912, 402] width 156 height 15
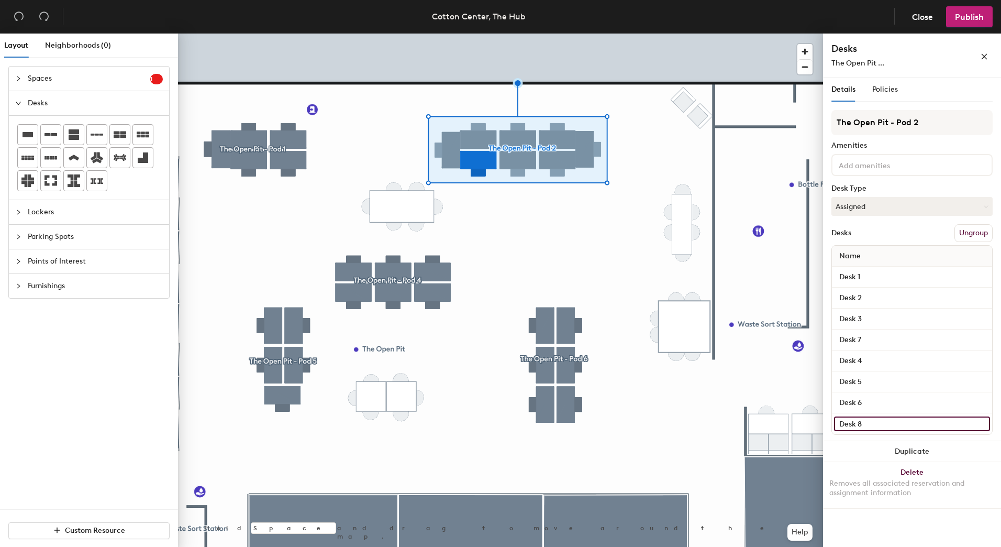
click at [876, 422] on input "Desk 8" at bounding box center [912, 423] width 156 height 15
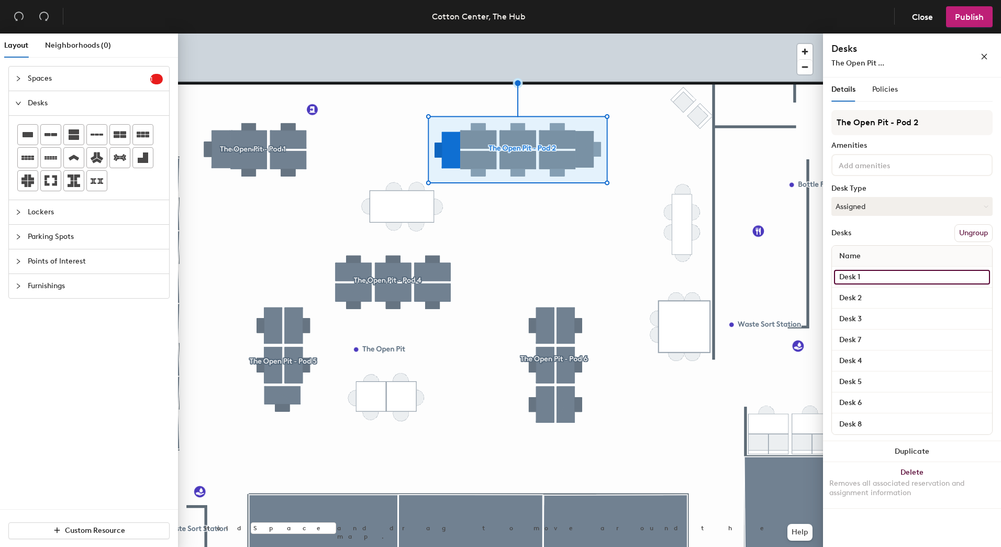
click at [873, 277] on input "Desk 1" at bounding box center [912, 277] width 156 height 15
drag, startPoint x: 866, startPoint y: 527, endPoint x: 866, endPoint y: 513, distance: 14.7
click at [866, 527] on div "Details Policies The Open Pit - Pod 2 Amenities Desk Type Assigned Desks Ungrou…" at bounding box center [912, 313] width 178 height 473
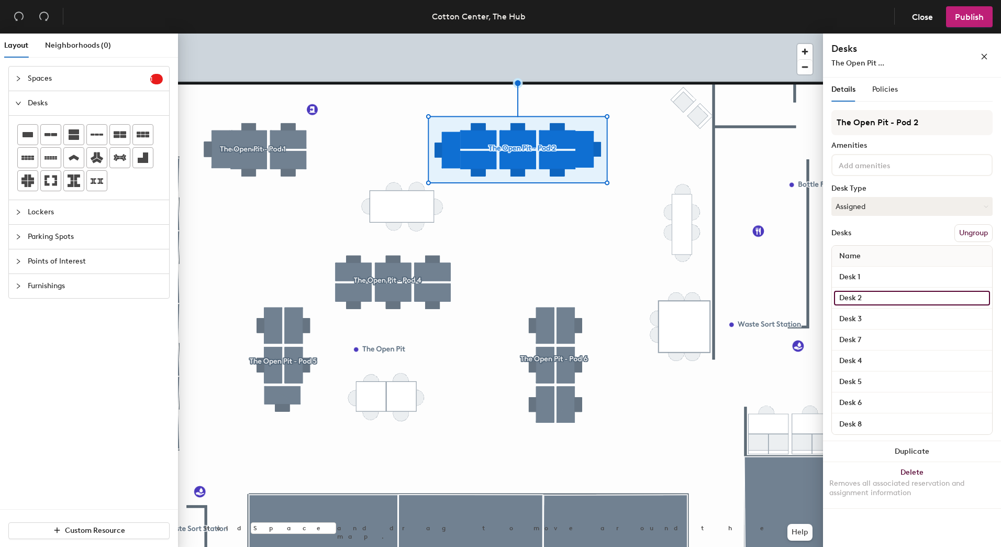
click at [865, 296] on input "Desk 2" at bounding box center [912, 298] width 156 height 15
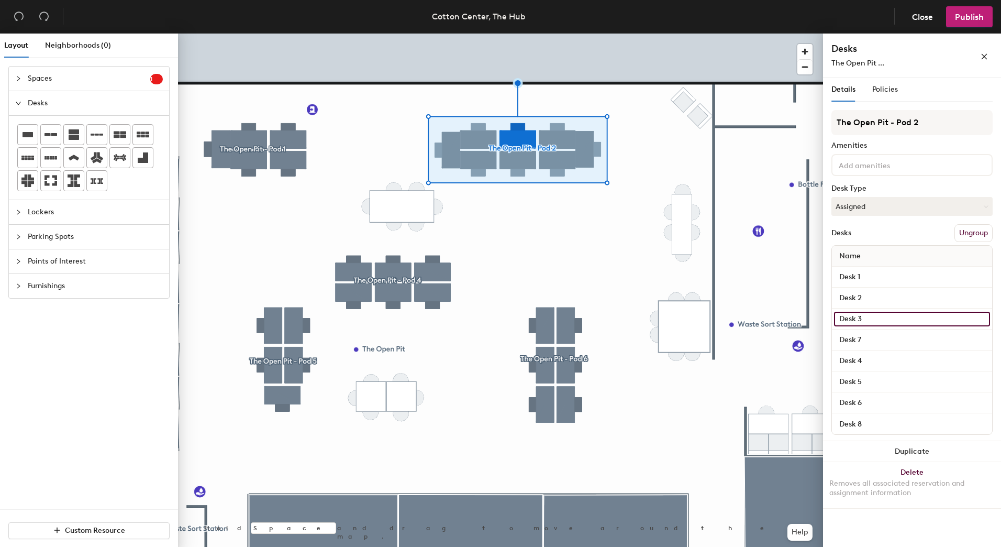
click at [870, 317] on input "Desk 3" at bounding box center [912, 318] width 156 height 15
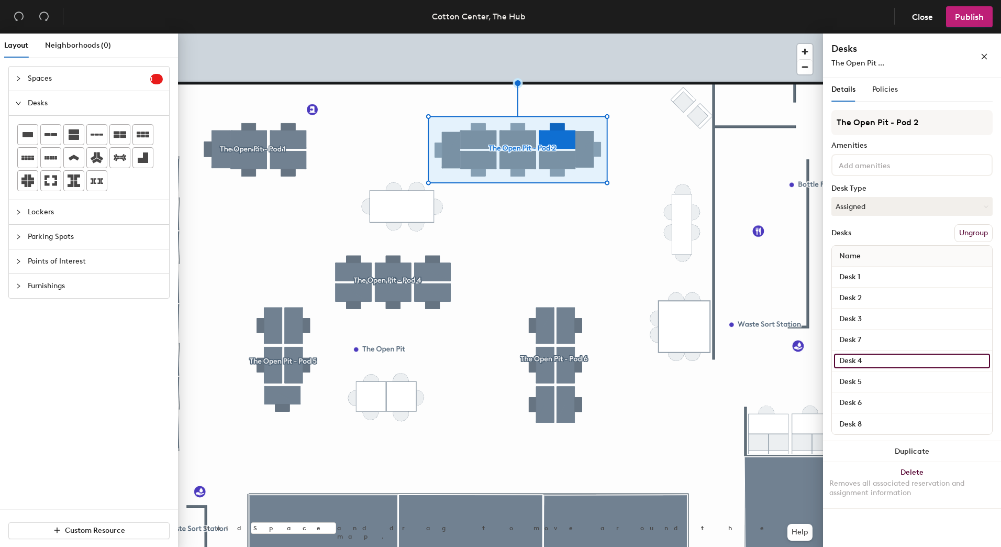
click at [866, 358] on input "Desk 4" at bounding box center [912, 360] width 156 height 15
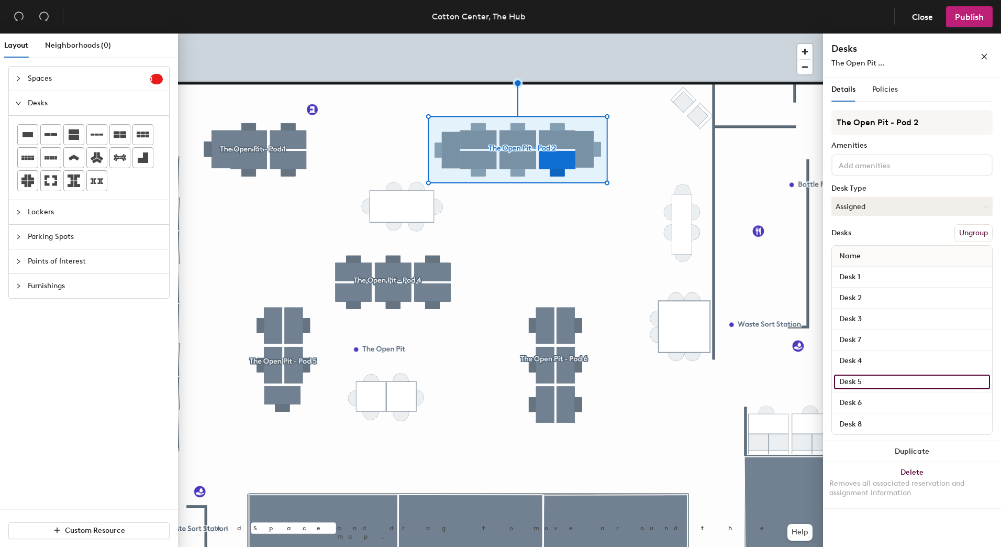
click at [864, 377] on input "Desk 5" at bounding box center [912, 381] width 156 height 15
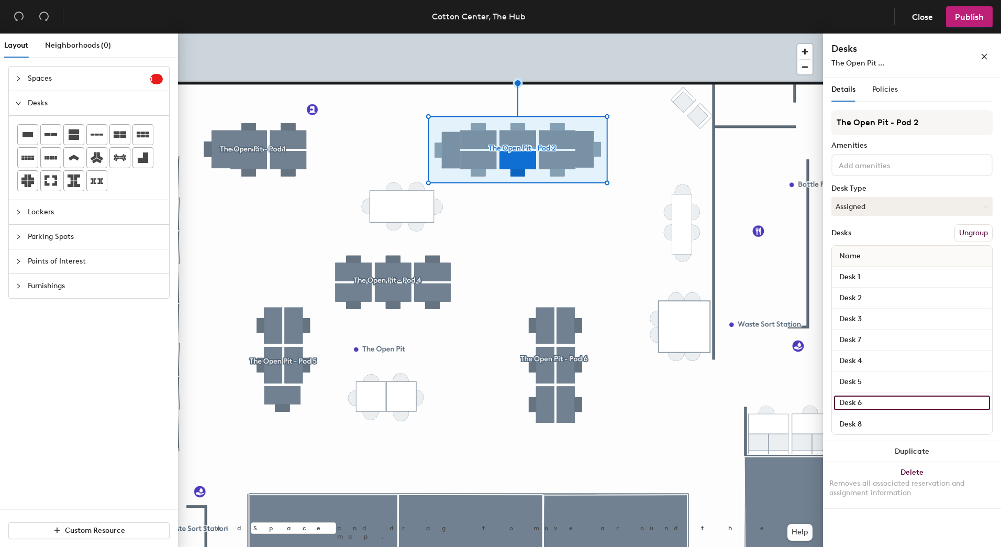
click at [864, 400] on input "Desk 6" at bounding box center [912, 402] width 156 height 15
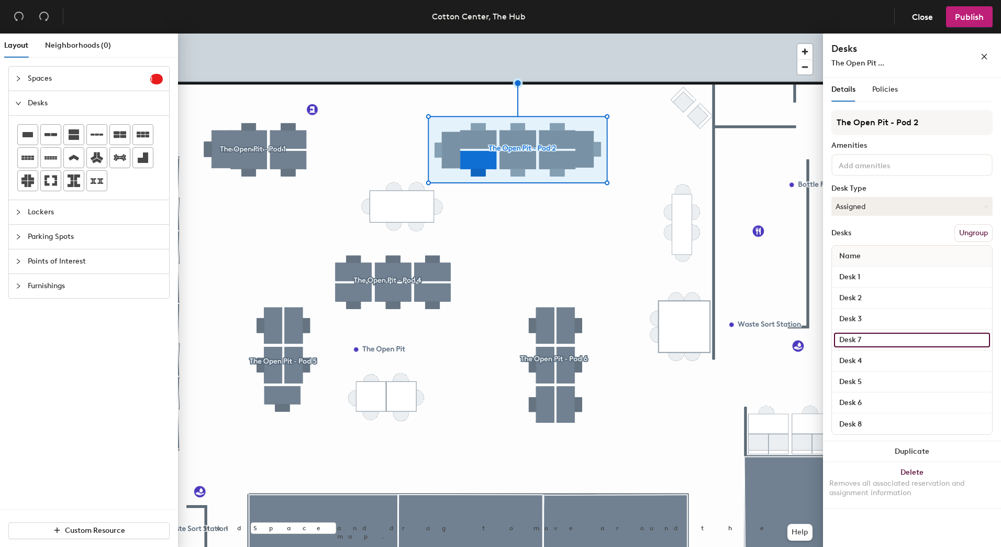
click at [869, 336] on input "Desk 7" at bounding box center [912, 339] width 156 height 15
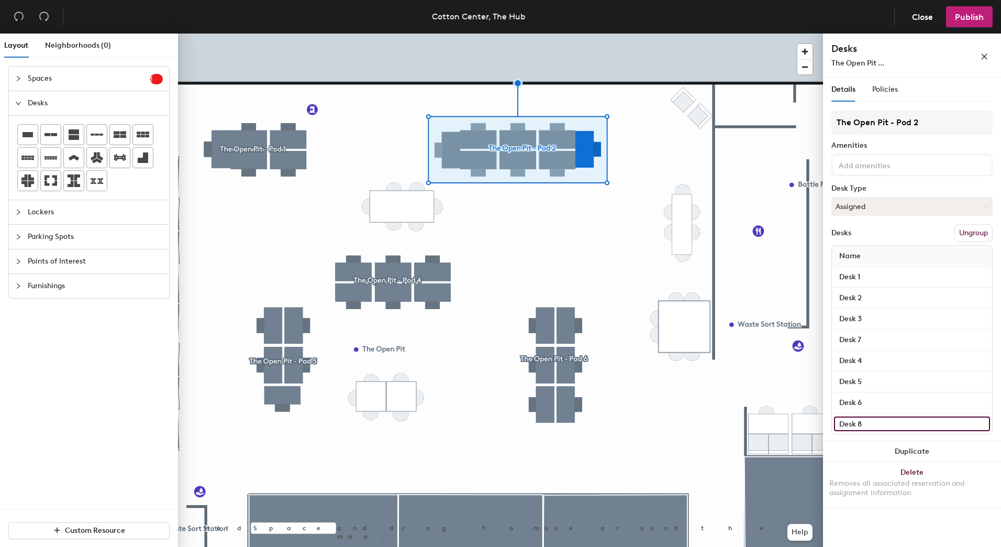
click at [868, 423] on input "Desk 8" at bounding box center [912, 423] width 156 height 15
click at [881, 532] on div "Details Policies The Open Pit - Pod 2 Amenities Desk Type Assigned Desks Ungrou…" at bounding box center [912, 313] width 178 height 473
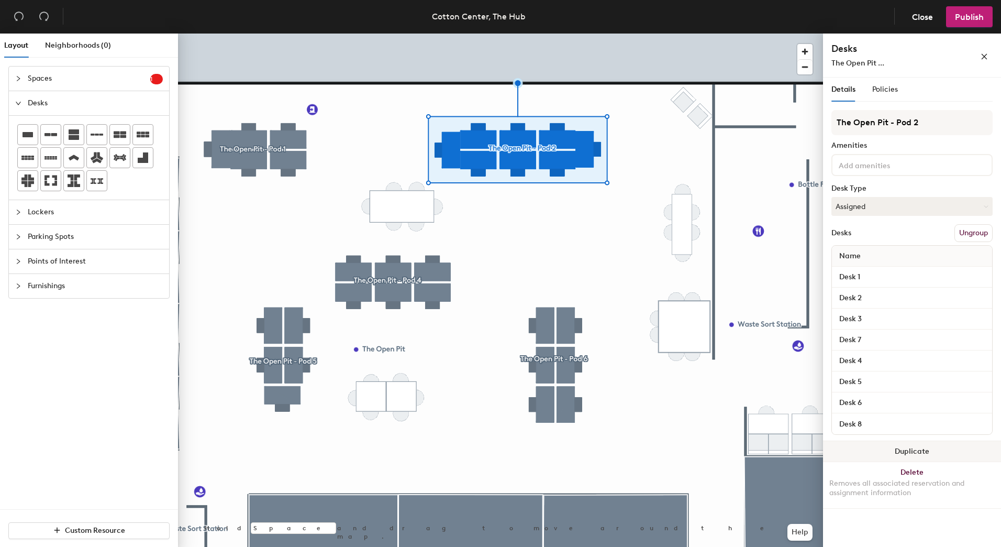
click at [927, 449] on button "Duplicate" at bounding box center [912, 451] width 178 height 21
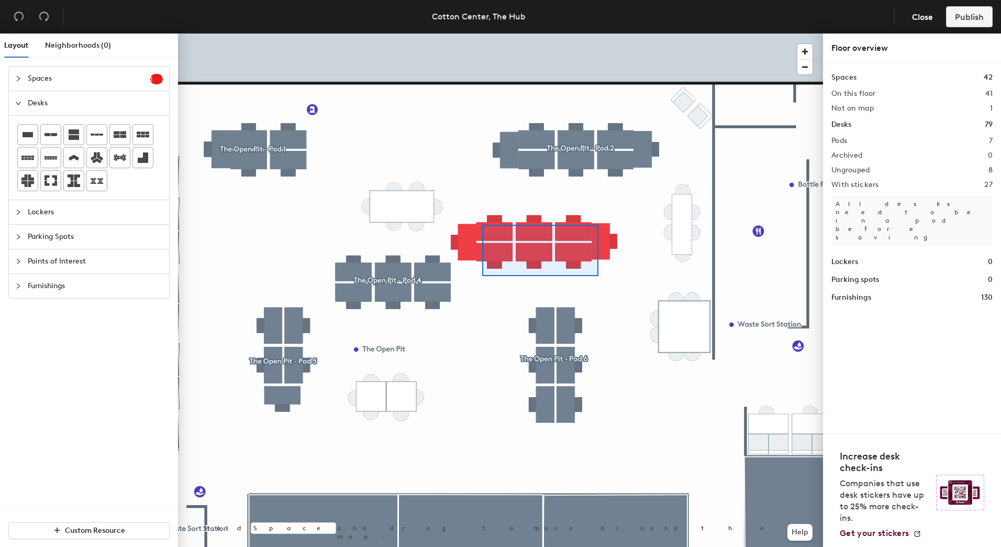
click at [466, 34] on div at bounding box center [500, 34] width 645 height 0
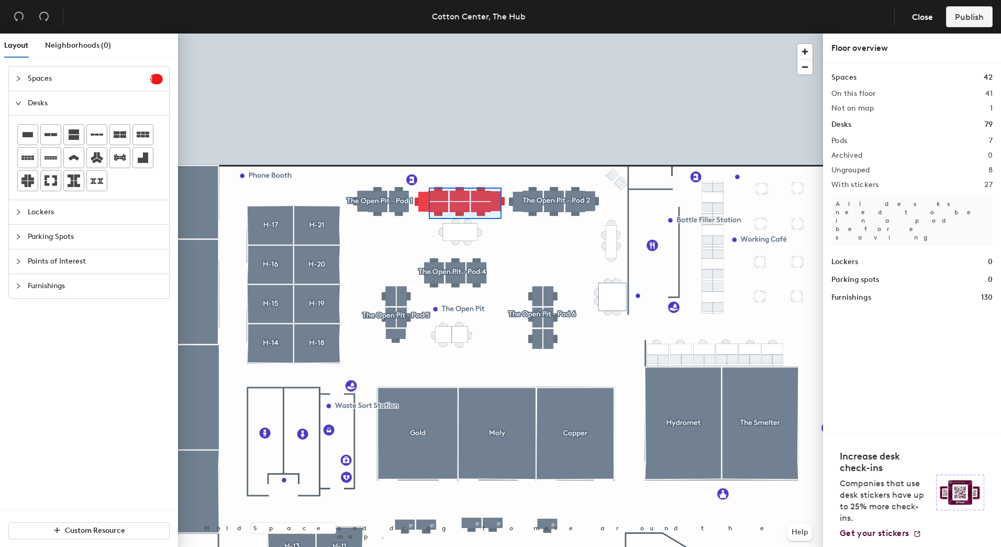
click at [429, 34] on div at bounding box center [500, 34] width 645 height 0
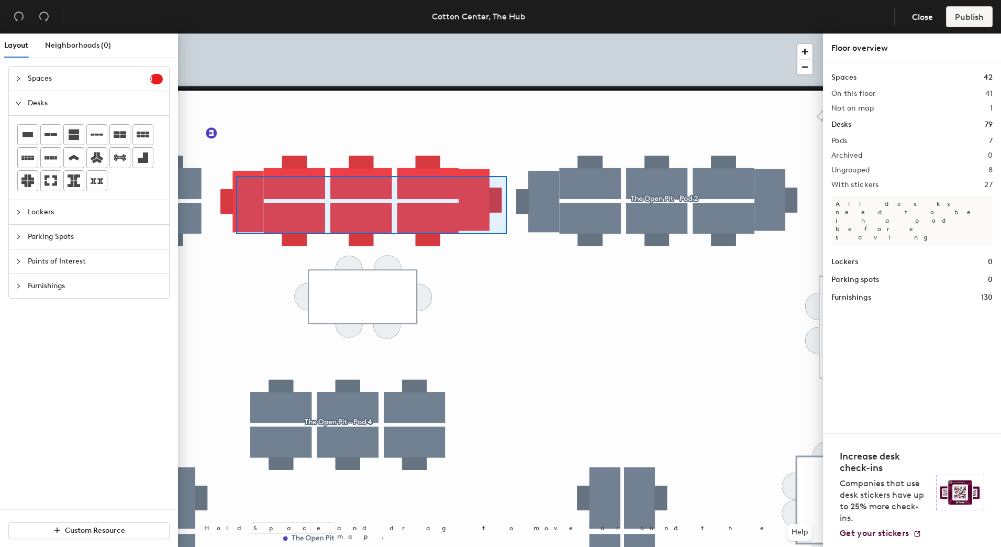
click at [236, 34] on div at bounding box center [500, 34] width 645 height 0
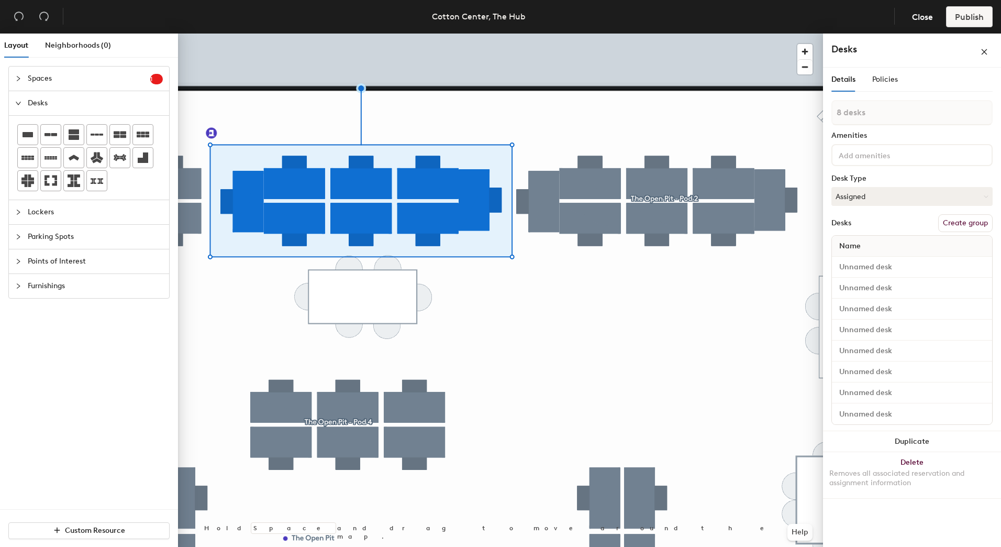
click at [959, 226] on button "Create group" at bounding box center [965, 223] width 54 height 18
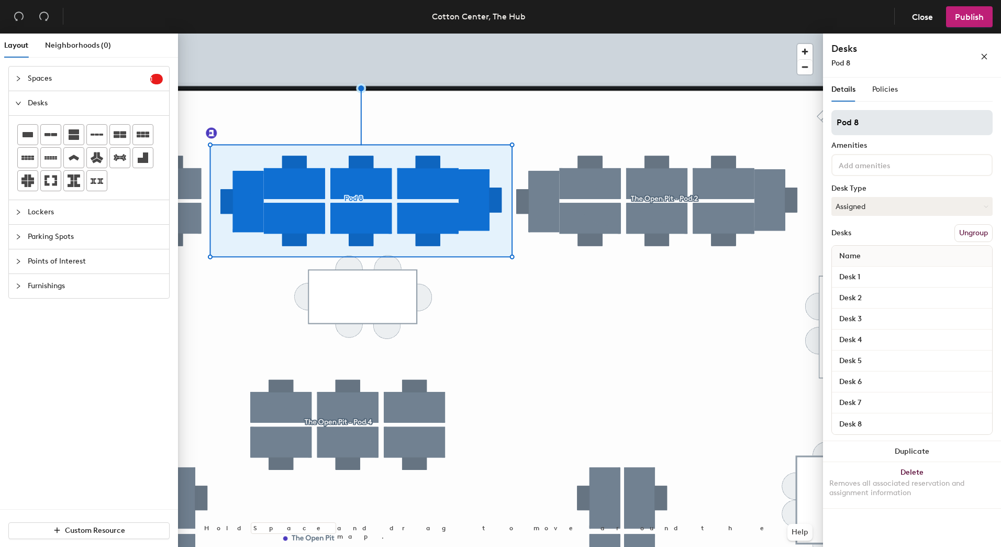
click at [811, 116] on div "Layout Neighborhoods (0) Spaces 1 Add existing spaces to the map Table 4 Desks …" at bounding box center [500, 292] width 1001 height 517
type input "The Open Pit - Pod 2"
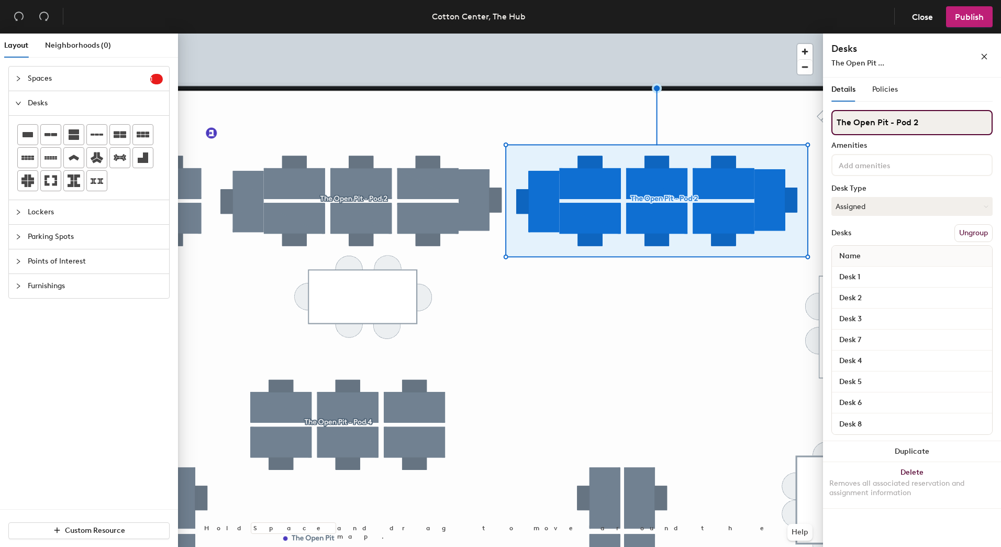
click at [930, 124] on input "The Open Pit - Pod 2" at bounding box center [911, 122] width 161 height 25
type input "The Open Pit - Pod 3"
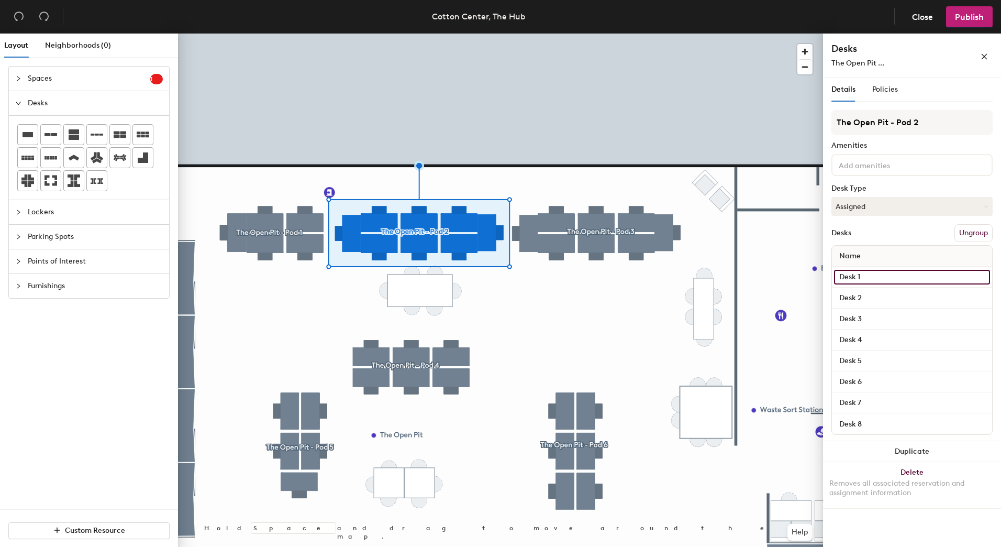
click at [866, 275] on input "Desk 1" at bounding box center [912, 277] width 156 height 15
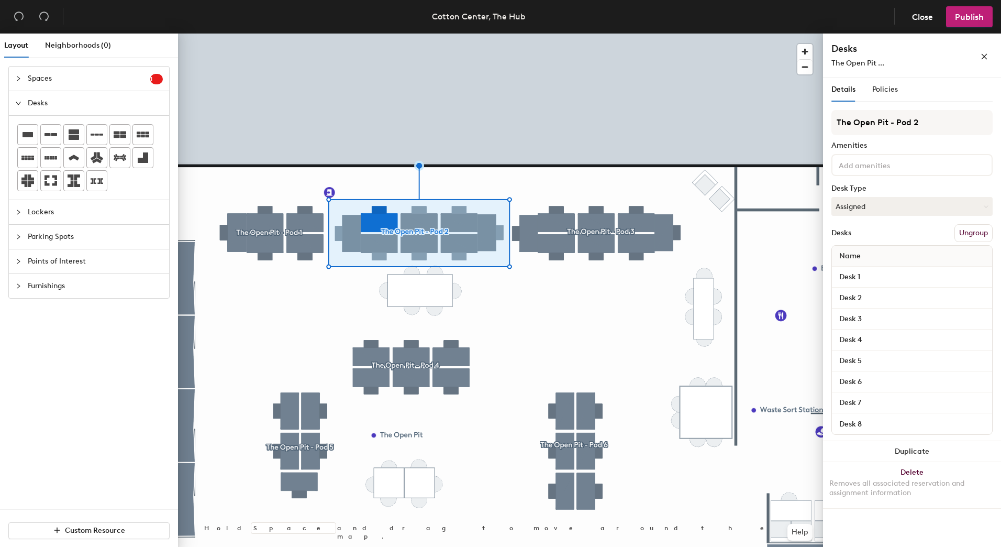
click at [863, 536] on div "Details Policies The Open Pit - Pod 2 Amenities Desk Type Assigned Desks Ungrou…" at bounding box center [912, 313] width 178 height 473
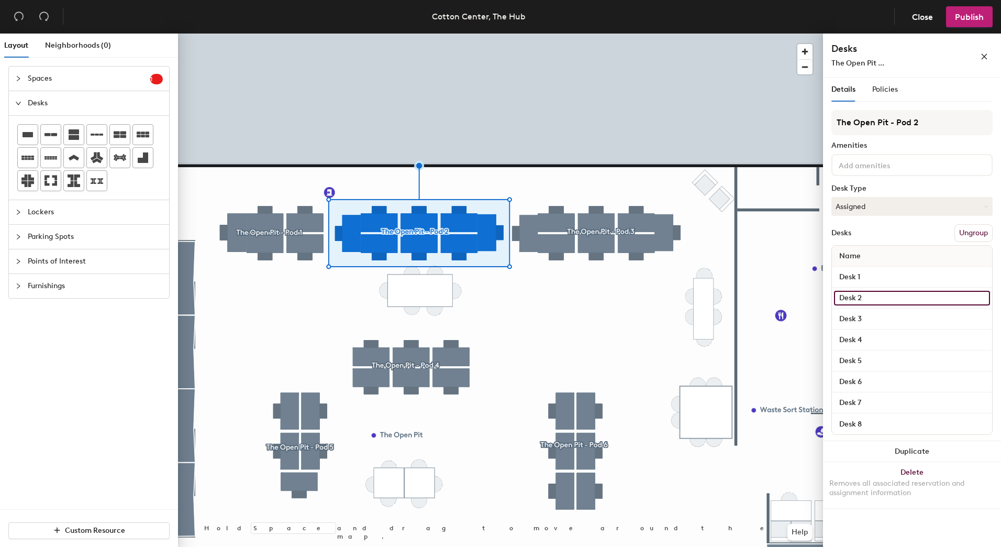
click at [862, 300] on input "Desk 2" at bounding box center [912, 298] width 156 height 15
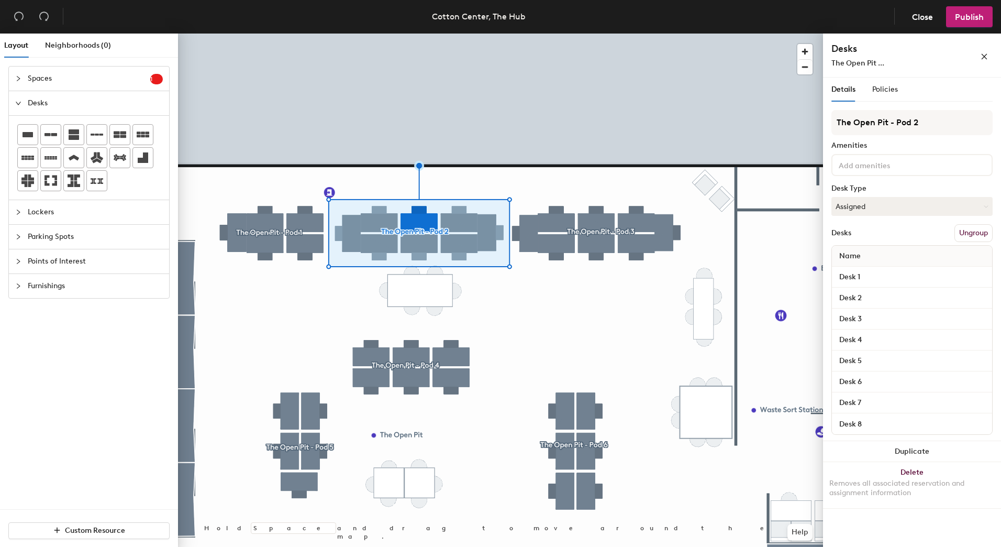
click at [882, 526] on div "Details Policies The Open Pit - Pod 2 Amenities Desk Type Assigned Desks Ungrou…" at bounding box center [912, 313] width 178 height 473
